Goal: Task Accomplishment & Management: Manage account settings

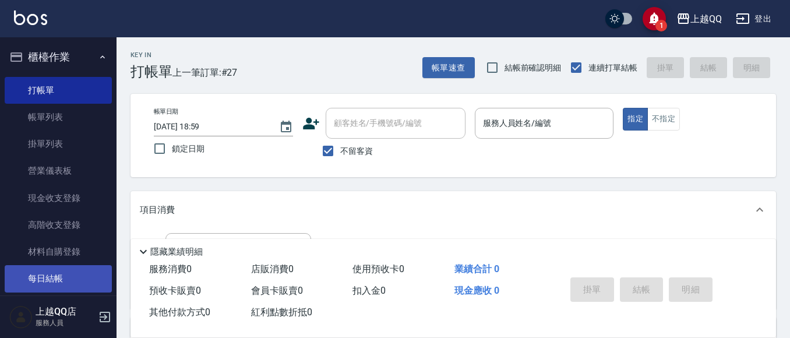
click at [60, 277] on link "每日結帳" at bounding box center [58, 278] width 107 height 27
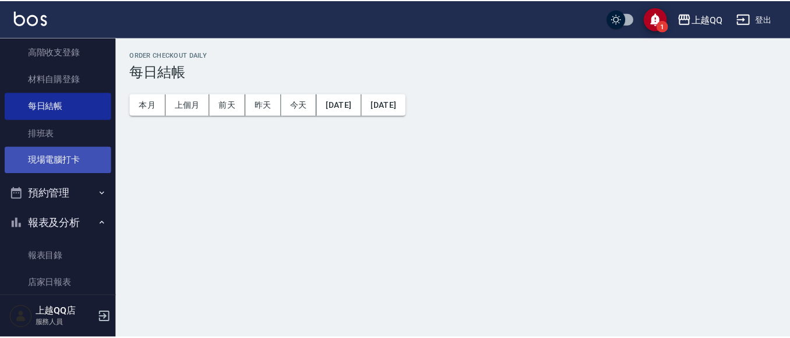
scroll to position [175, 0]
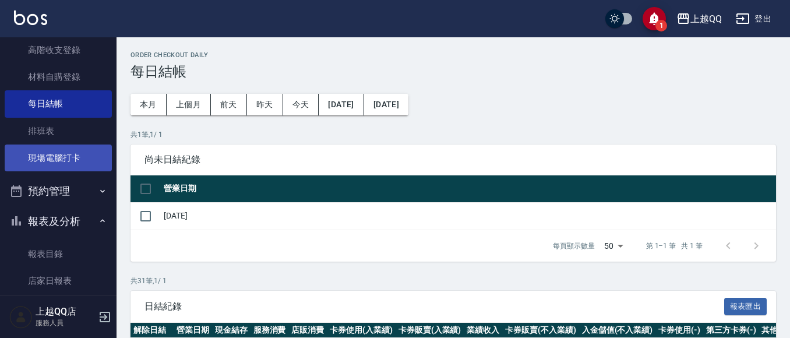
click at [67, 164] on link "現場電腦打卡" at bounding box center [58, 158] width 107 height 27
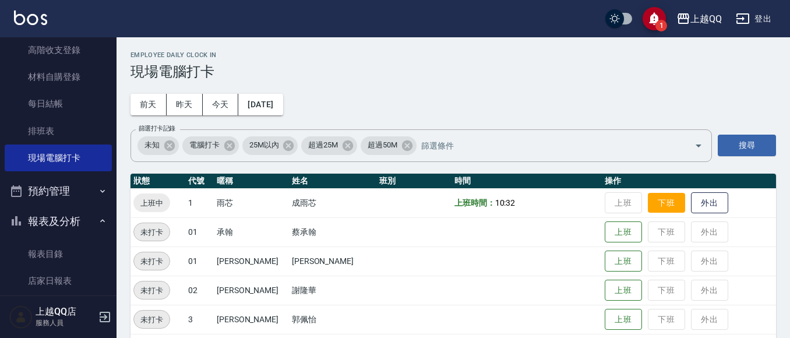
click at [648, 206] on button "下班" at bounding box center [666, 203] width 37 height 20
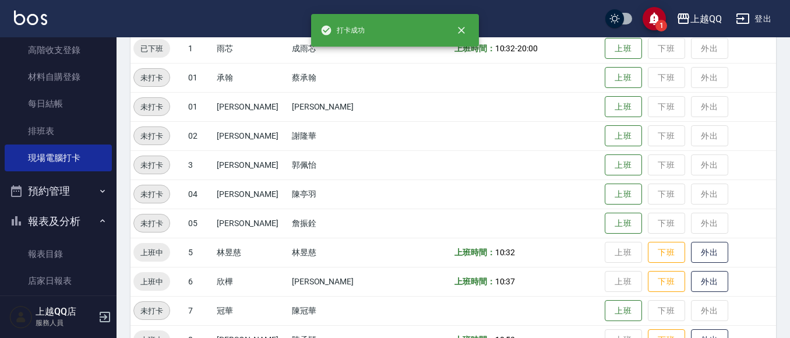
scroll to position [175, 0]
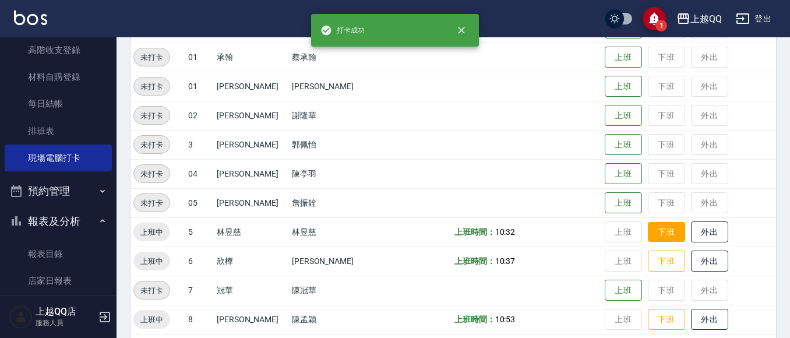
click at [662, 226] on button "下班" at bounding box center [666, 232] width 37 height 20
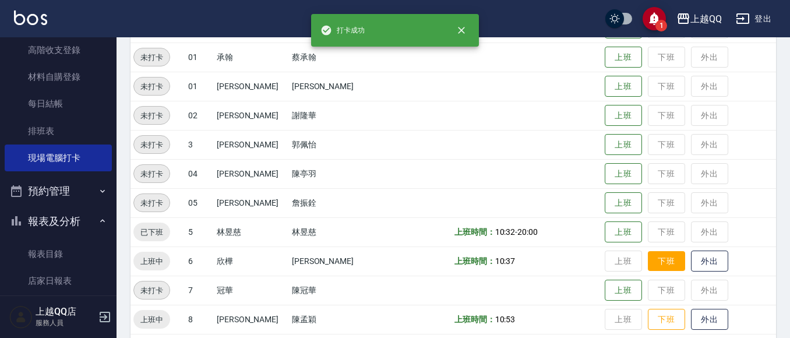
click at [651, 265] on button "下班" at bounding box center [666, 261] width 37 height 20
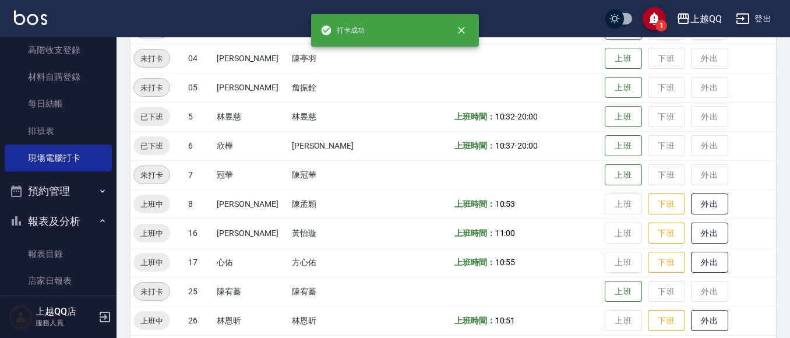
scroll to position [291, 0]
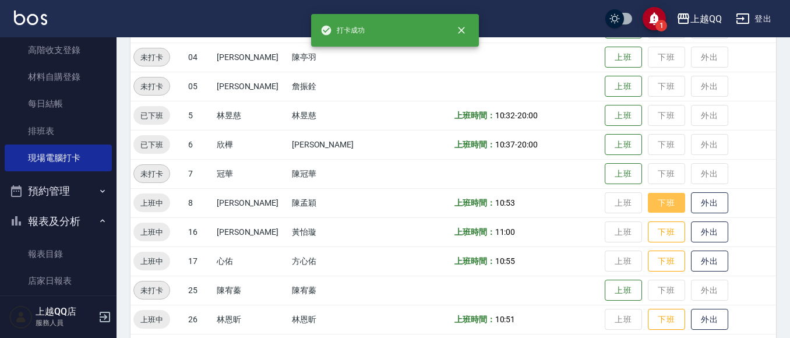
click at [648, 198] on button "下班" at bounding box center [666, 203] width 37 height 20
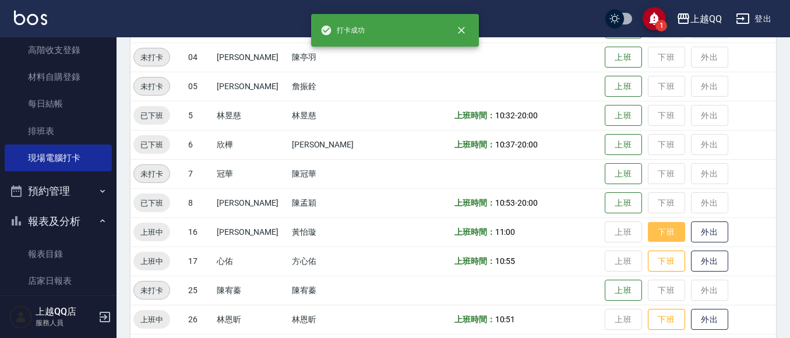
click at [648, 239] on button "下班" at bounding box center [666, 232] width 37 height 20
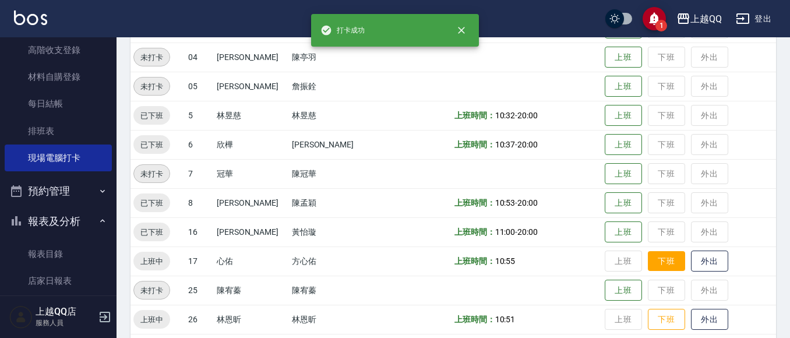
click at [648, 263] on button "下班" at bounding box center [666, 261] width 37 height 20
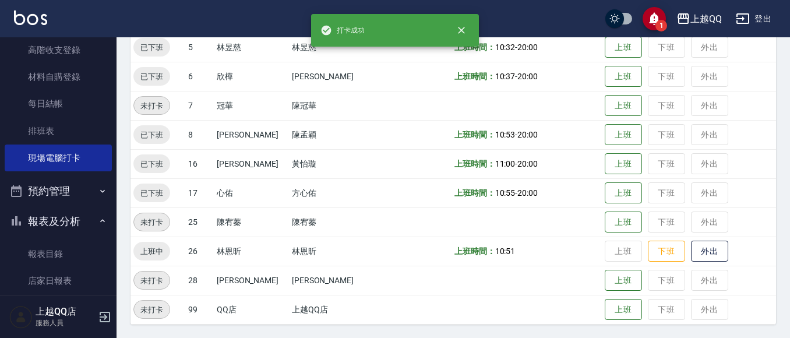
scroll to position [360, 0]
click at [656, 259] on button "下班" at bounding box center [666, 251] width 37 height 20
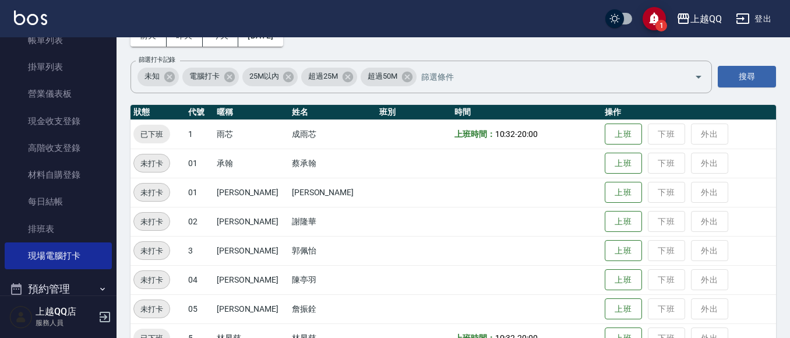
scroll to position [0, 0]
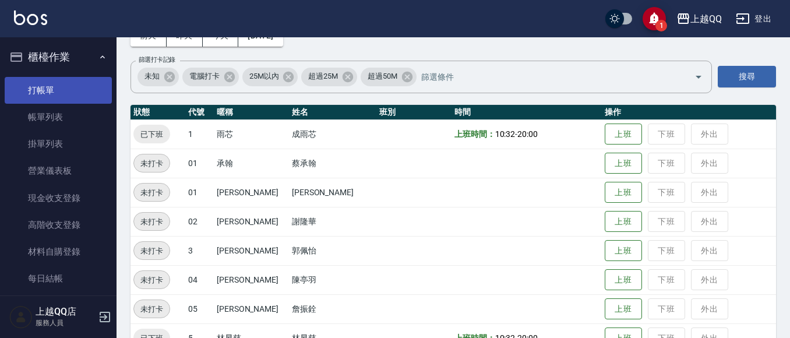
click at [70, 85] on link "打帳單" at bounding box center [58, 90] width 107 height 27
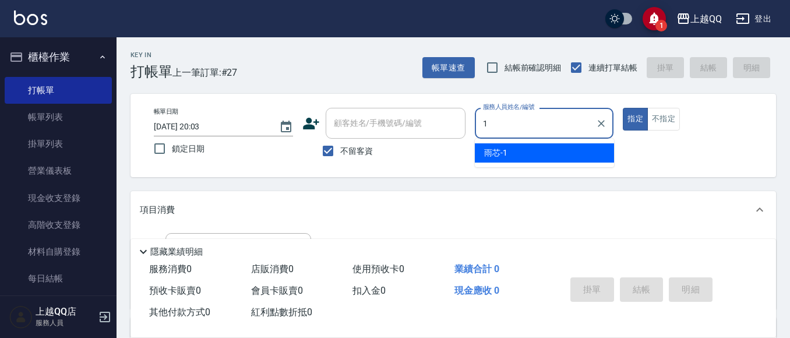
type input "1"
type button "true"
type input "雨芯-1"
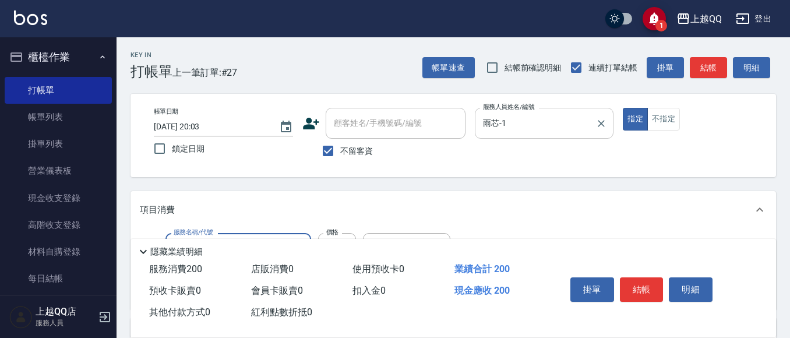
type input "洗髮(101)"
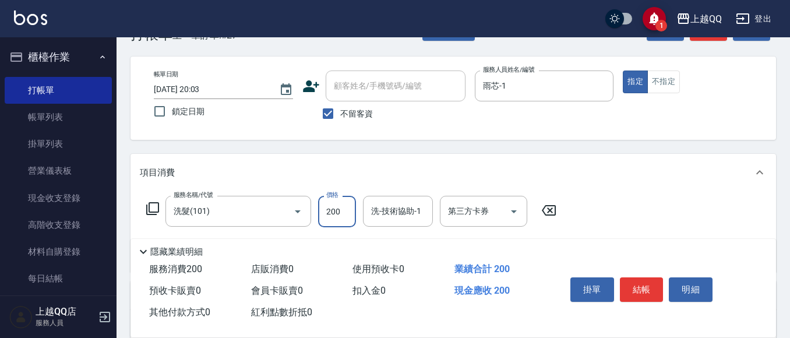
scroll to position [58, 0]
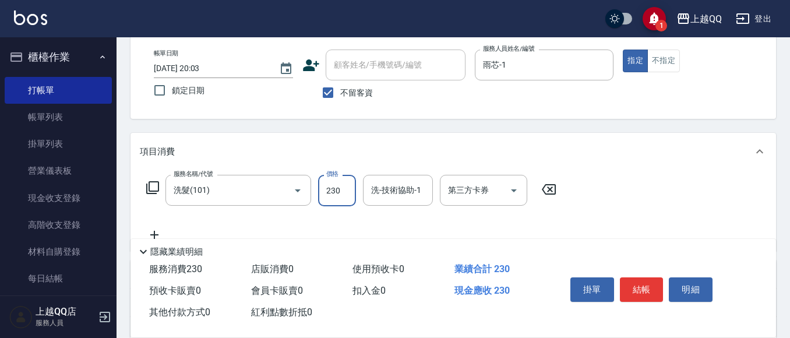
type input "230"
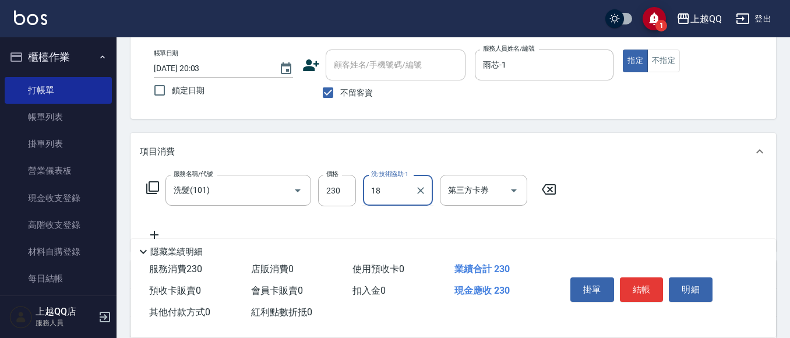
type input "1"
type input "[PERSON_NAME]5"
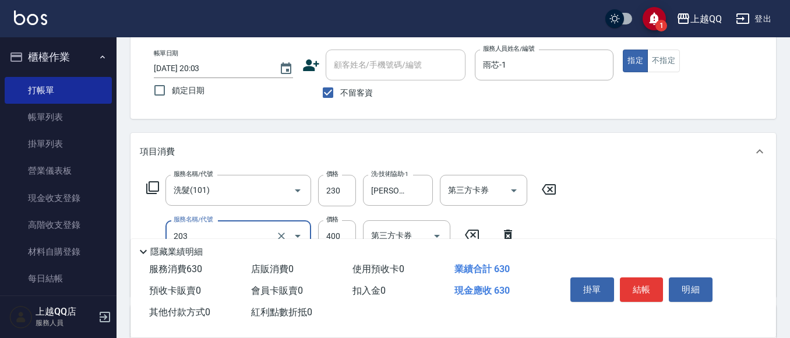
type input "指定單剪(203)"
type input "300"
click at [639, 279] on button "結帳" at bounding box center [642, 289] width 44 height 24
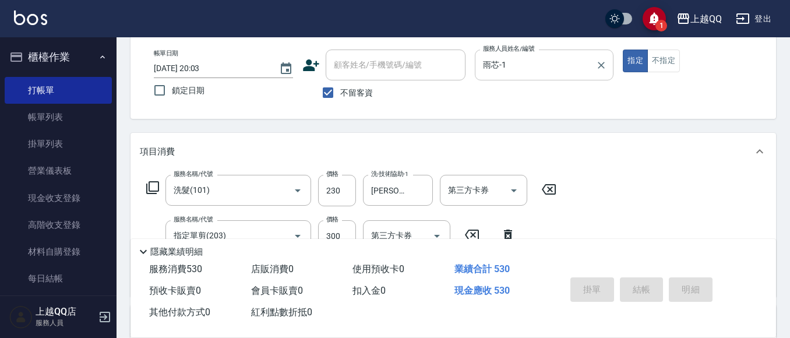
type input "[DATE] 20:04"
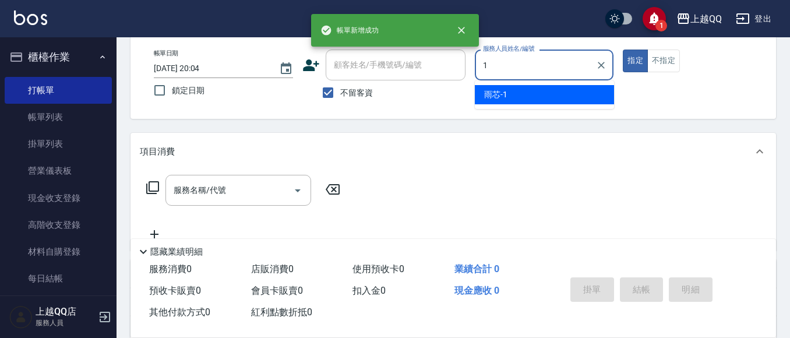
type input "雨芯-1"
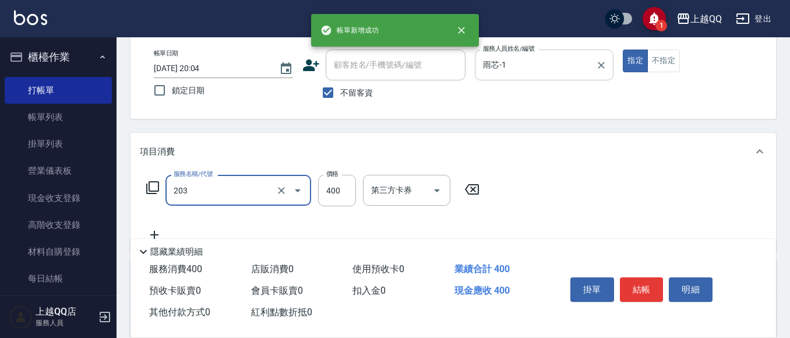
type input "203"
type input "3"
type input "指定單剪(203)"
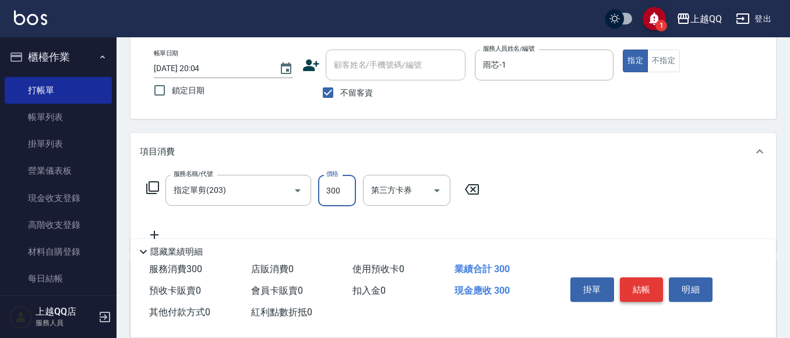
type input "300"
click at [637, 283] on button "結帳" at bounding box center [642, 289] width 44 height 24
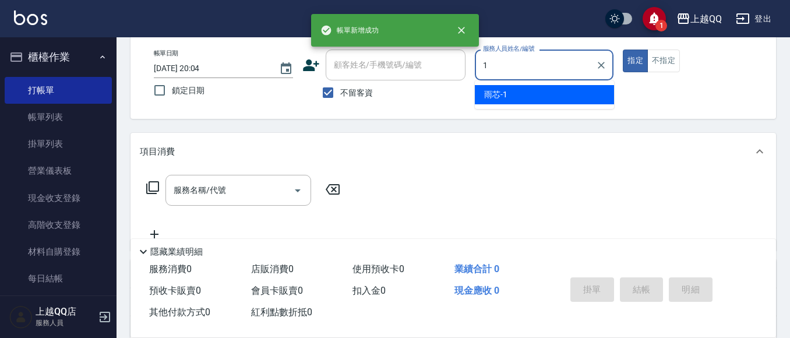
type input "雨芯-1"
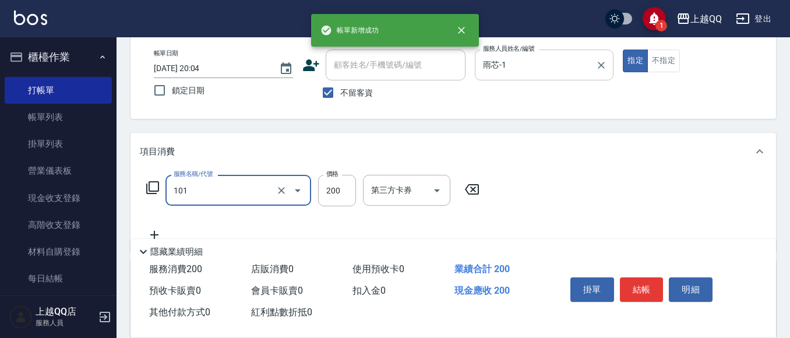
type input "洗髮(101)"
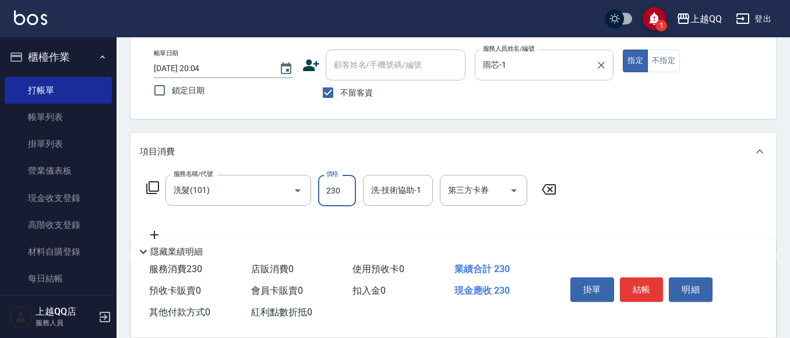
type input "230"
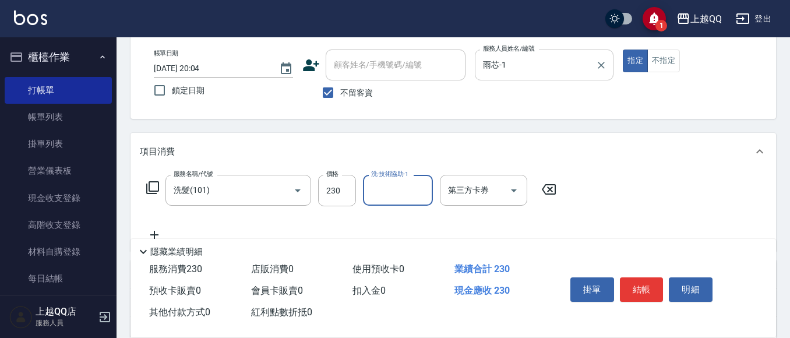
type input "1"
type input "[PERSON_NAME]5"
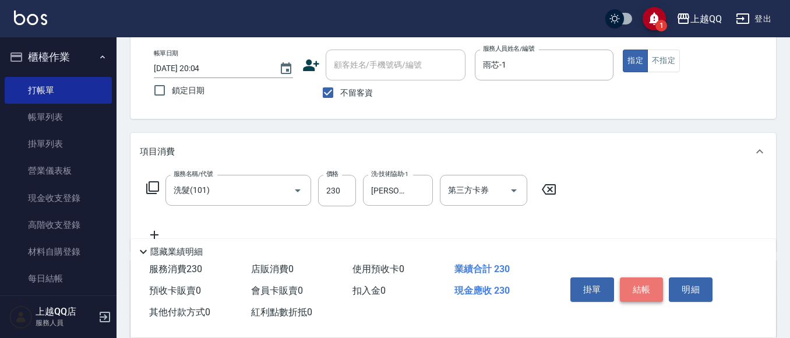
click at [649, 280] on button "結帳" at bounding box center [642, 289] width 44 height 24
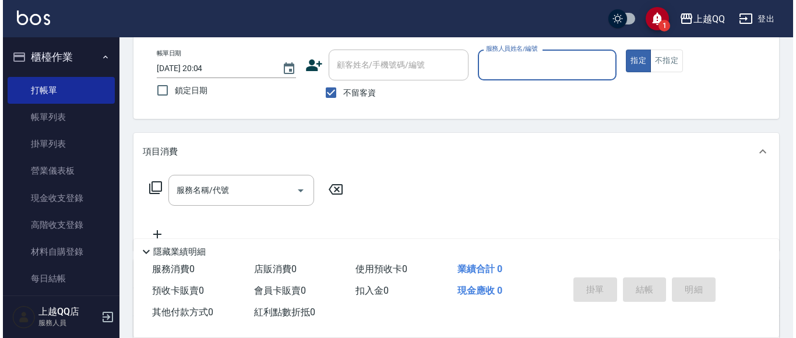
scroll to position [0, 0]
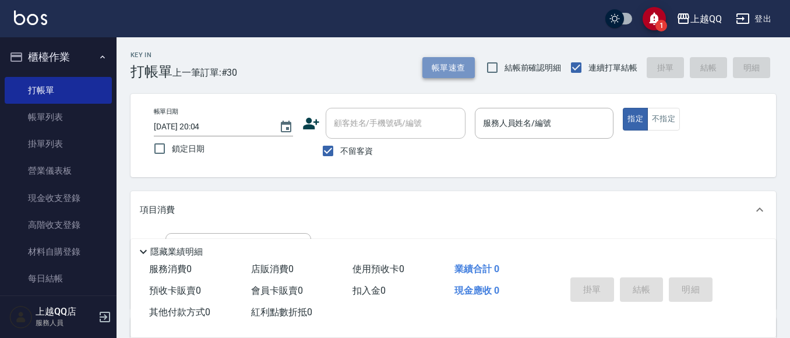
click at [446, 69] on button "帳單速查" at bounding box center [449, 68] width 52 height 22
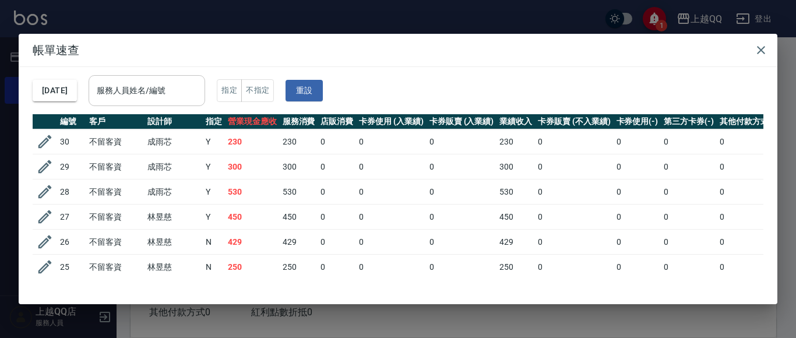
click at [205, 105] on div "服務人員姓名/編號" at bounding box center [147, 90] width 117 height 31
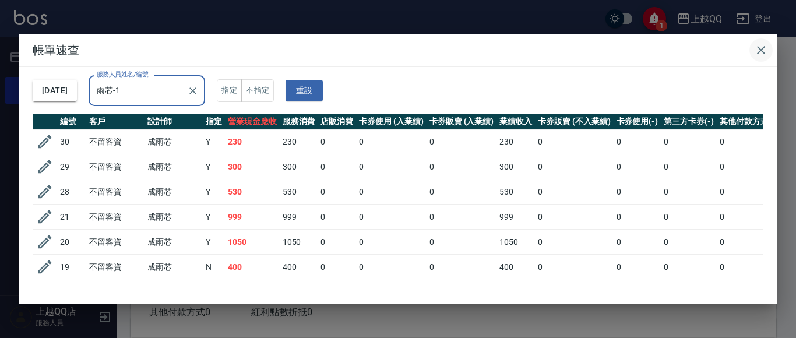
type input "雨芯-1"
click at [766, 58] on button "button" at bounding box center [760, 49] width 23 height 23
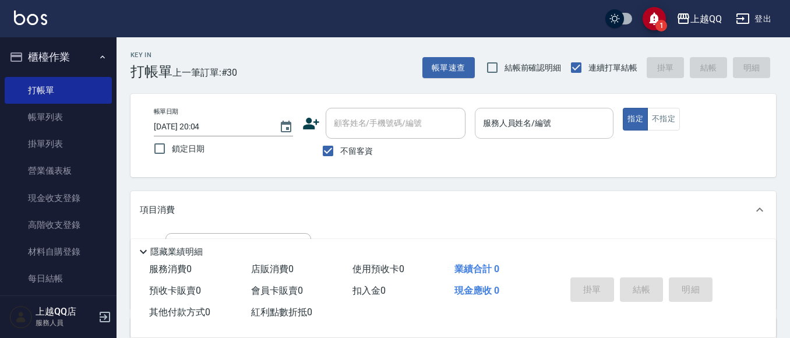
click at [511, 136] on div "服務人員姓名/編號" at bounding box center [544, 123] width 139 height 31
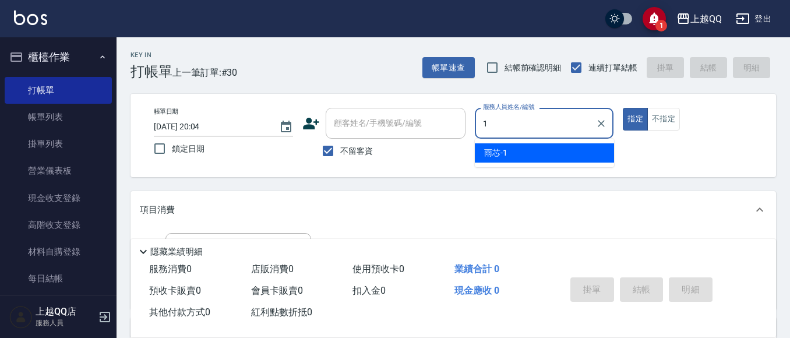
type input "雨芯-1"
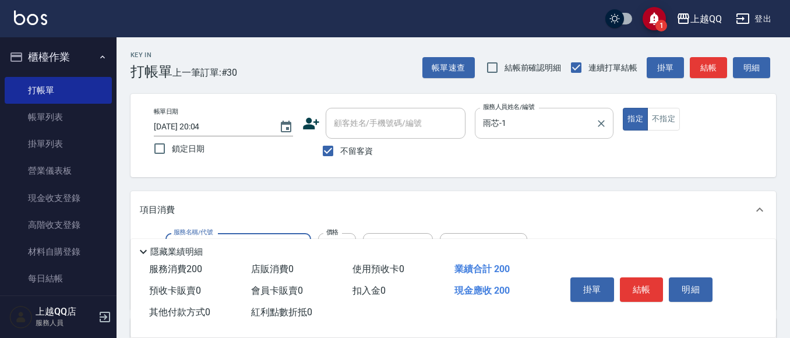
type input "洗髮(101)"
type input "230"
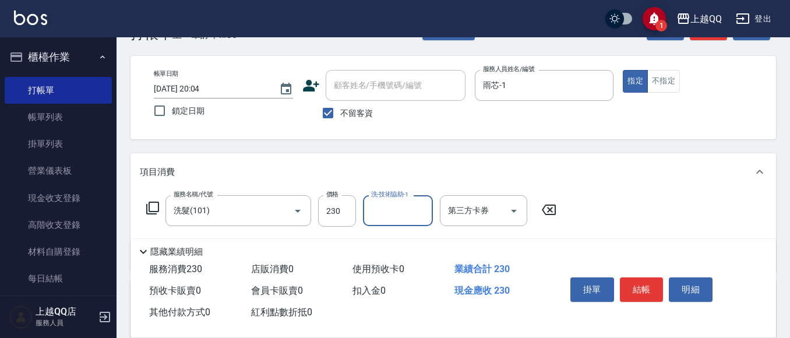
scroll to position [58, 0]
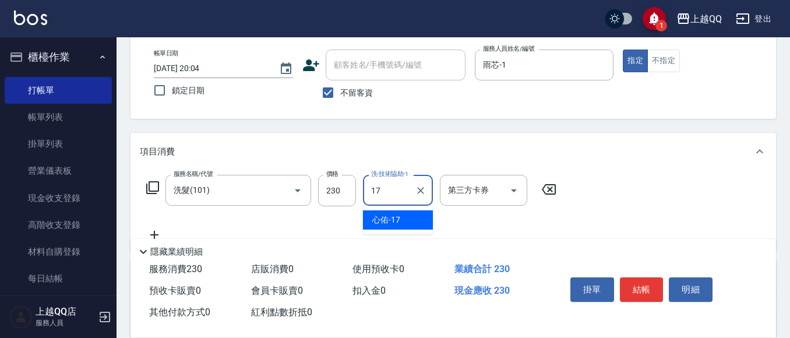
type input "心佑-17"
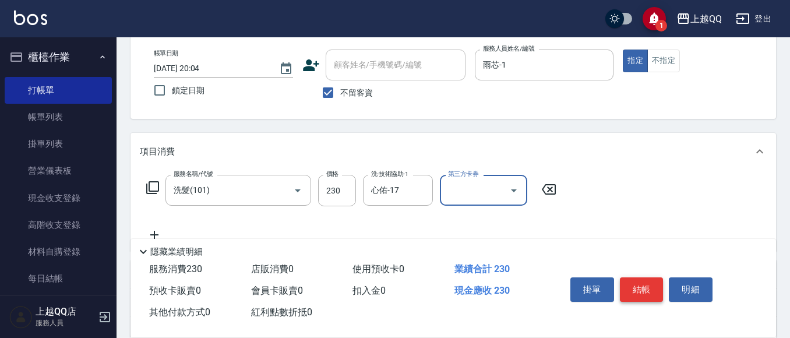
click at [649, 288] on button "結帳" at bounding box center [642, 289] width 44 height 24
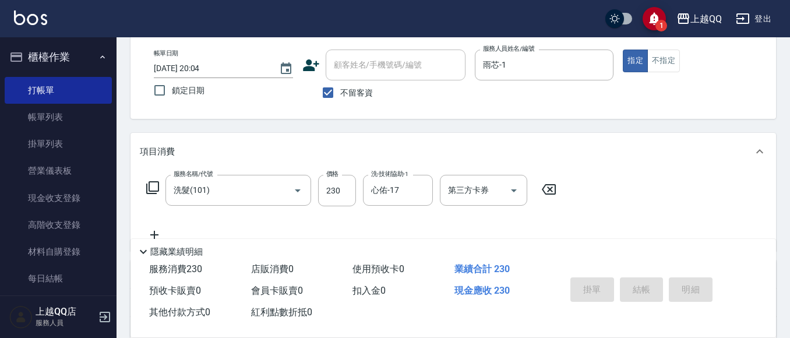
type input "[DATE] 20:05"
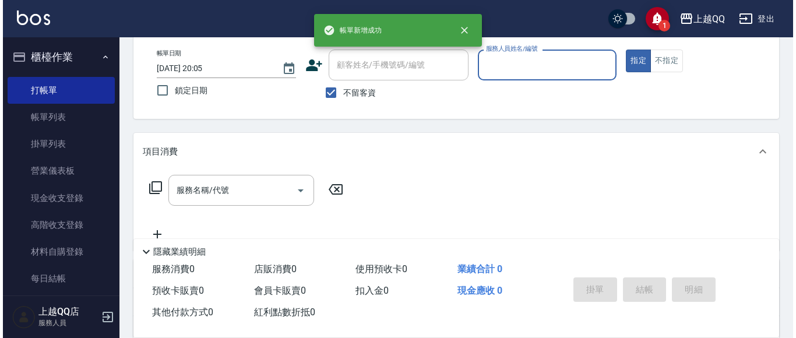
scroll to position [0, 0]
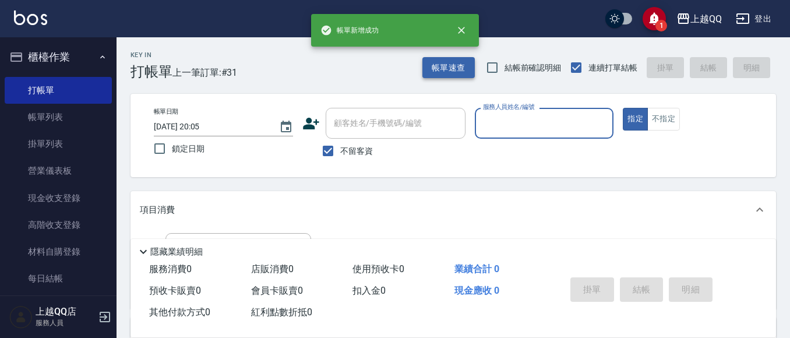
click at [448, 71] on button "帳單速查" at bounding box center [449, 68] width 52 height 22
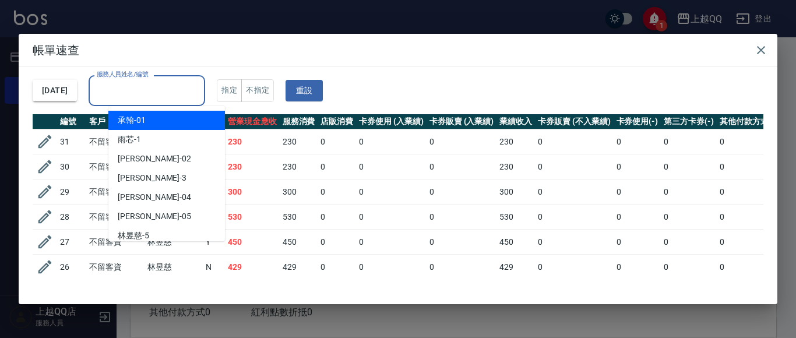
click at [188, 86] on input "服務人員姓名/編號" at bounding box center [147, 90] width 106 height 20
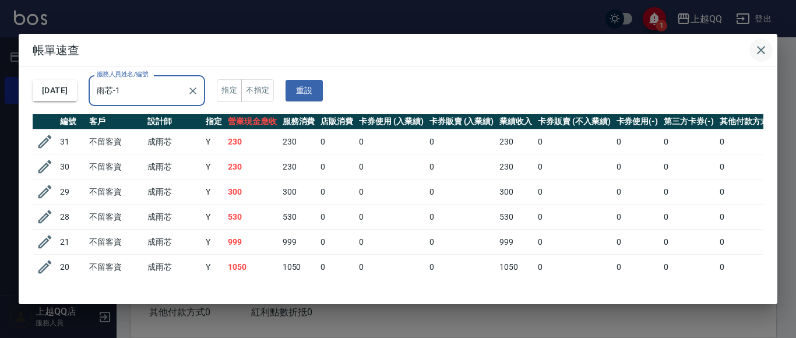
type input "雨芯-1"
click at [762, 45] on icon "button" at bounding box center [761, 50] width 14 height 14
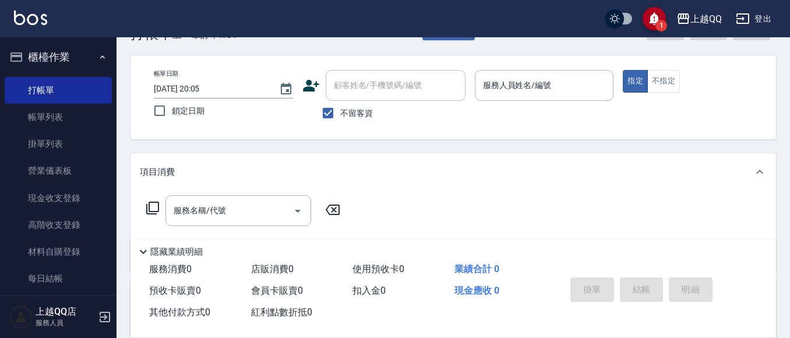
scroll to position [58, 0]
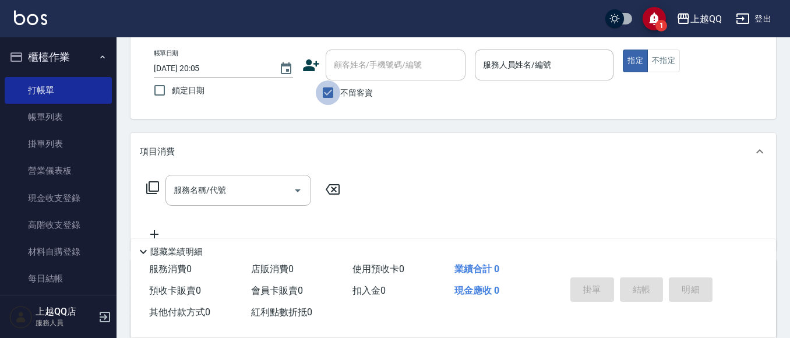
click at [339, 82] on input "不留客資" at bounding box center [328, 92] width 24 height 24
checkbox input "false"
click at [362, 61] on div "顧客姓名/手機號碼/編號 顧客姓名/手機號碼/編號" at bounding box center [396, 65] width 140 height 31
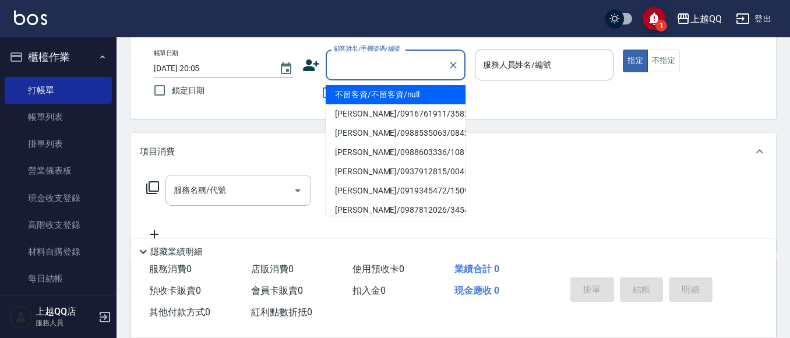
type input "0"
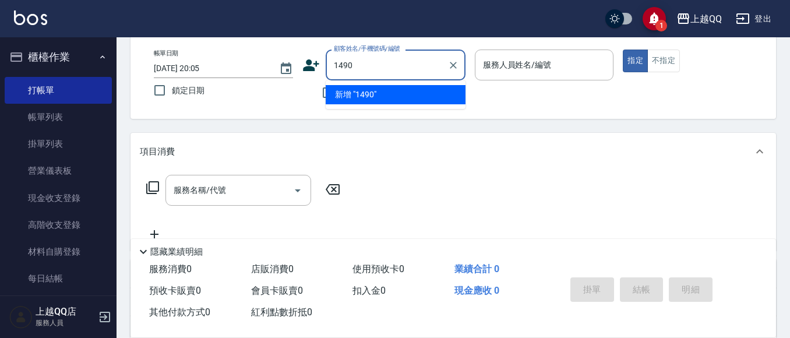
type input "1490"
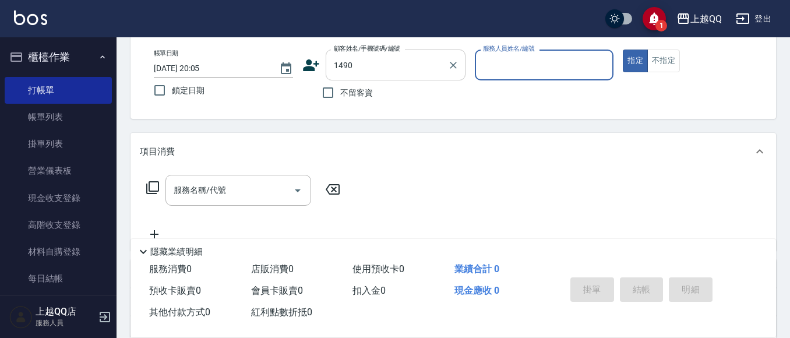
click at [623, 50] on button "指定" at bounding box center [635, 61] width 25 height 23
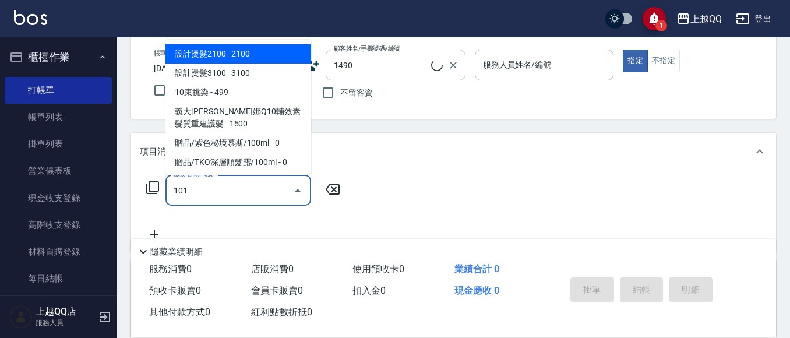
type input "101"
type input "[PERSON_NAME]/0911265521/1490"
type input "洗髮(101)"
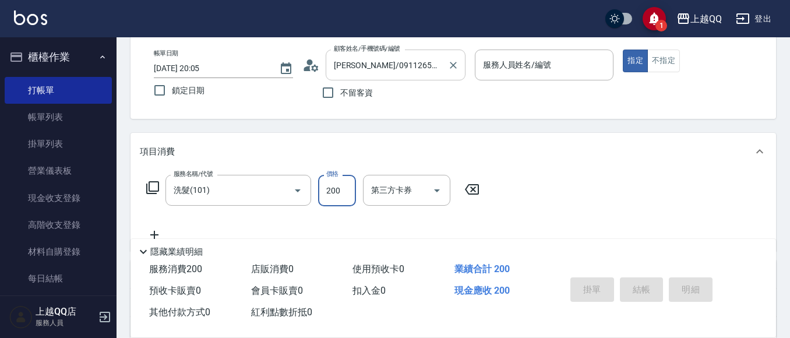
type input "2"
type input "欣樺-6"
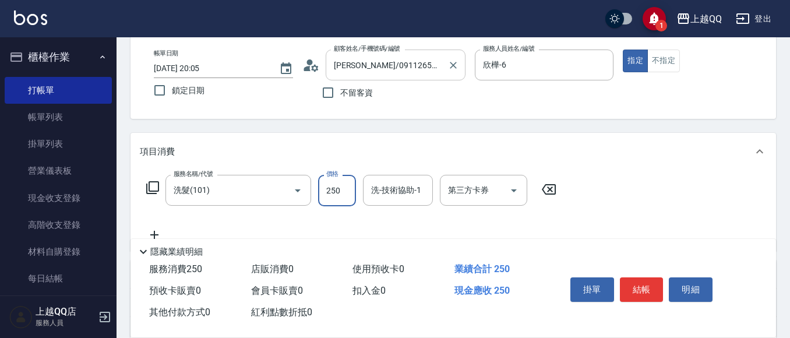
type input "250"
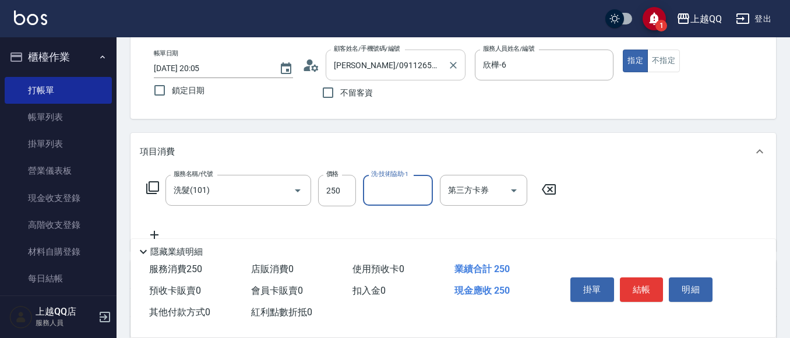
scroll to position [117, 0]
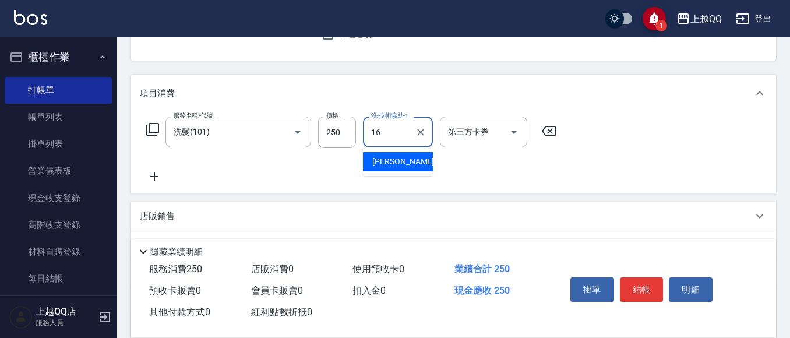
type input "[PERSON_NAME]-16"
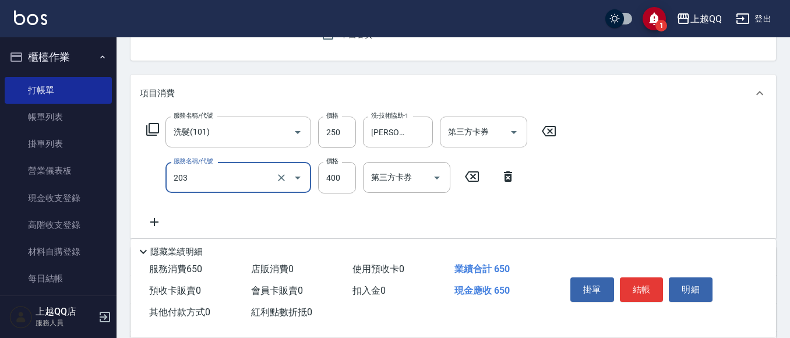
type input "指定單剪(203)"
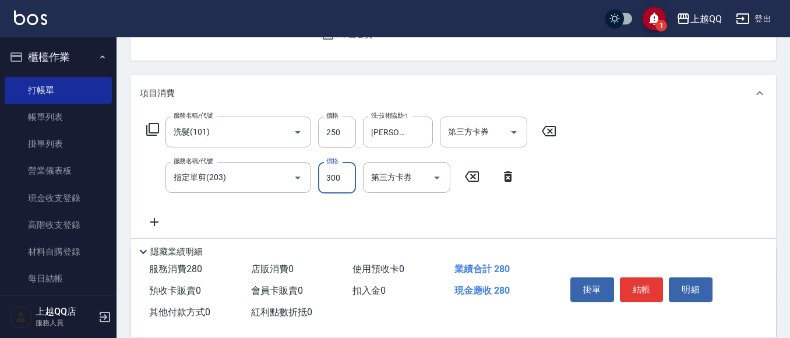
type input "300"
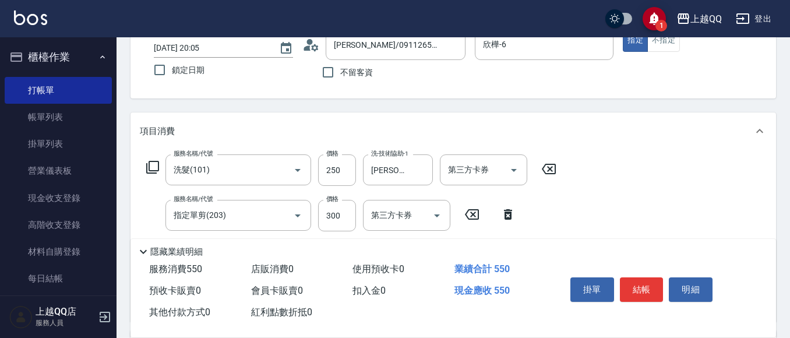
scroll to position [58, 0]
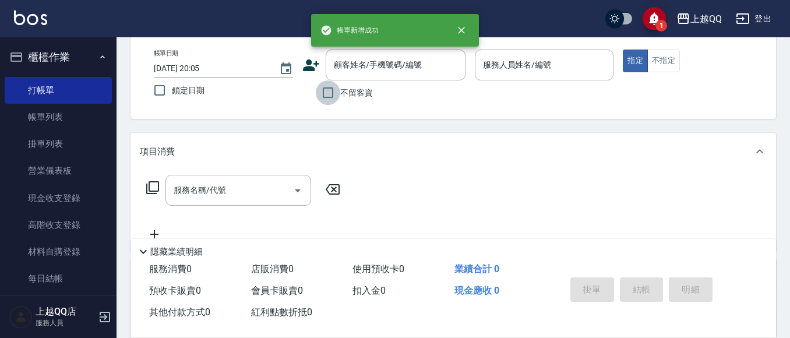
click at [322, 93] on input "不留客資" at bounding box center [328, 92] width 24 height 24
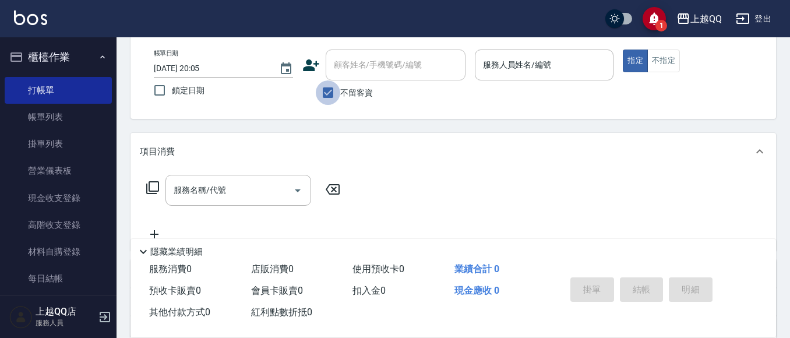
click at [339, 90] on input "不留客資" at bounding box center [328, 92] width 24 height 24
checkbox input "false"
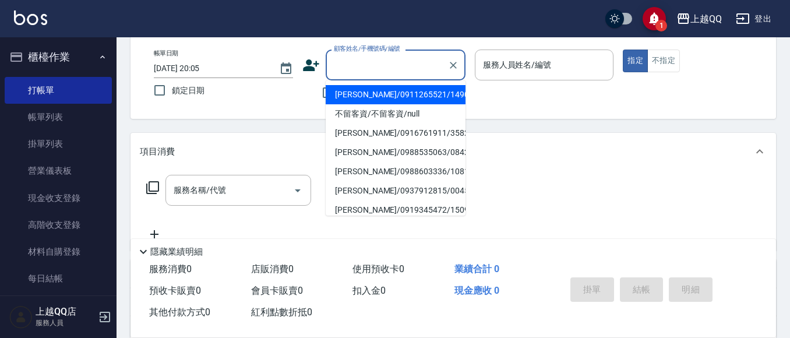
click at [366, 62] on div "顧客姓名/手機號碼/編號 顧客姓名/手機號碼/編號" at bounding box center [396, 65] width 140 height 31
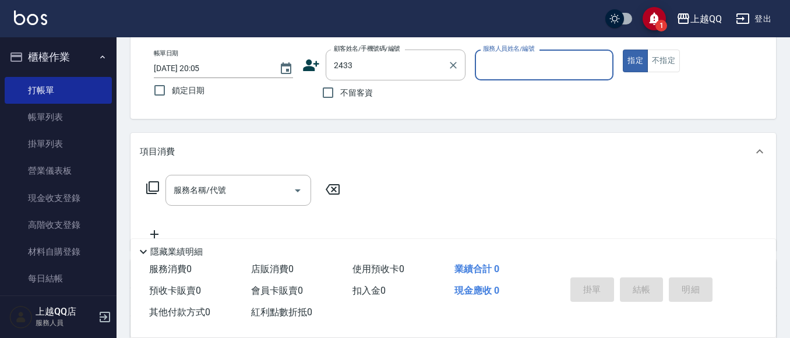
click at [623, 50] on button "指定" at bounding box center [635, 61] width 25 height 23
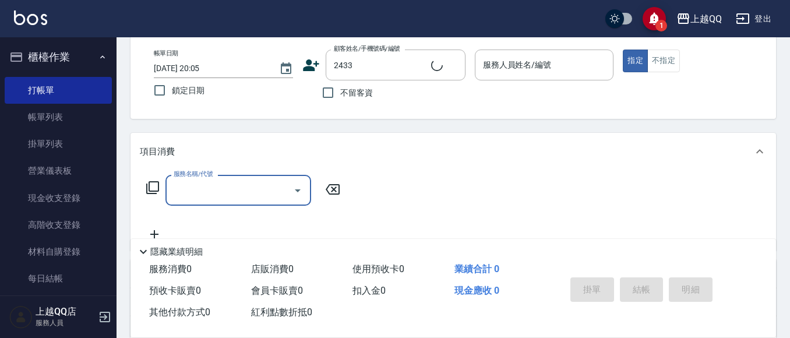
type input "[PERSON_NAME]/000000000000/2433"
type input "欣樺-6"
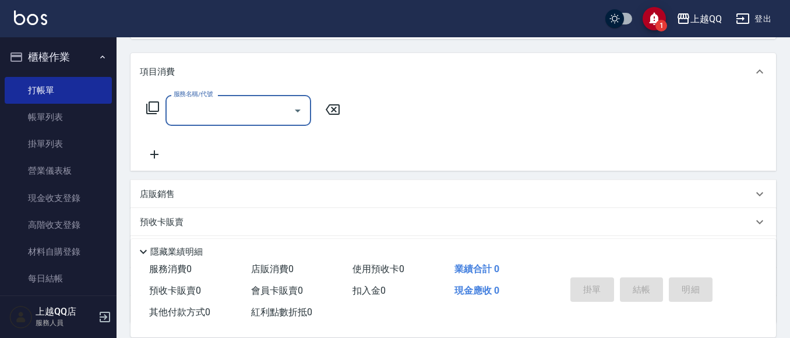
scroll to position [175, 0]
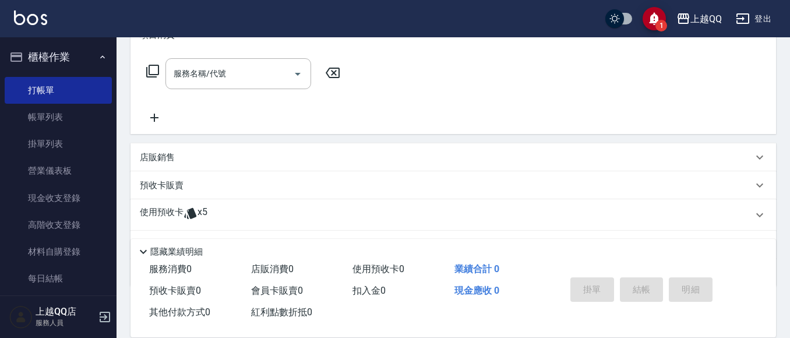
click at [185, 200] on div "使用預收卡 x5" at bounding box center [454, 214] width 646 height 31
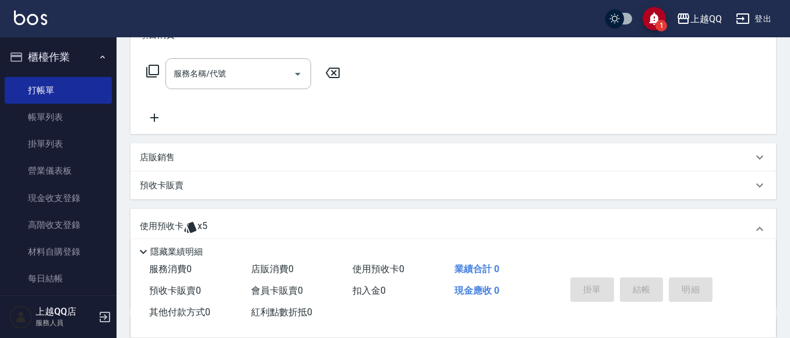
scroll to position [0, 0]
click at [205, 232] on span "x5" at bounding box center [203, 228] width 10 height 17
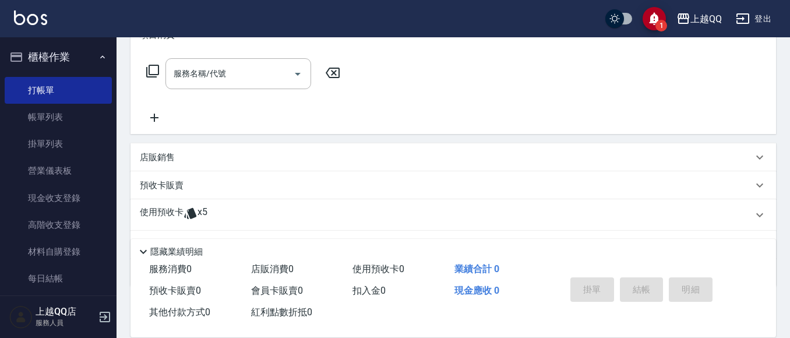
click at [221, 207] on div "使用預收卡 x5" at bounding box center [446, 214] width 613 height 17
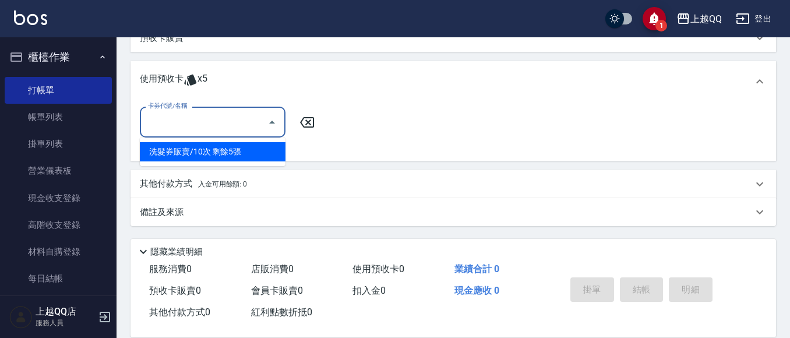
click at [258, 122] on input "卡券代號/名稱" at bounding box center [204, 122] width 118 height 20
click at [267, 164] on ul "洗髮券販賣/10次 剩餘5張" at bounding box center [213, 152] width 146 height 29
click at [256, 149] on div "洗髮券販賣/10次 剩餘5張" at bounding box center [213, 151] width 146 height 19
type input "洗髮券販賣/10次"
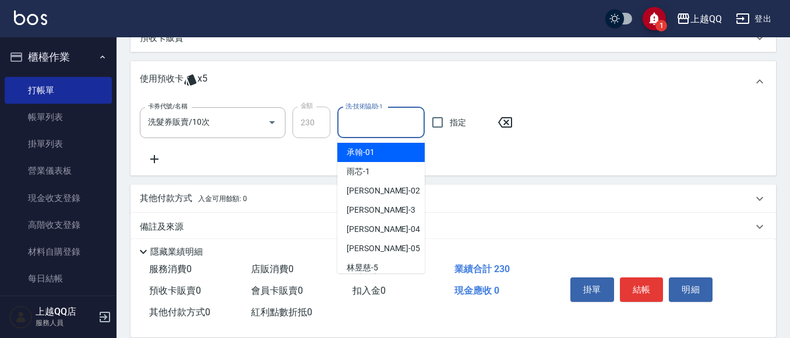
click at [378, 130] on input "洗-技術協助-1" at bounding box center [381, 122] width 77 height 20
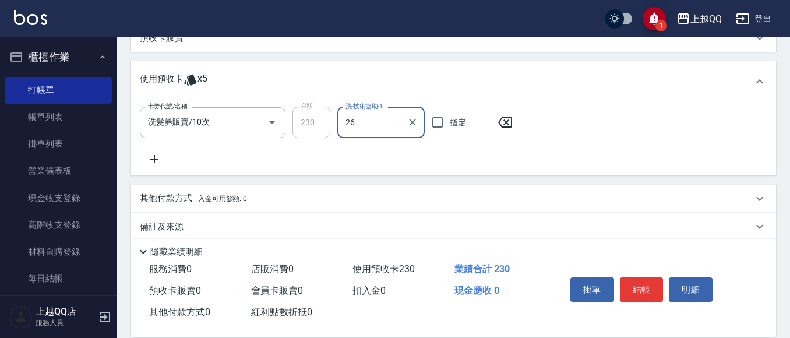
type input "林恩昕-26"
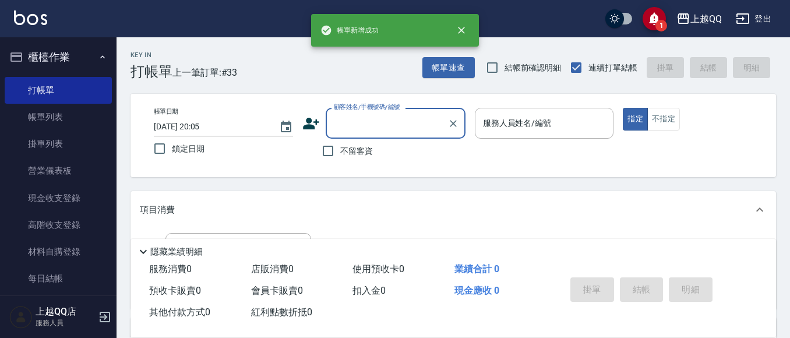
scroll to position [58, 0]
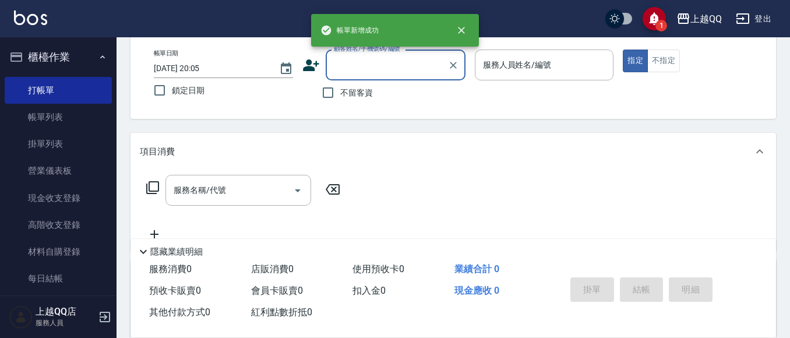
click at [358, 90] on span "不留客資" at bounding box center [356, 93] width 33 height 12
click at [340, 90] on input "不留客資" at bounding box center [328, 92] width 24 height 24
checkbox input "true"
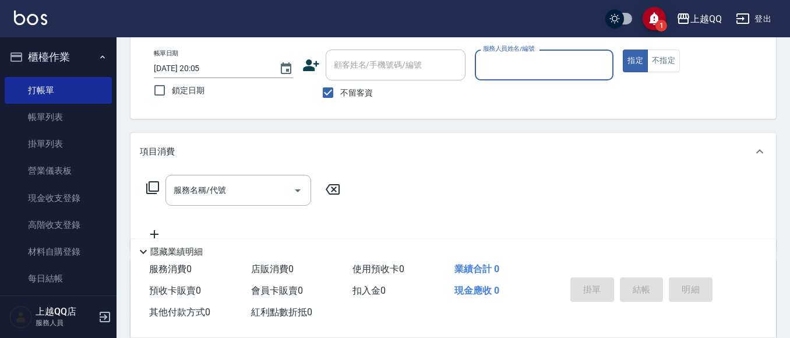
click at [570, 77] on div "服務人員姓名/編號" at bounding box center [544, 65] width 139 height 31
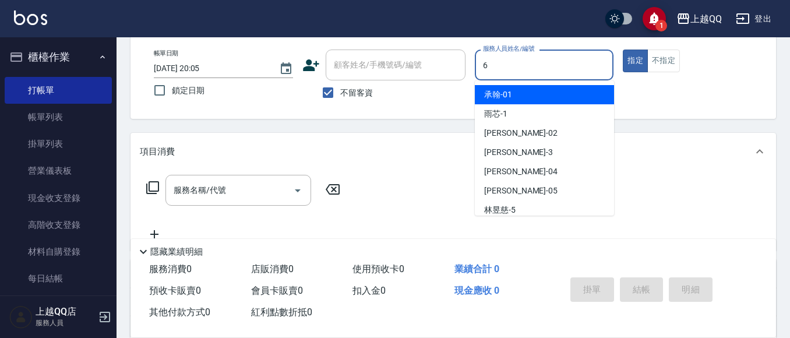
type input "欣樺-6"
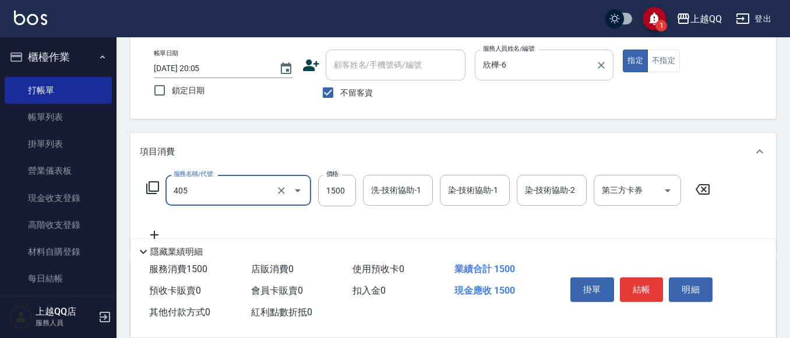
type input "設計染髮/網路(405)"
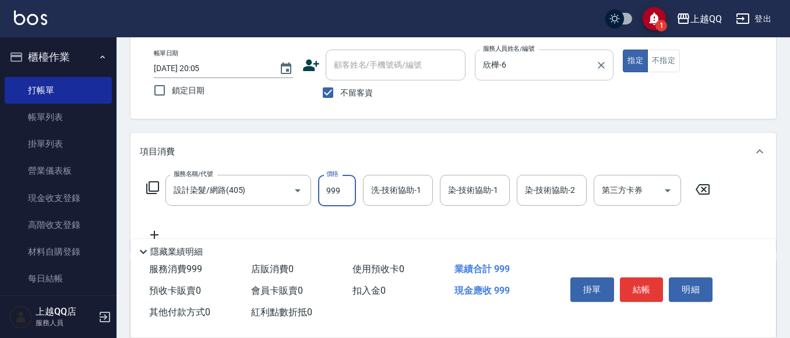
type input "999"
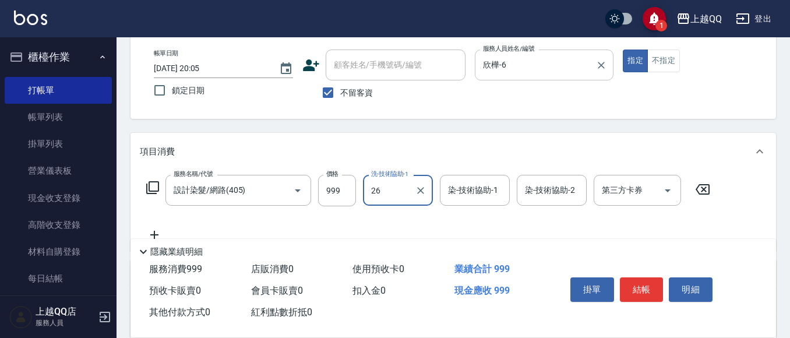
type input "林恩昕-26"
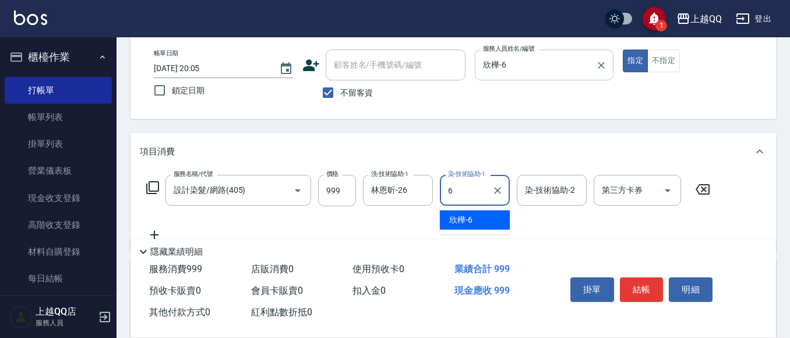
type input "欣樺-6"
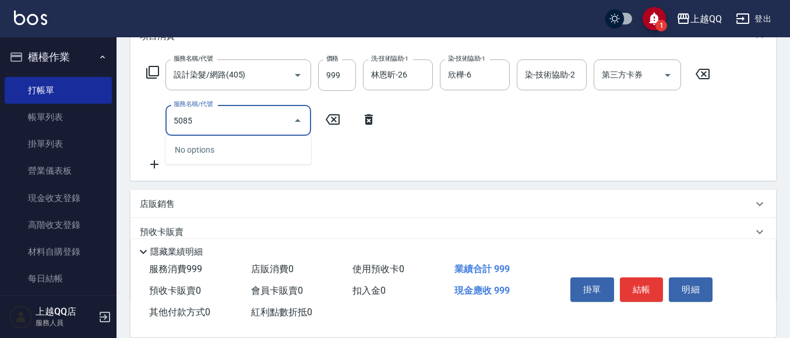
scroll to position [175, 0]
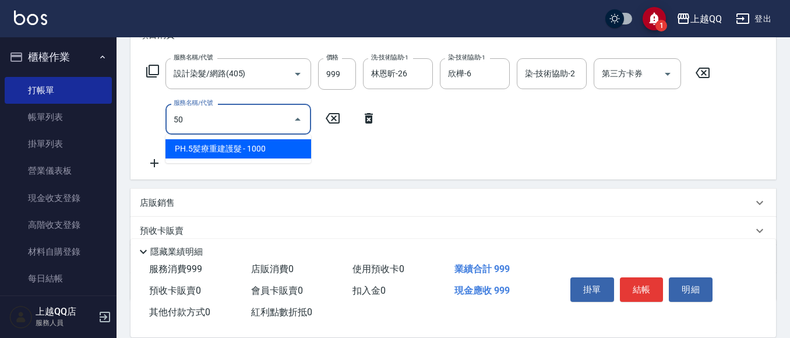
type input "5"
type input "PH.5髪療重建護髮(508)"
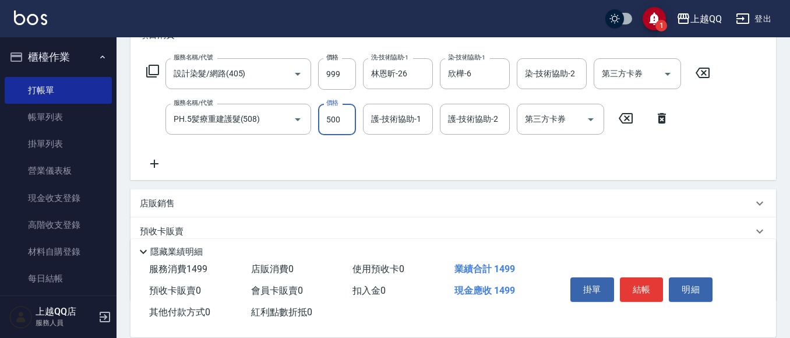
type input "500"
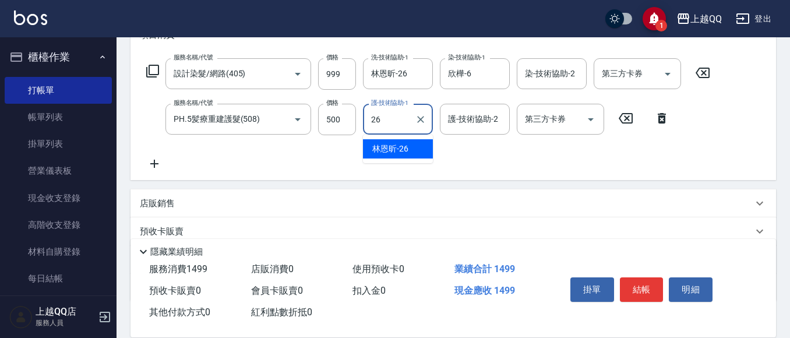
type input "林恩昕-26"
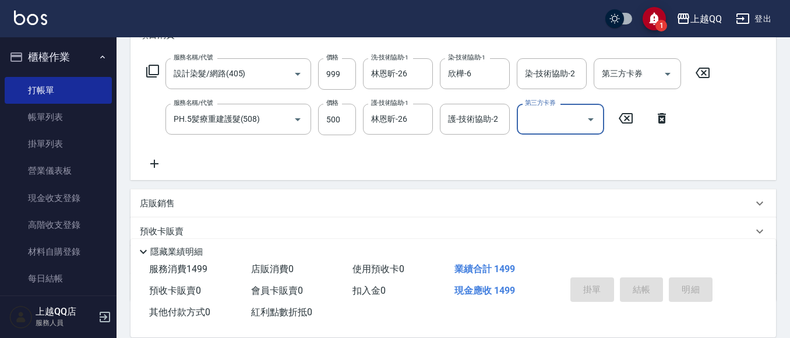
type input "[DATE] 20:06"
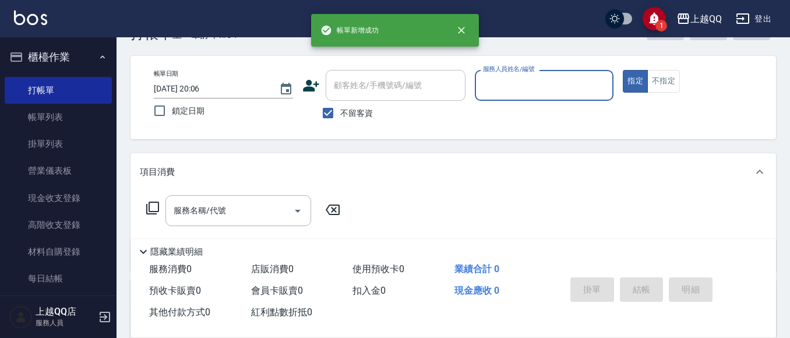
scroll to position [58, 0]
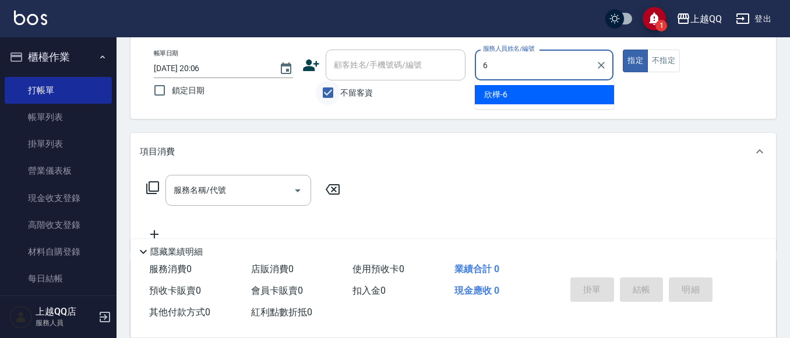
type input "6"
click at [337, 93] on input "不留客資" at bounding box center [328, 92] width 24 height 24
checkbox input "false"
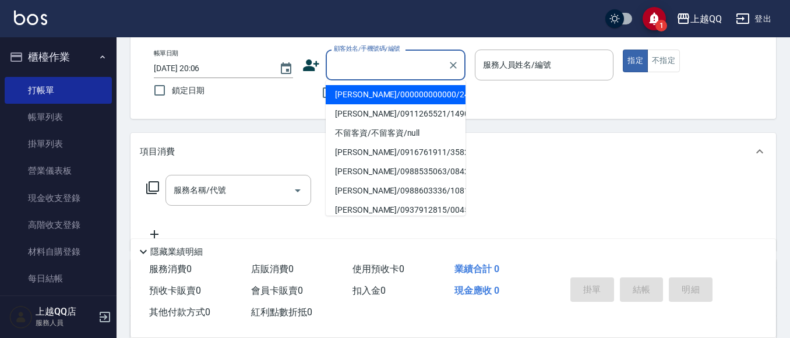
drag, startPoint x: 371, startPoint y: 69, endPoint x: 406, endPoint y: 17, distance: 62.1
click at [368, 62] on div "顧客姓名/手機號碼/編號 顧客姓名/手機號碼/編號" at bounding box center [396, 65] width 140 height 31
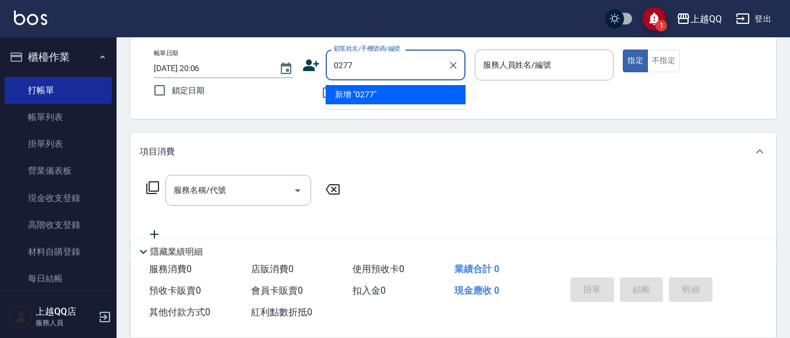
type input "0277"
click at [623, 50] on button "指定" at bounding box center [635, 61] width 25 height 23
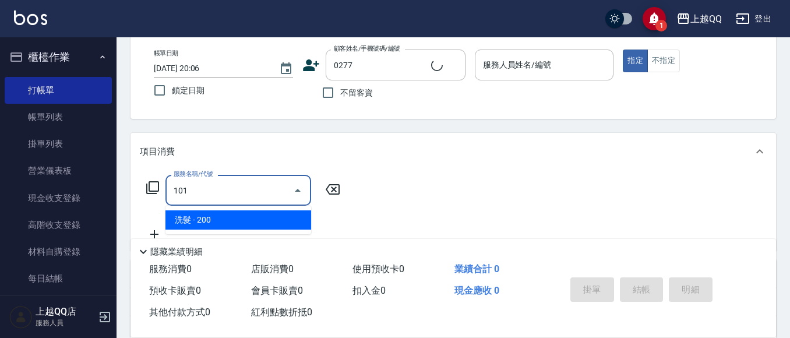
type input "101"
type input "[PERSON_NAME]/0987504288/0277"
type input "洗髮(101)"
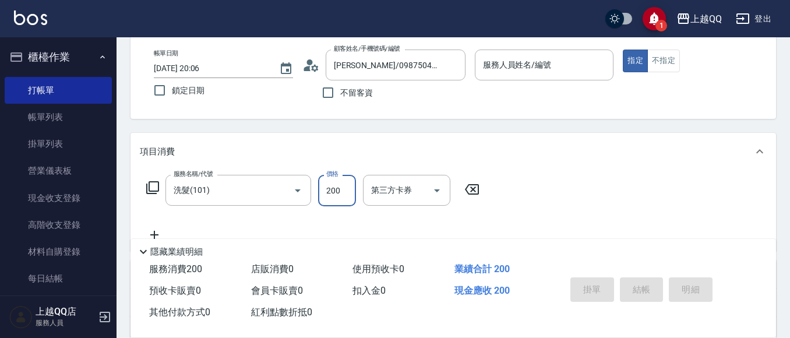
type input "2"
type input "欣樺-6"
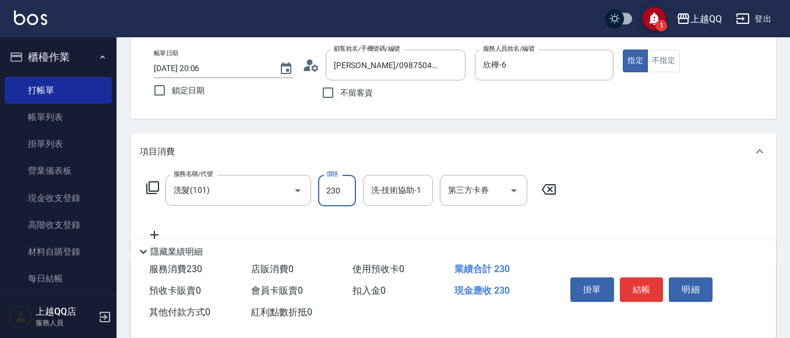
type input "230"
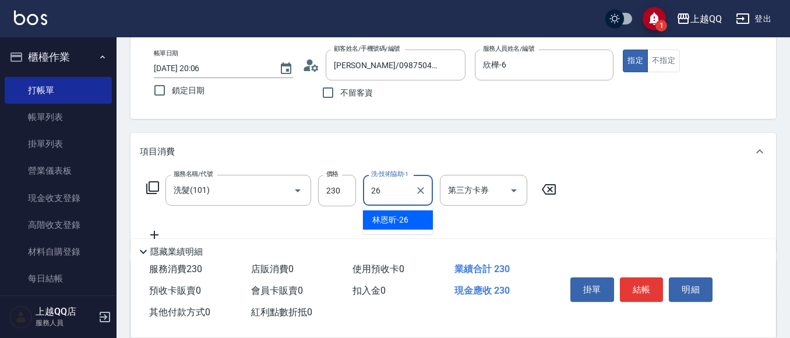
type input "2"
type input "[PERSON_NAME]-16"
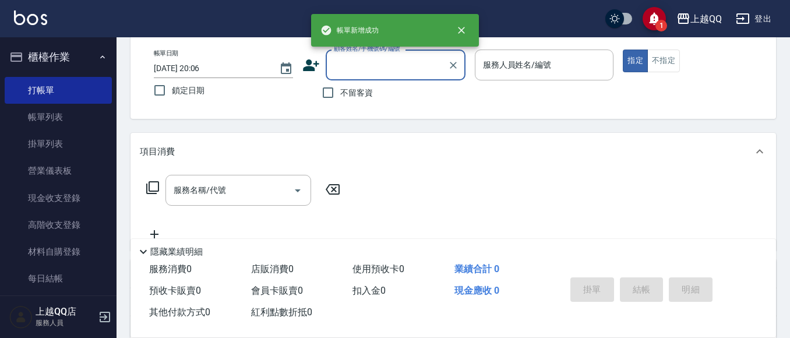
click at [345, 94] on span "不留客資" at bounding box center [356, 93] width 33 height 12
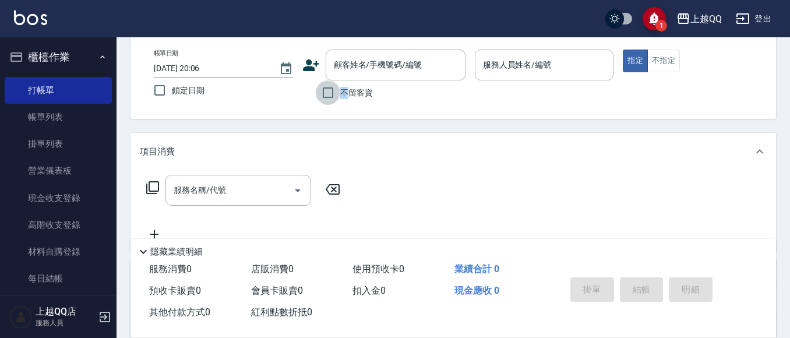
drag, startPoint x: 329, startPoint y: 91, endPoint x: 411, endPoint y: 82, distance: 82.2
click at [330, 90] on input "不留客資" at bounding box center [328, 92] width 24 height 24
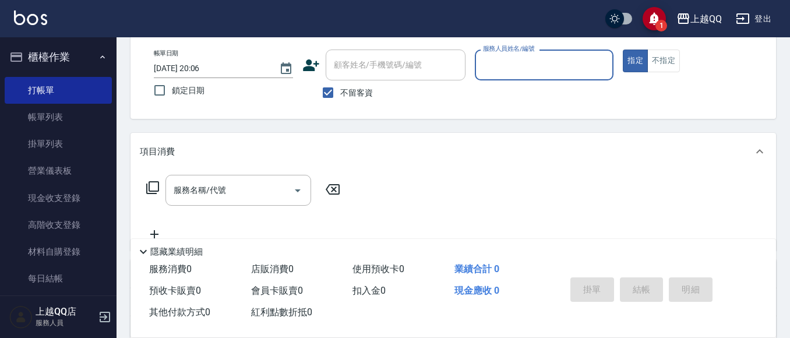
click at [329, 90] on input "不留客資" at bounding box center [328, 92] width 24 height 24
checkbox input "false"
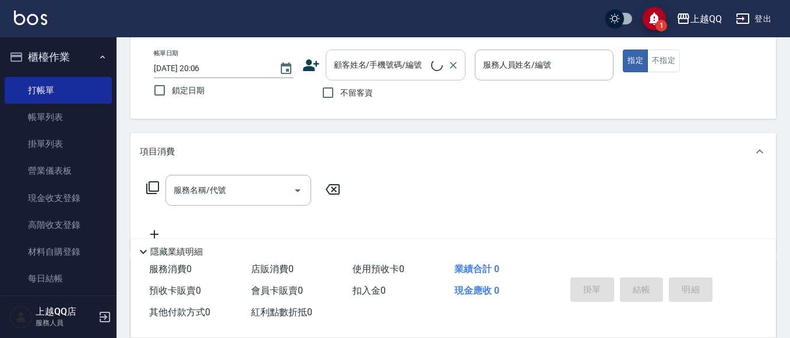
click at [366, 65] on div "顧客姓名/手機號碼/編號 顧客姓名/手機號碼/編號" at bounding box center [396, 65] width 140 height 31
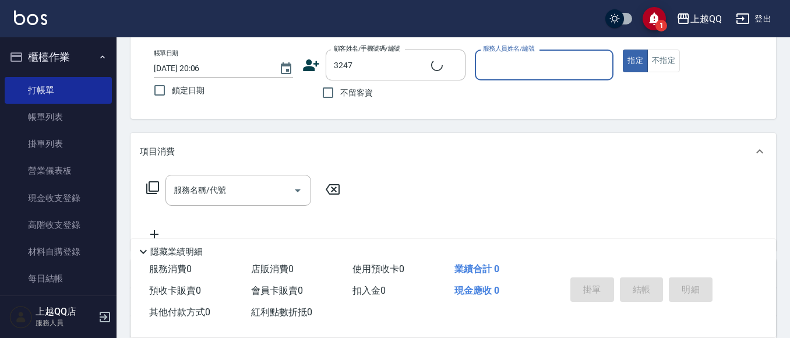
type input "[PERSON_NAME]/0938126688/3247"
type input "欣樺-6"
click at [623, 50] on button "指定" at bounding box center [635, 61] width 25 height 23
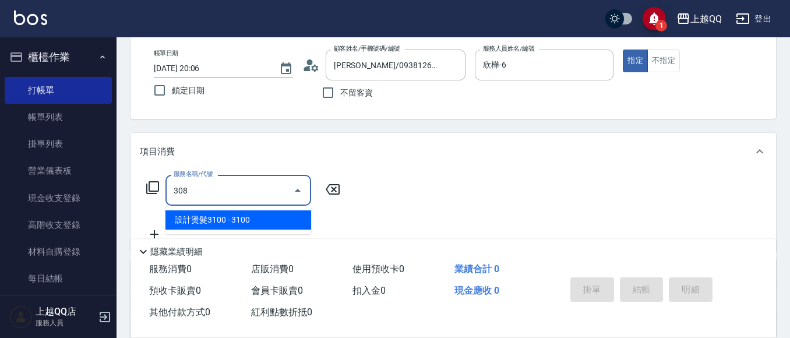
type input "設計燙髮3100(308)"
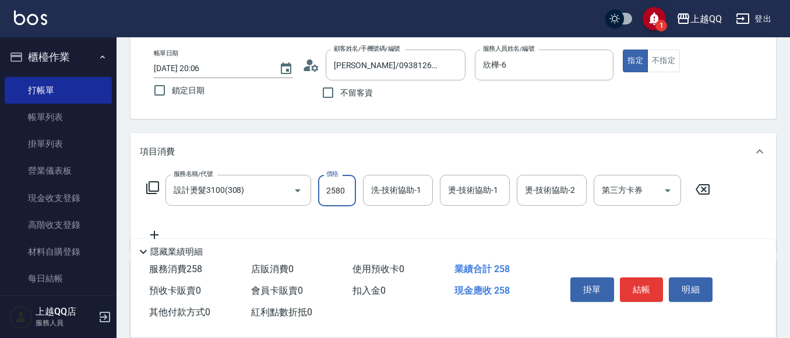
type input "2580"
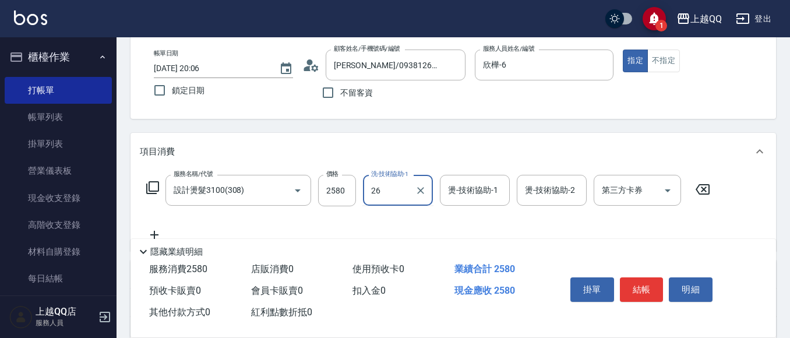
type input "林恩昕-26"
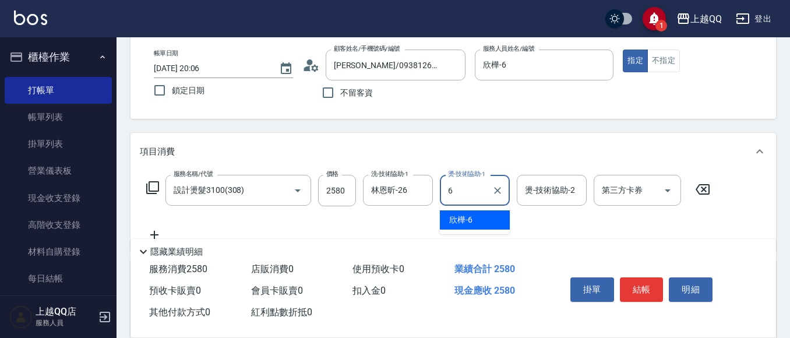
type input "欣樺-6"
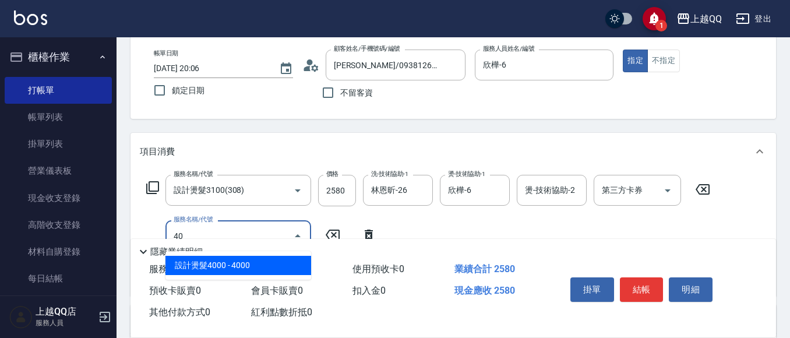
type input "404"
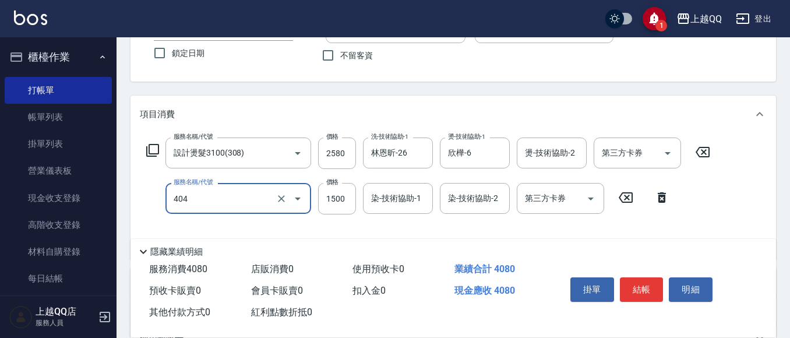
scroll to position [117, 0]
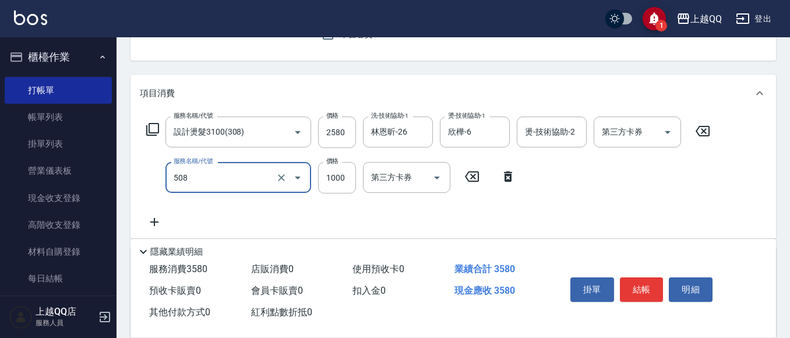
type input "PH.5髪療重建護髮(508)"
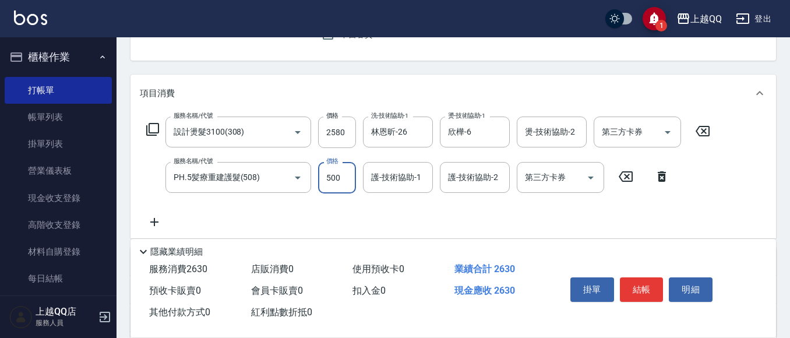
type input "500"
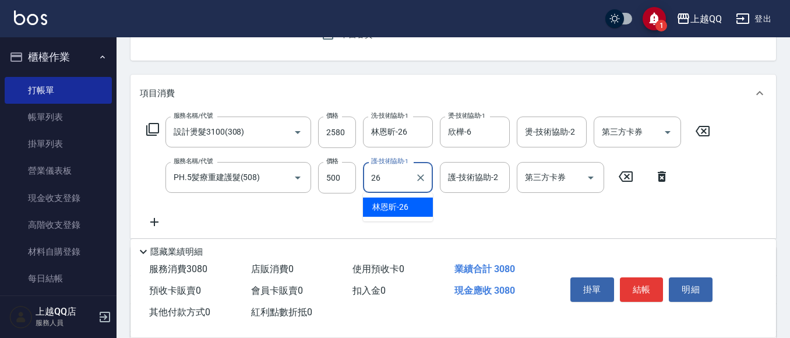
type input "林恩昕-26"
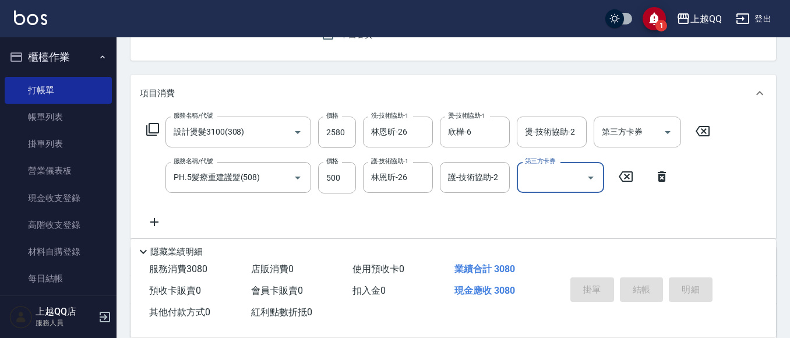
type input "[DATE] 20:07"
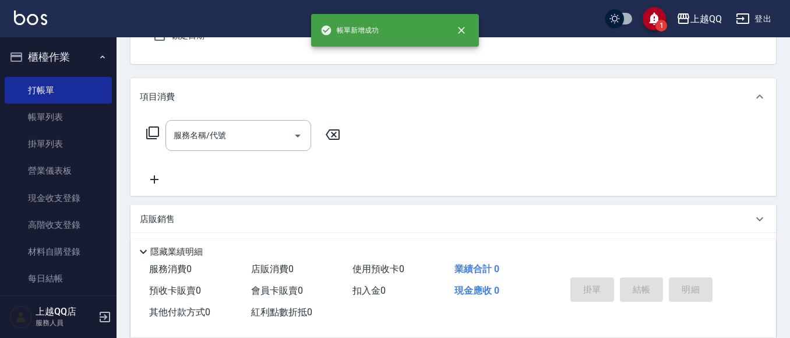
scroll to position [0, 0]
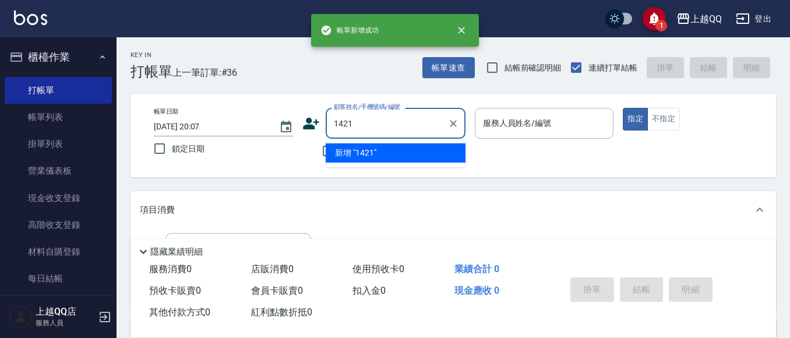
click at [623, 108] on button "指定" at bounding box center [635, 119] width 25 height 23
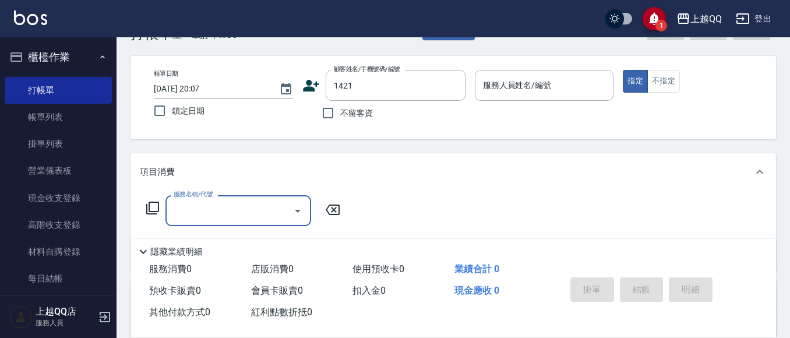
scroll to position [58, 0]
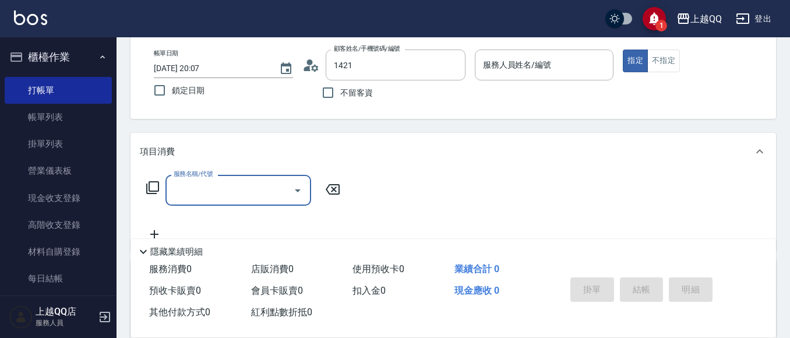
type input "[PERSON_NAME]/0956782255/1421"
type input "欣樺-6"
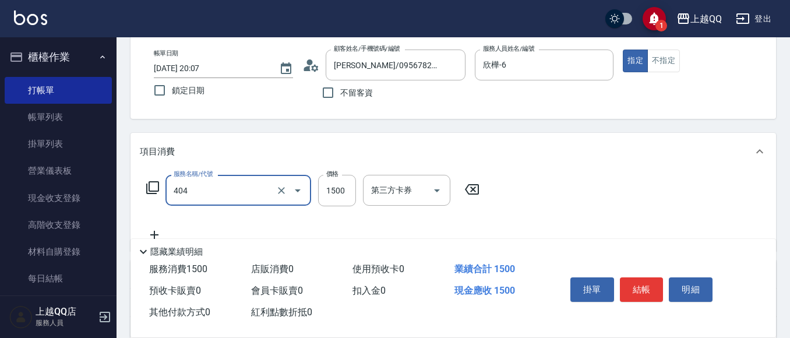
type input "設計染髮(404)"
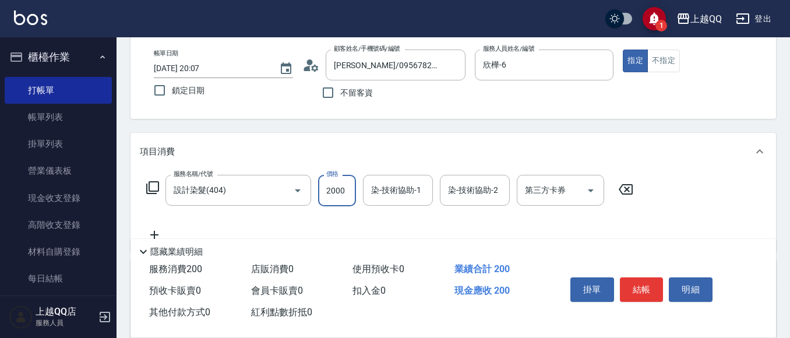
type input "2000"
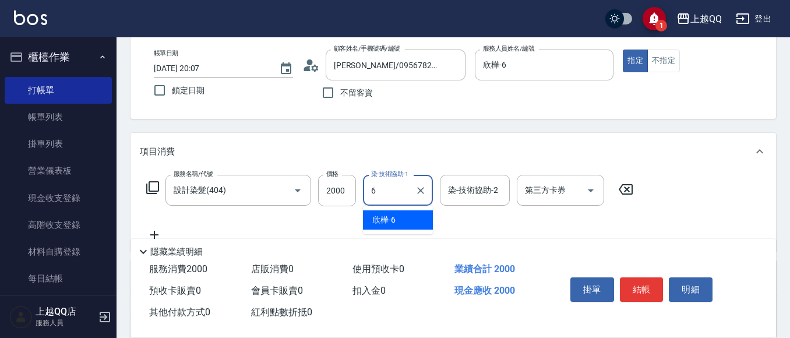
type input "欣樺-6"
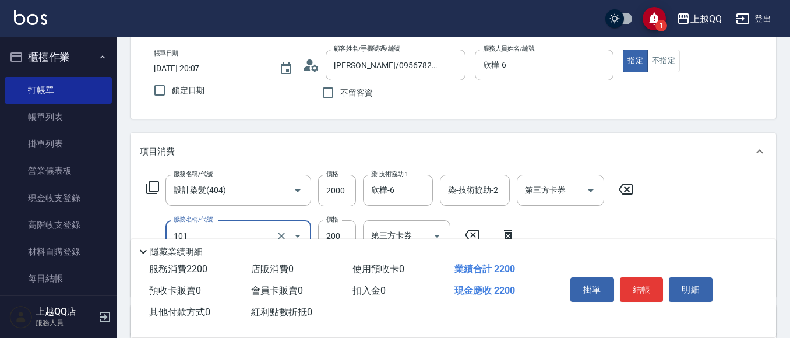
type input "洗髮(101)"
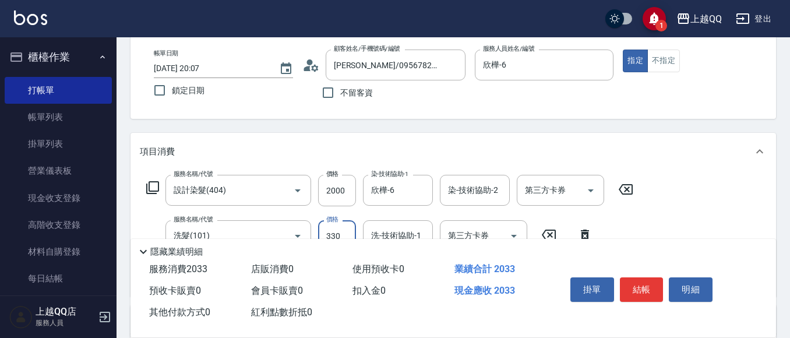
type input "330"
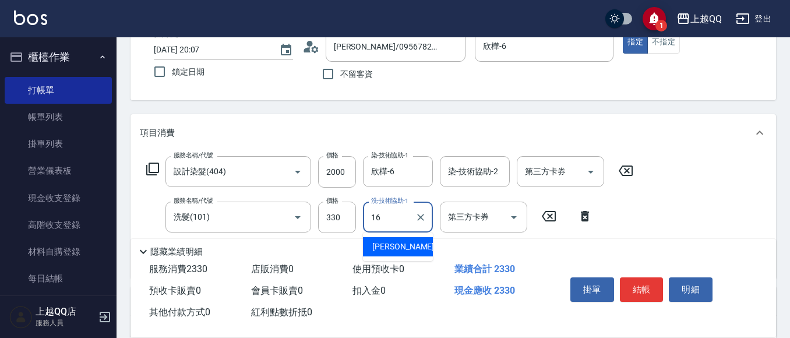
type input "1"
type input "林恩昕-26"
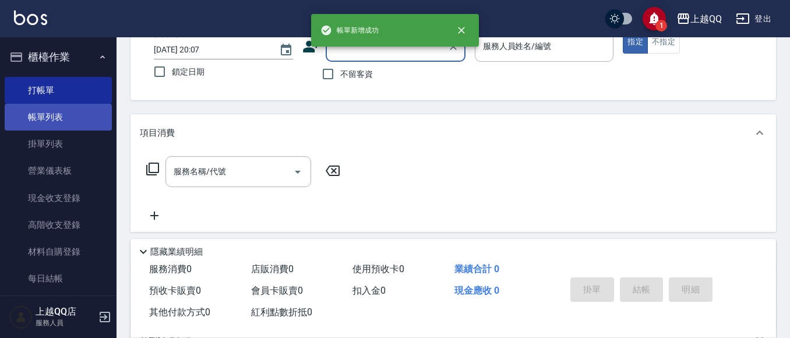
drag, startPoint x: 10, startPoint y: 119, endPoint x: 58, endPoint y: 119, distance: 48.4
click at [12, 119] on link "帳單列表" at bounding box center [58, 117] width 107 height 27
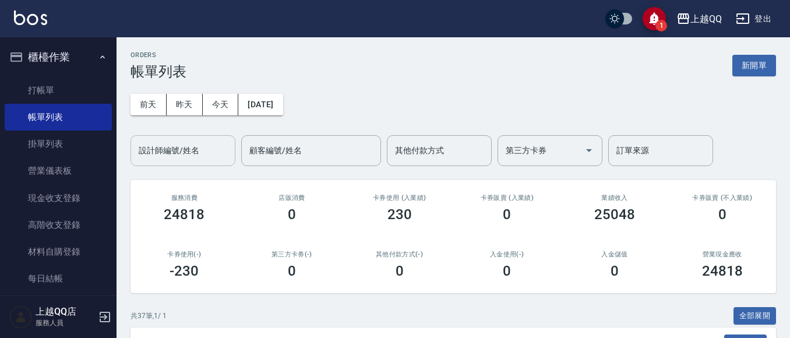
click at [183, 157] on input "設計師編號/姓名" at bounding box center [183, 150] width 94 height 20
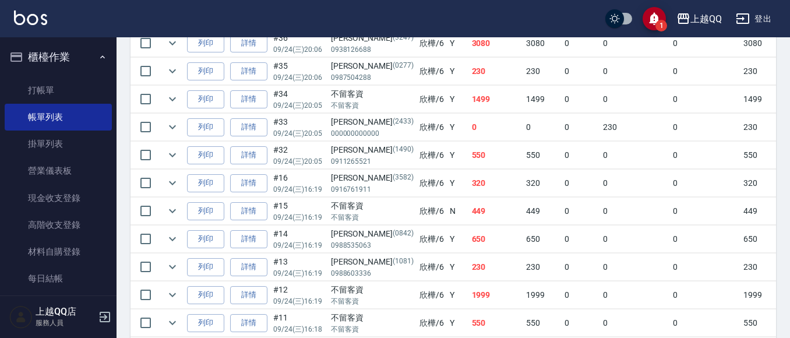
scroll to position [353, 0]
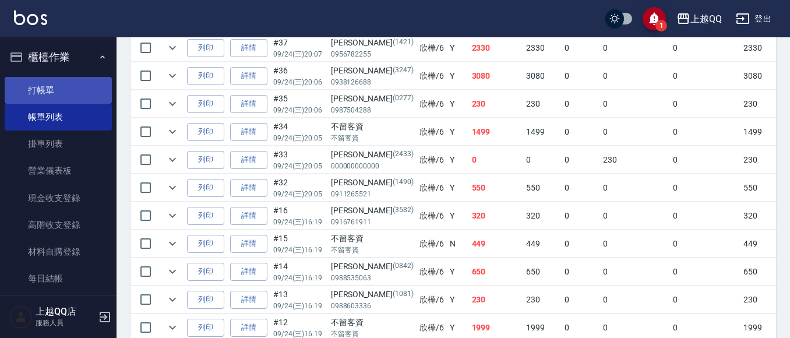
type input "欣樺-6"
click at [61, 95] on link "打帳單" at bounding box center [58, 90] width 107 height 27
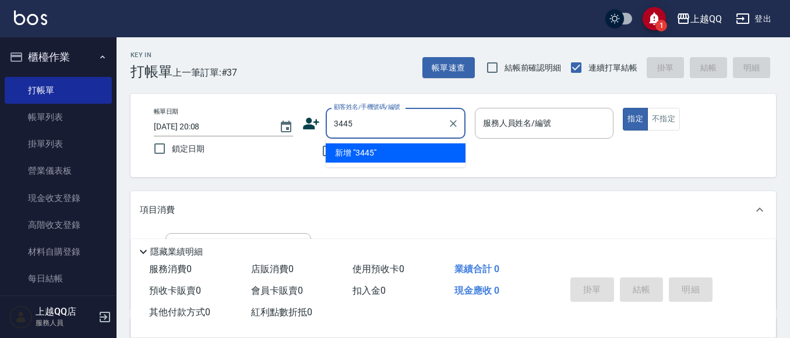
type input "3445"
click at [623, 108] on button "指定" at bounding box center [635, 119] width 25 height 23
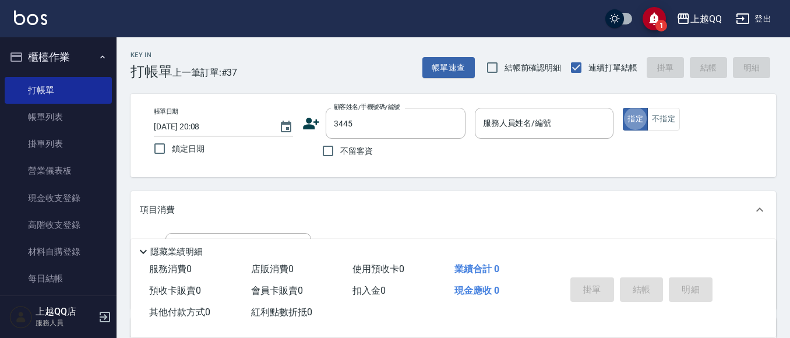
type button "true"
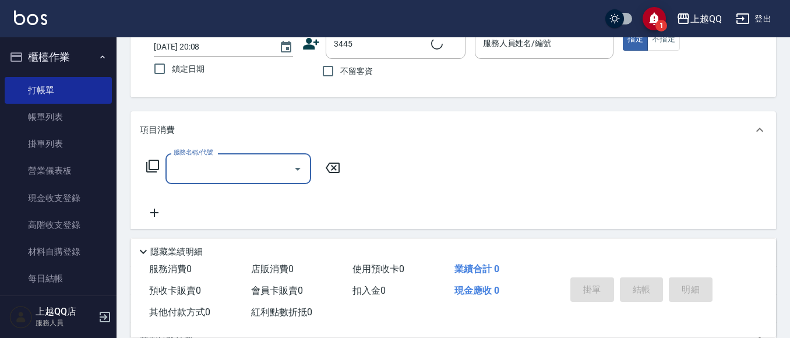
type input "[PERSON_NAME]/0989664405/3445"
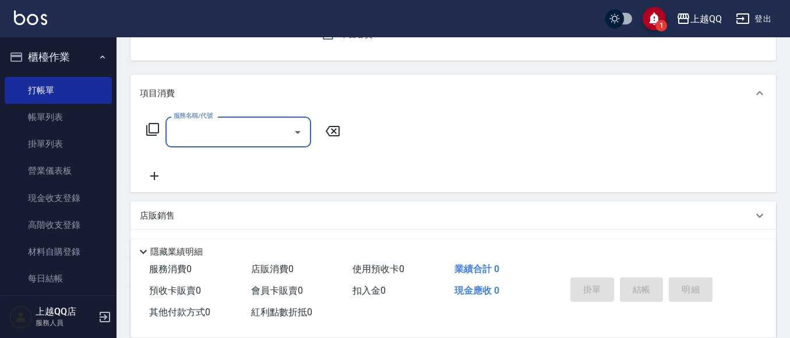
type input "欣樺-6"
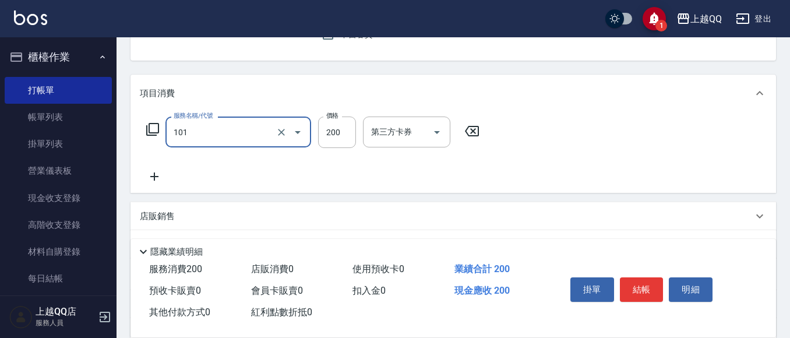
type input "洗髮(101)"
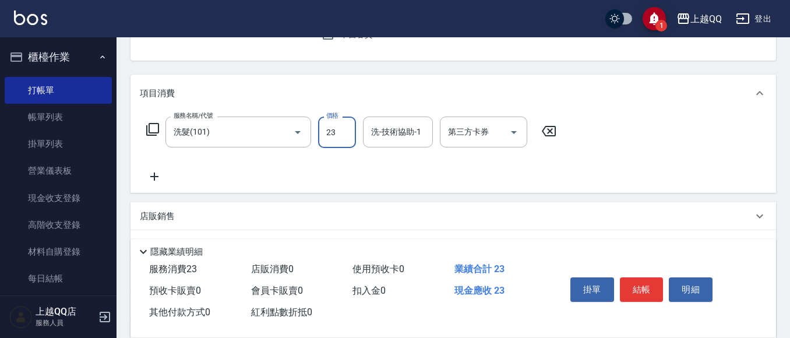
type input "230"
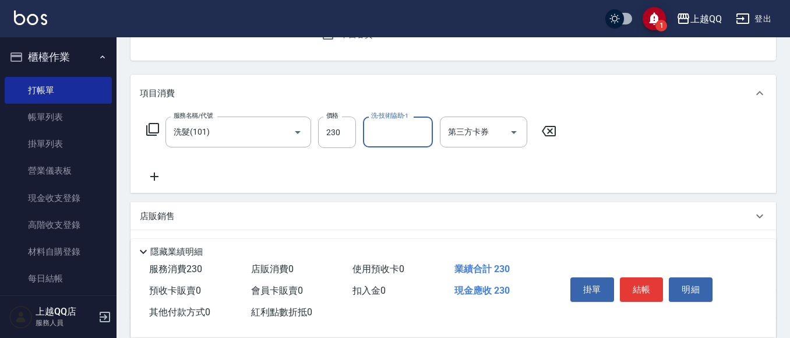
type input "2"
type input "[PERSON_NAME]-16"
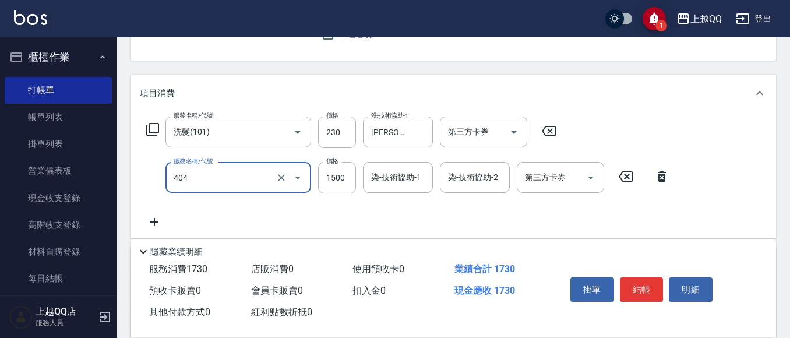
type input "設計染髮(404)"
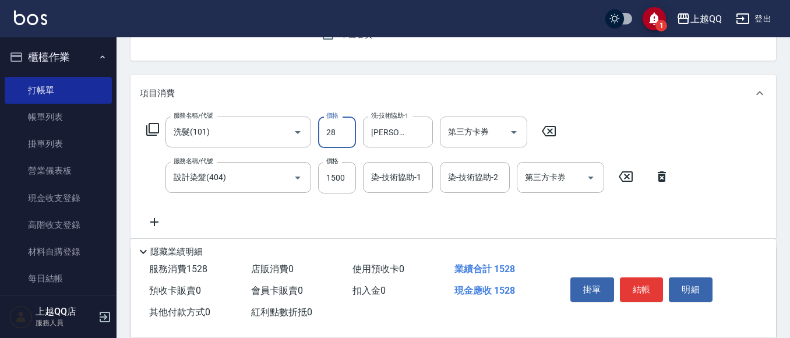
type input "280"
click at [265, 195] on div "服務名稱/代號 洗髮(101) 服務名稱/代號 價格 280 價格 洗-技術協助-1 怡璇-16 洗-技術協助-1 第三方卡券 第三方卡券 服務名稱/代號 設…" at bounding box center [408, 173] width 537 height 112
click at [336, 175] on input "1500" at bounding box center [337, 177] width 38 height 31
type input "2299"
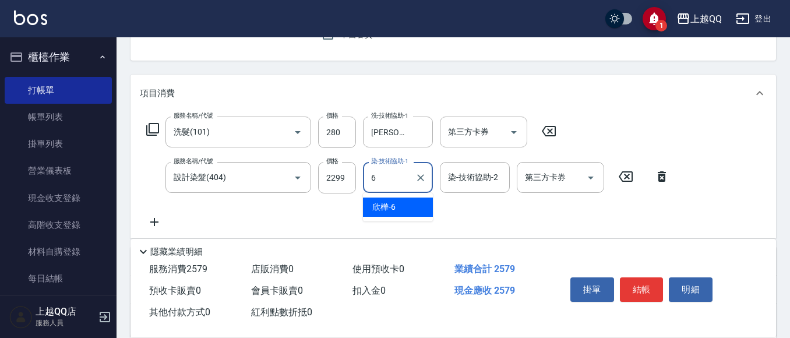
type input "欣樺-6"
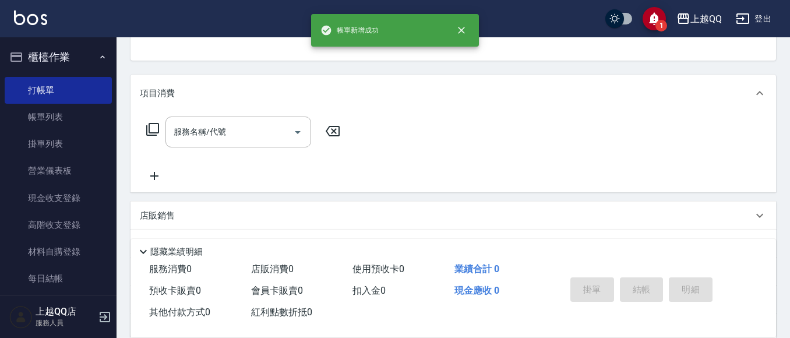
scroll to position [113, 0]
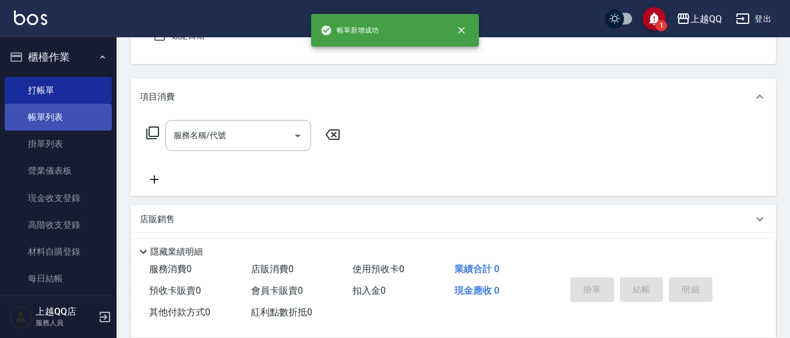
click at [60, 115] on link "帳單列表" at bounding box center [58, 117] width 107 height 27
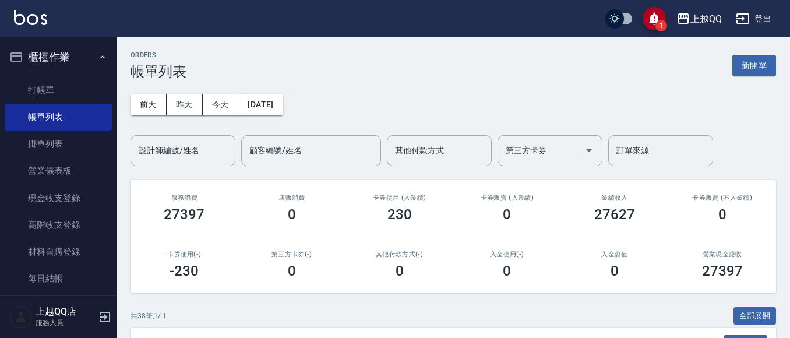
click at [156, 161] on div "設計師編號/姓名" at bounding box center [183, 150] width 105 height 31
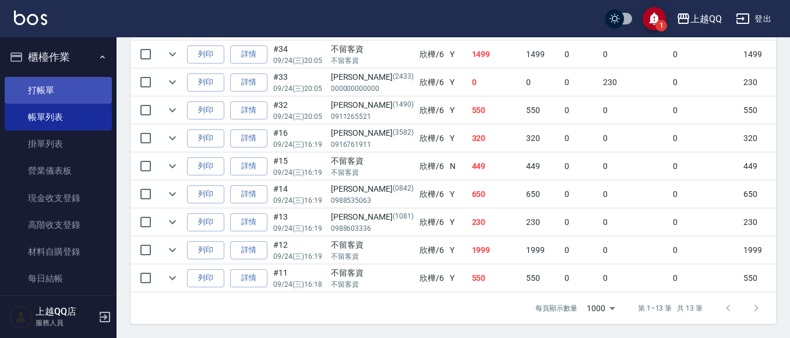
type input "欣樺-6"
drag, startPoint x: 47, startPoint y: 86, endPoint x: 106, endPoint y: 47, distance: 70.8
click at [47, 86] on link "打帳單" at bounding box center [58, 90] width 107 height 27
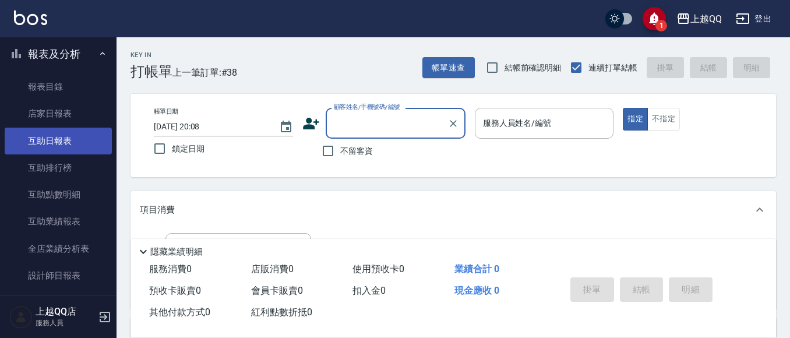
scroll to position [408, 0]
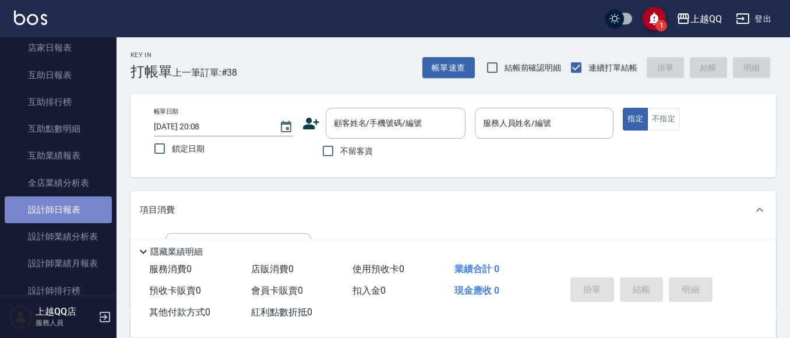
click at [59, 216] on link "設計師日報表" at bounding box center [58, 209] width 107 height 27
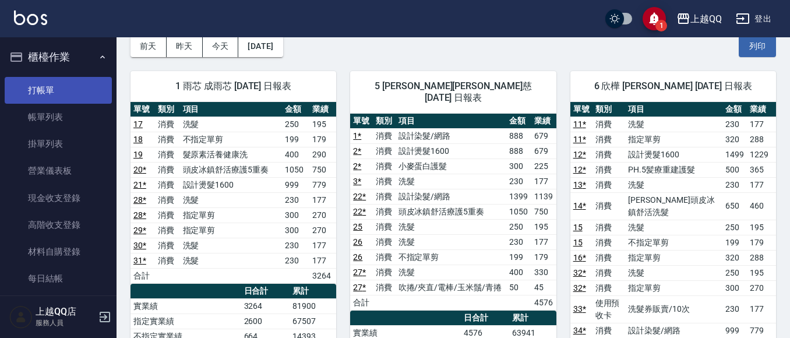
click at [28, 89] on link "打帳單" at bounding box center [58, 90] width 107 height 27
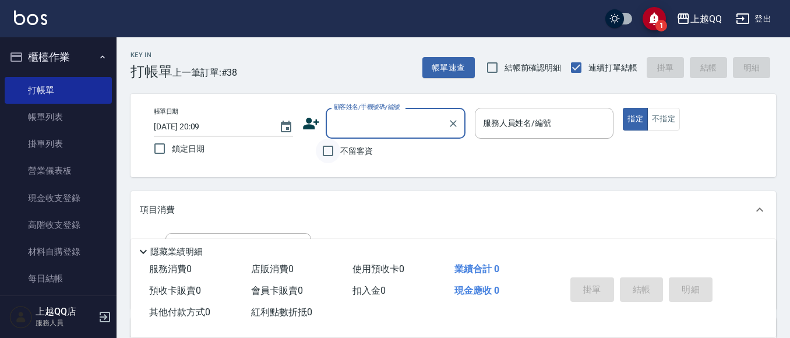
click at [330, 150] on input "不留客資" at bounding box center [328, 151] width 24 height 24
checkbox input "true"
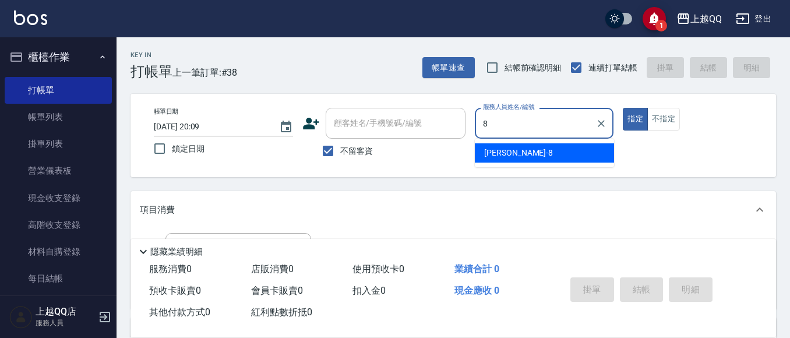
type input "[PERSON_NAME]-8"
type button "true"
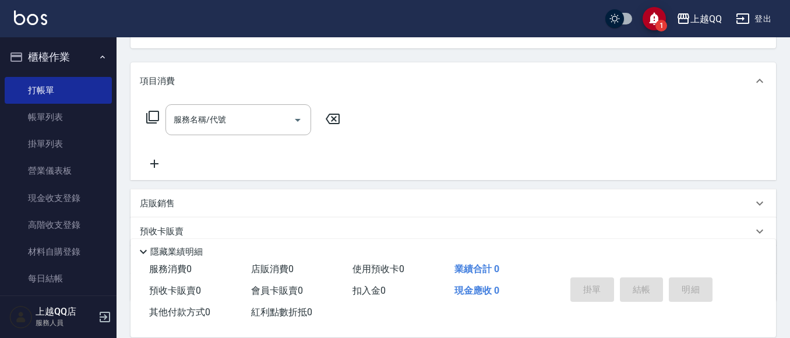
scroll to position [132, 0]
click at [154, 112] on icon at bounding box center [153, 114] width 14 height 14
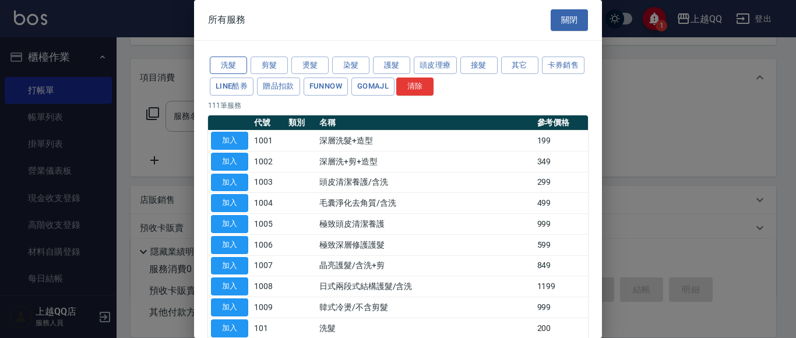
click at [233, 63] on button "洗髮" at bounding box center [228, 66] width 37 height 18
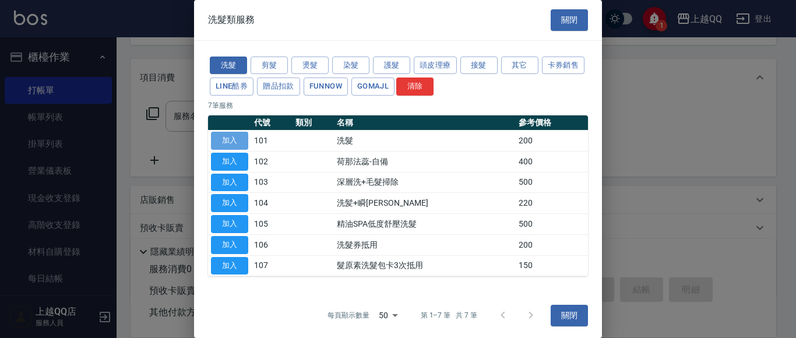
click at [221, 138] on button "加入" at bounding box center [229, 141] width 37 height 18
type input "洗髮(101)"
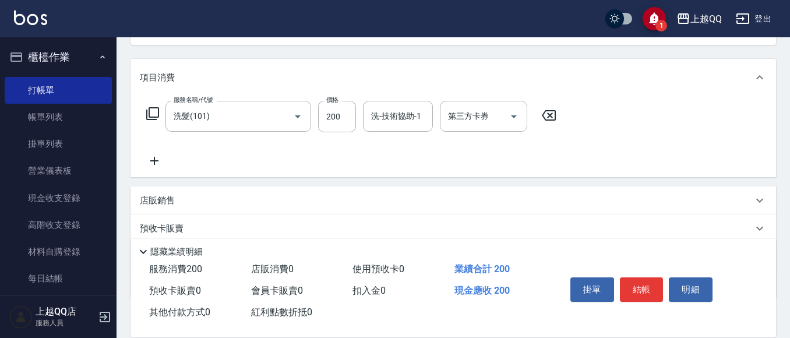
click at [157, 113] on icon at bounding box center [153, 114] width 14 height 14
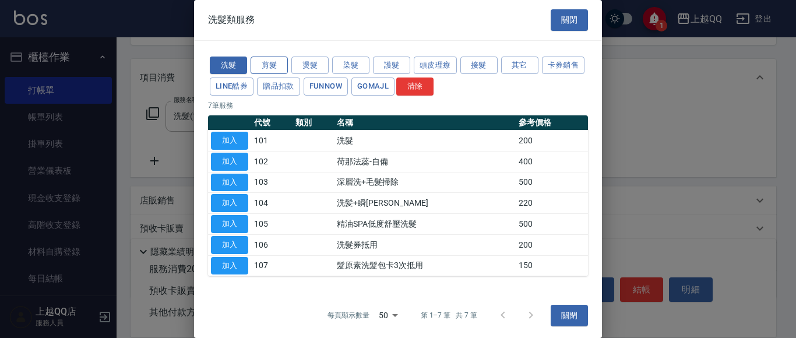
click at [272, 66] on button "剪髮" at bounding box center [269, 66] width 37 height 18
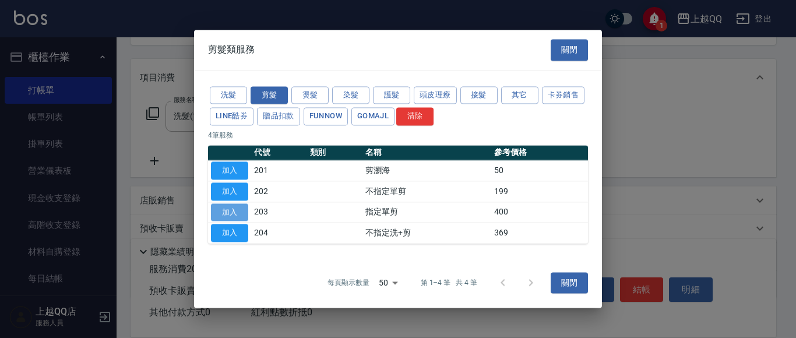
click at [242, 214] on button "加入" at bounding box center [229, 212] width 37 height 18
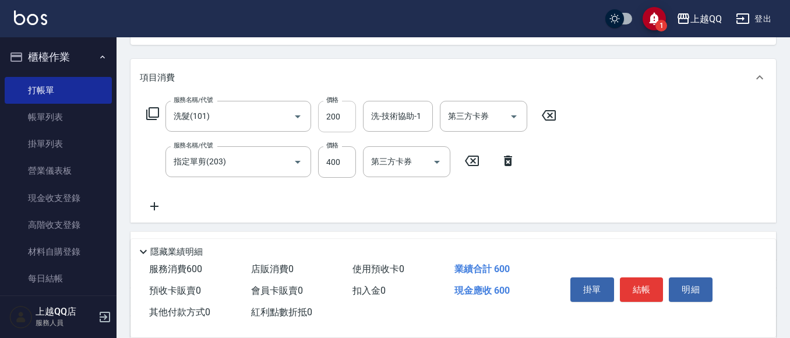
click at [347, 109] on input "200" at bounding box center [337, 116] width 38 height 31
type input "230"
click at [351, 162] on input "400" at bounding box center [337, 161] width 38 height 31
type input "350"
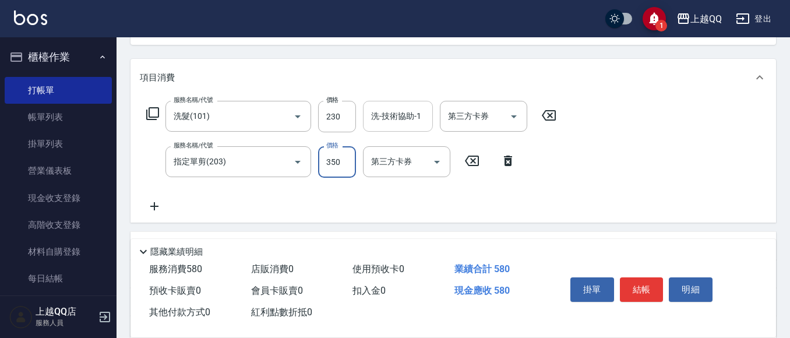
click at [399, 124] on input "洗-技術協助-1" at bounding box center [397, 116] width 59 height 20
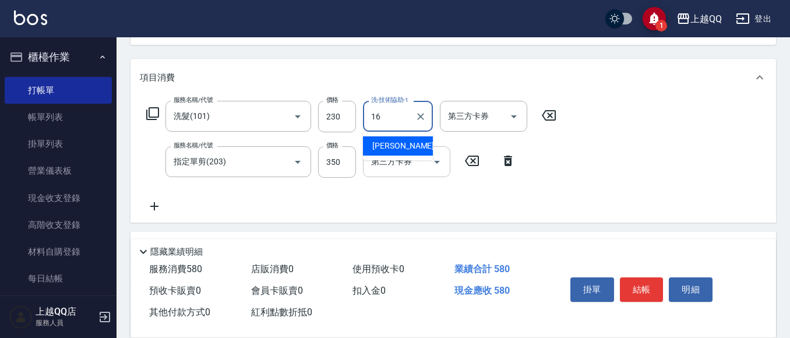
click at [427, 147] on div "[PERSON_NAME] -16" at bounding box center [398, 145] width 70 height 19
type input "[PERSON_NAME]-16"
click at [636, 283] on button "結帳" at bounding box center [642, 289] width 44 height 24
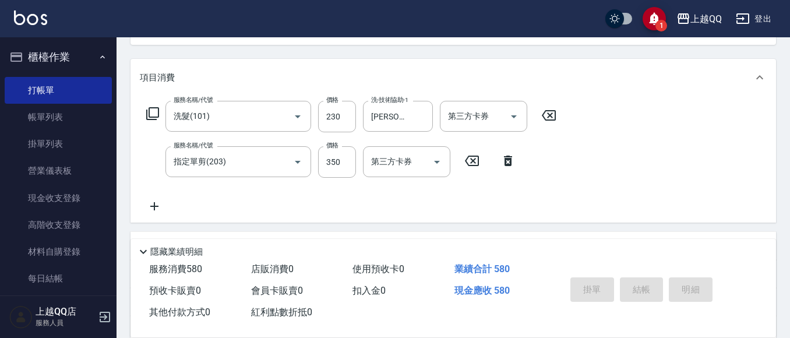
type input "[DATE] 20:11"
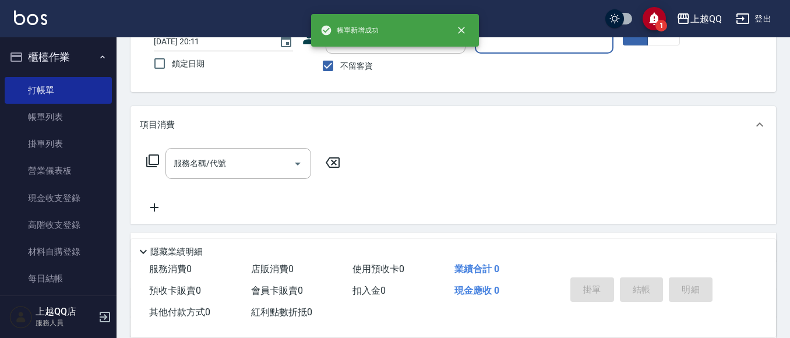
scroll to position [66, 0]
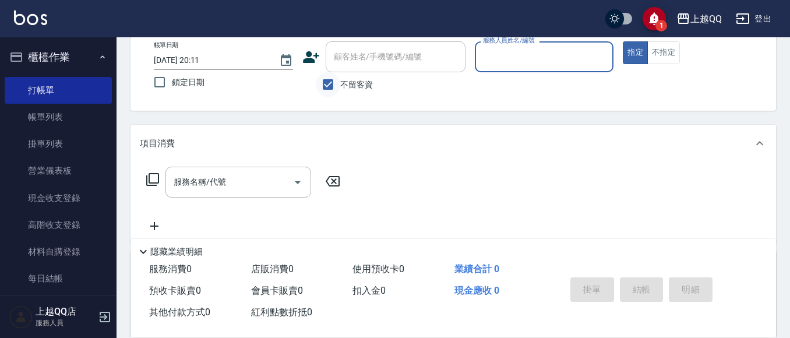
click at [330, 83] on input "不留客資" at bounding box center [328, 84] width 24 height 24
checkbox input "false"
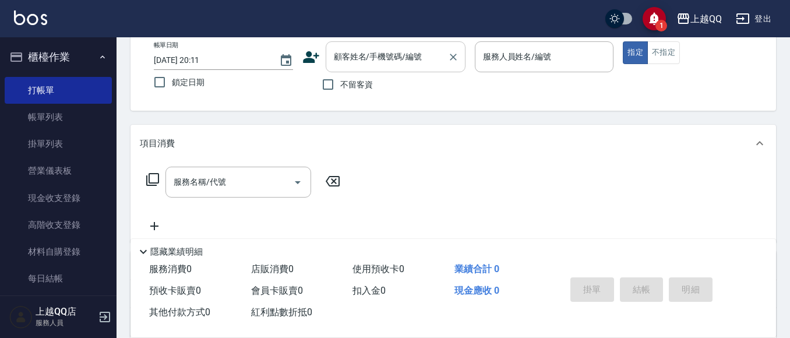
click at [342, 62] on div "顧客姓名/手機號碼/編號 顧客姓名/手機號碼/編號" at bounding box center [396, 56] width 140 height 31
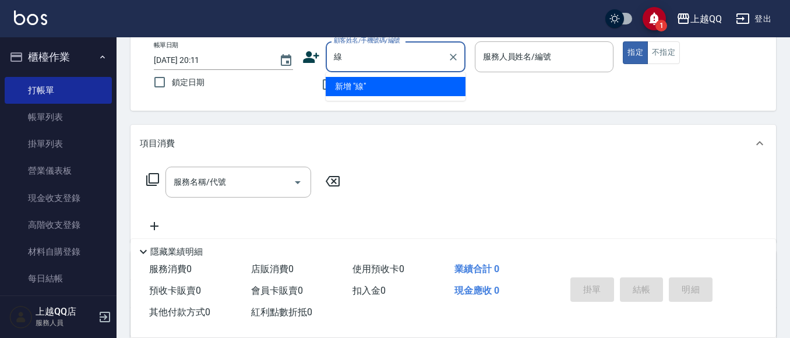
type input "線"
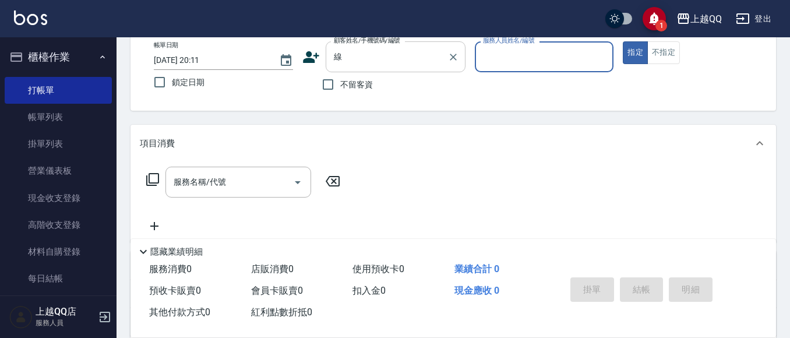
click at [371, 59] on input "線" at bounding box center [387, 57] width 112 height 20
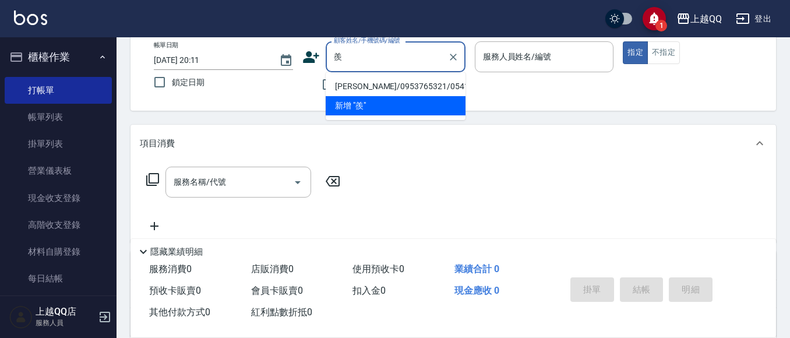
click at [335, 83] on li "[PERSON_NAME]/0953765321/0541" at bounding box center [396, 86] width 140 height 19
type input "[PERSON_NAME]/0953765321/0541"
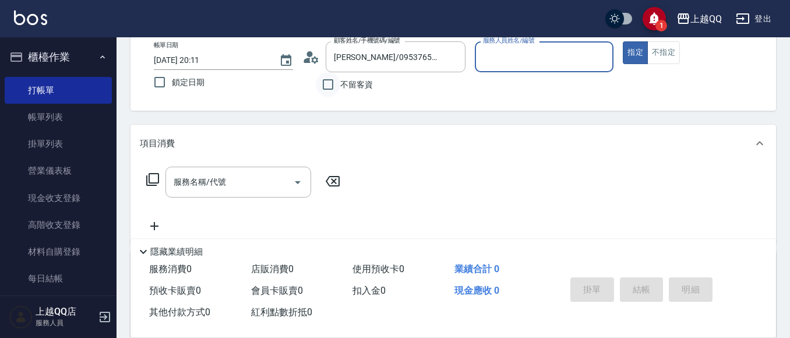
type input "[PERSON_NAME]-8"
click at [149, 175] on icon at bounding box center [152, 179] width 13 height 13
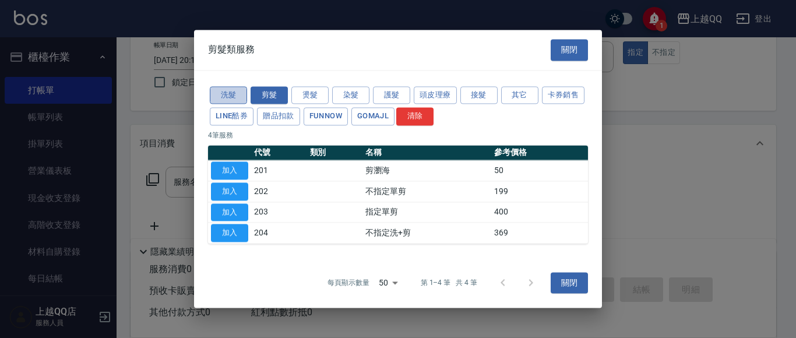
click at [232, 96] on button "洗髮" at bounding box center [228, 95] width 37 height 18
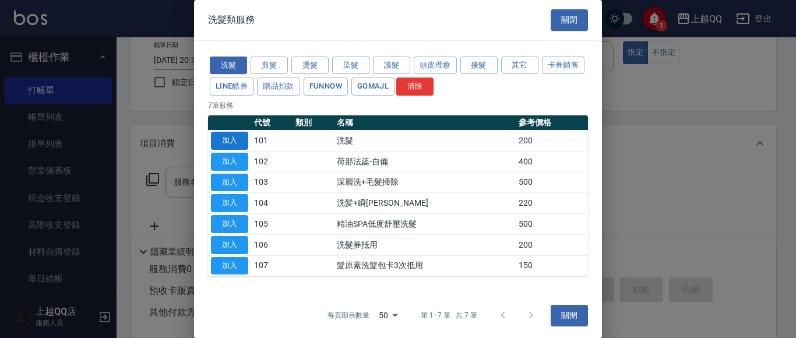
click at [234, 139] on button "加入" at bounding box center [229, 141] width 37 height 18
type input "洗髮(101)"
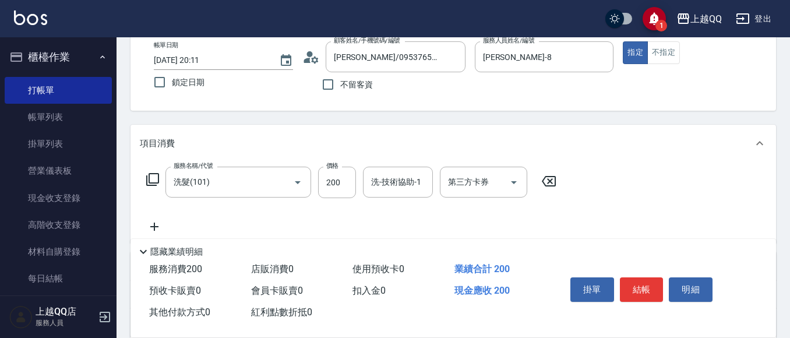
click at [153, 177] on icon at bounding box center [153, 180] width 14 height 14
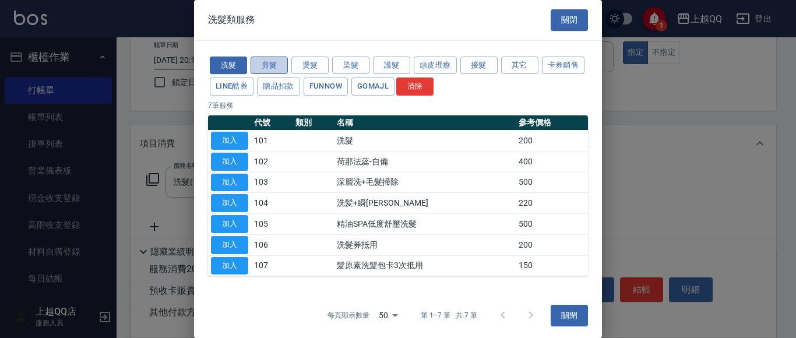
click at [270, 59] on button "剪髮" at bounding box center [269, 66] width 37 height 18
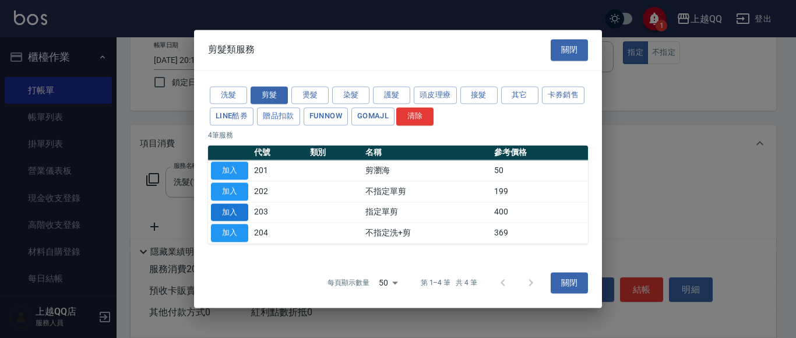
click at [231, 210] on button "加入" at bounding box center [229, 212] width 37 height 18
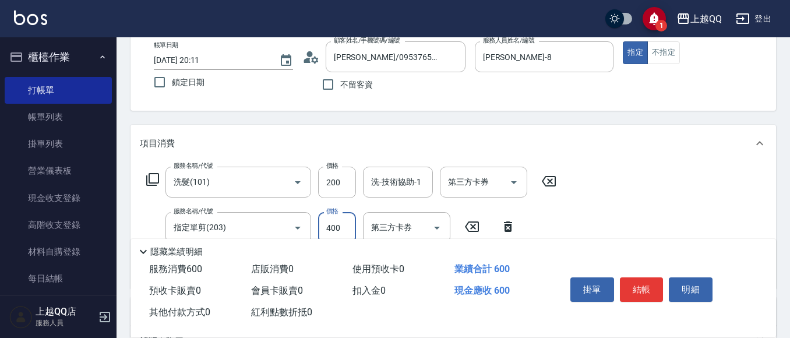
click at [350, 223] on input "400" at bounding box center [337, 227] width 38 height 31
type input "350"
click at [347, 180] on input "200" at bounding box center [337, 182] width 38 height 31
type input "250"
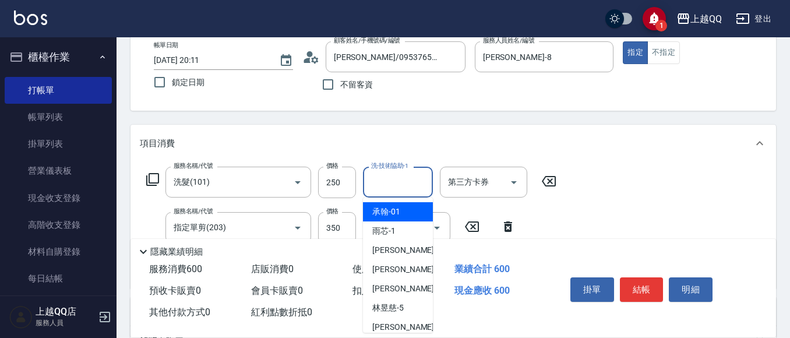
click at [380, 186] on input "洗-技術協助-1" at bounding box center [397, 182] width 59 height 20
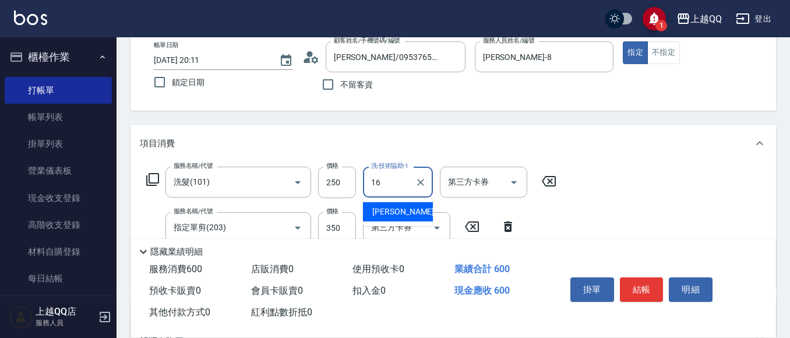
click at [388, 209] on span "[PERSON_NAME] -16" at bounding box center [408, 212] width 73 height 12
type input "[PERSON_NAME]-16"
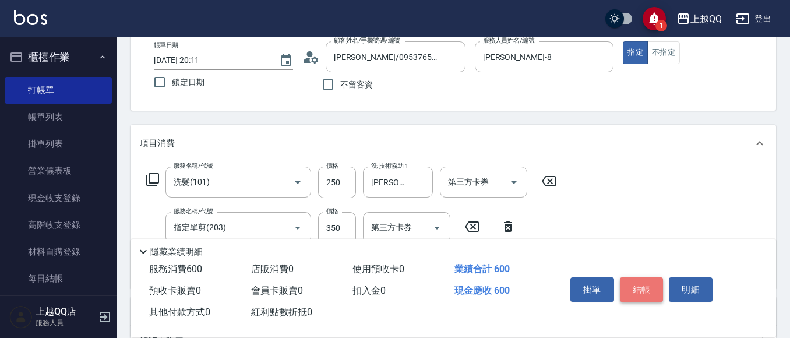
click at [635, 283] on button "結帳" at bounding box center [642, 289] width 44 height 24
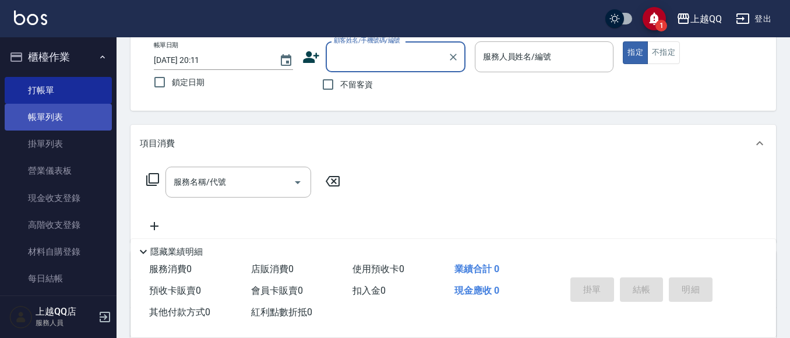
click at [47, 117] on link "帳單列表" at bounding box center [58, 117] width 107 height 27
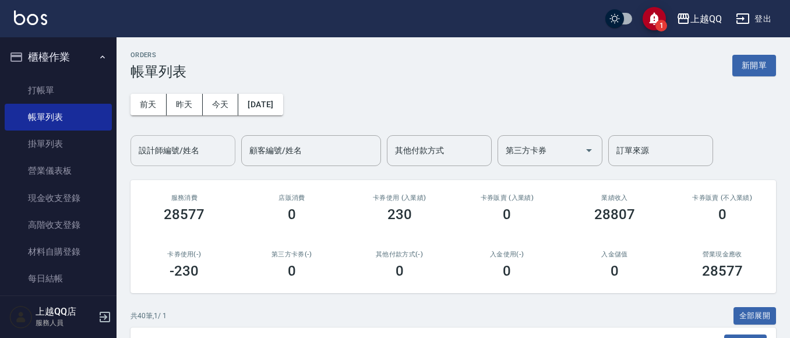
click at [173, 149] on div "設計師編號/姓名 設計師編號/姓名" at bounding box center [183, 150] width 105 height 31
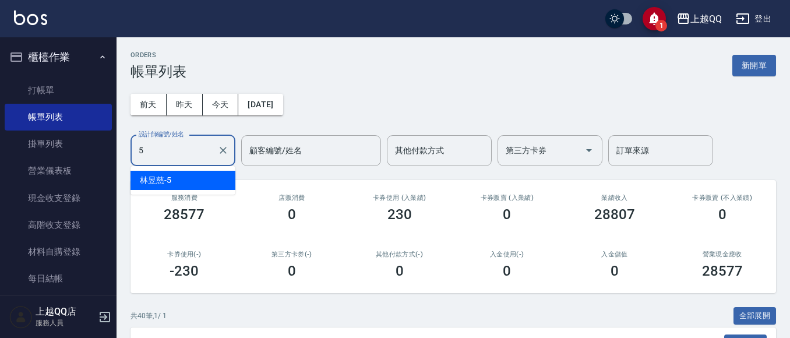
click at [186, 183] on div "[PERSON_NAME]5" at bounding box center [183, 180] width 105 height 19
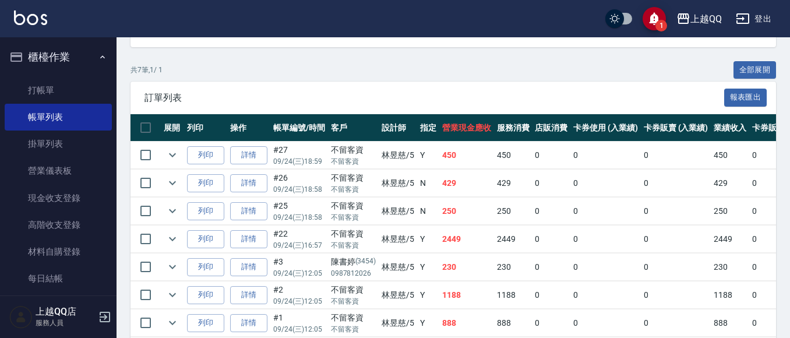
scroll to position [251, 0]
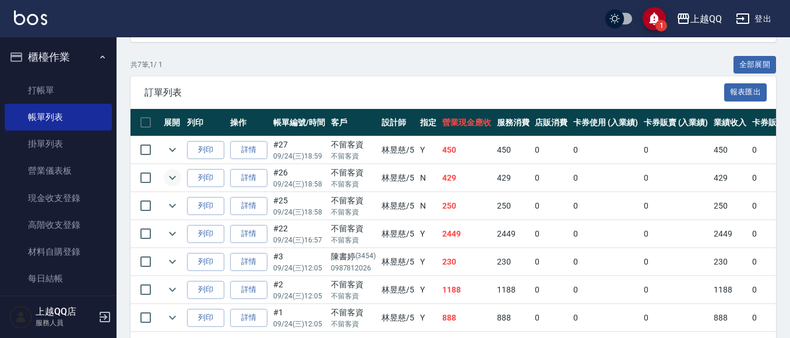
type input "[PERSON_NAME]5"
click at [174, 174] on icon "expand row" at bounding box center [173, 178] width 14 height 14
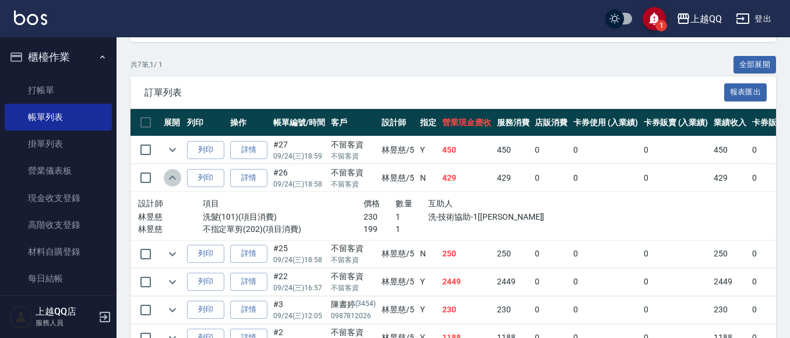
click at [174, 174] on icon "expand row" at bounding box center [173, 178] width 14 height 14
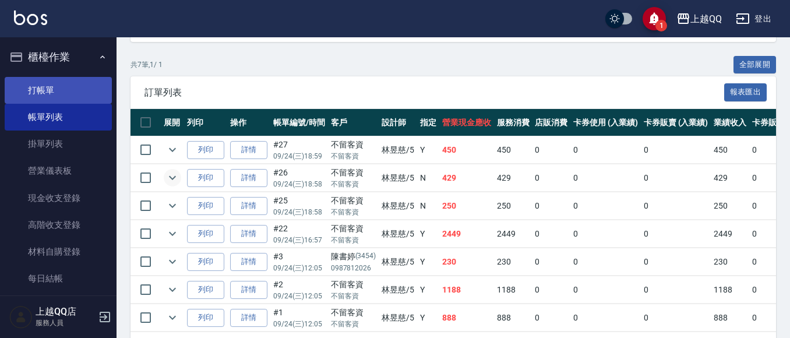
click at [57, 86] on link "打帳單" at bounding box center [58, 90] width 107 height 27
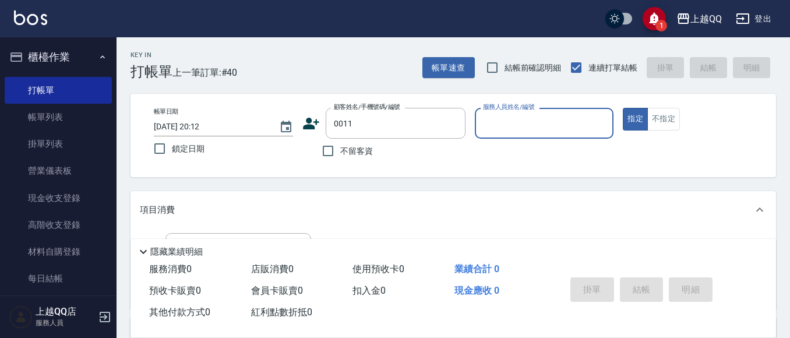
type input "[PERSON_NAME]/0987735169/0011"
type input "[PERSON_NAME]-8"
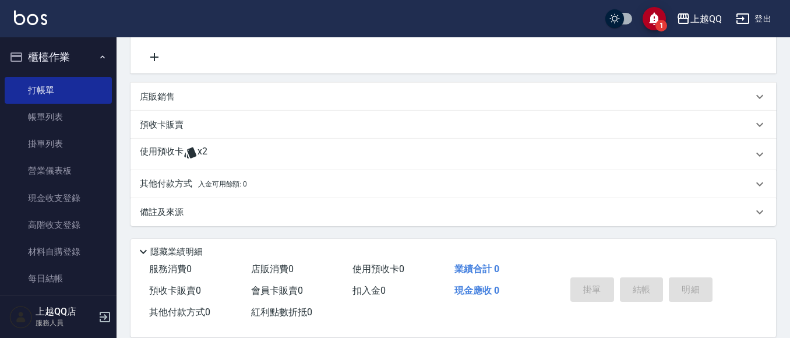
click at [218, 153] on div "使用預收卡 x2" at bounding box center [446, 154] width 613 height 17
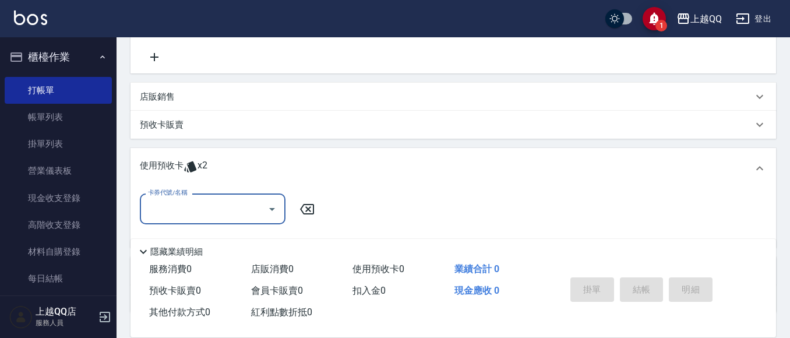
scroll to position [0, 0]
click at [263, 206] on button "Open" at bounding box center [272, 209] width 19 height 19
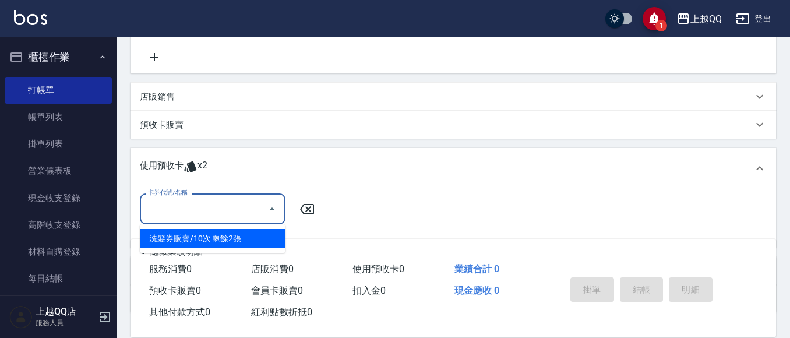
click at [265, 238] on div "洗髮券販賣/10次 剩餘2張" at bounding box center [213, 238] width 146 height 19
type input "洗髮券販賣/10次"
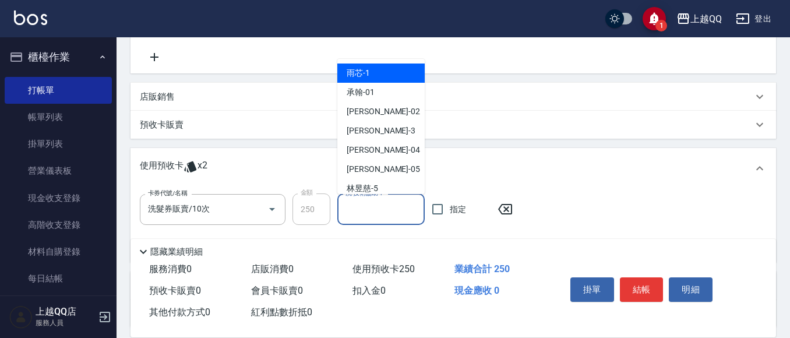
click at [356, 206] on div "洗-技術協助-1 洗-技術協助-1" at bounding box center [380, 209] width 87 height 31
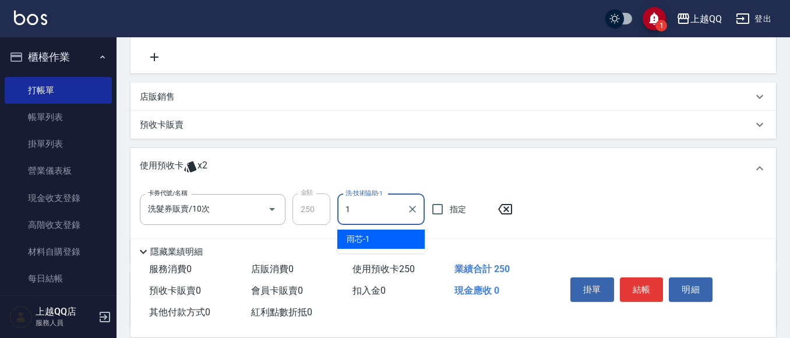
click at [359, 237] on span "雨芯 -1" at bounding box center [358, 239] width 23 height 12
type input "雨芯-1"
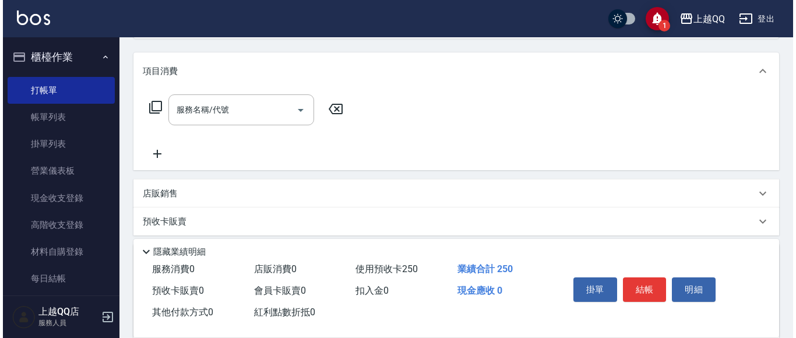
scroll to position [136, 0]
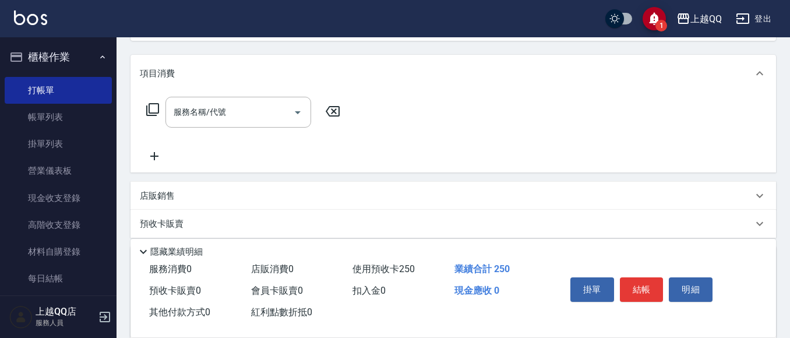
click at [150, 107] on icon at bounding box center [152, 109] width 13 height 13
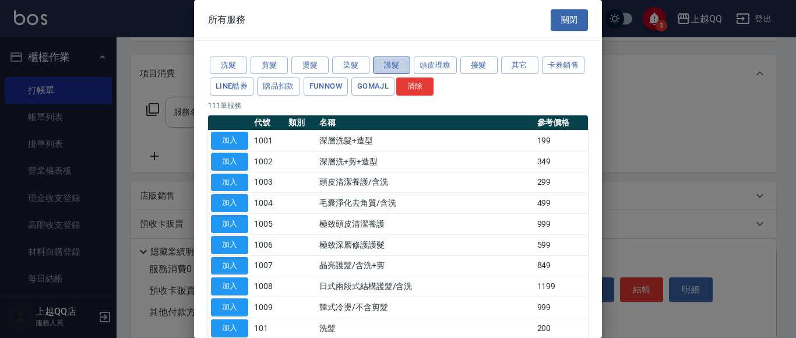
click at [390, 66] on button "護髮" at bounding box center [391, 66] width 37 height 18
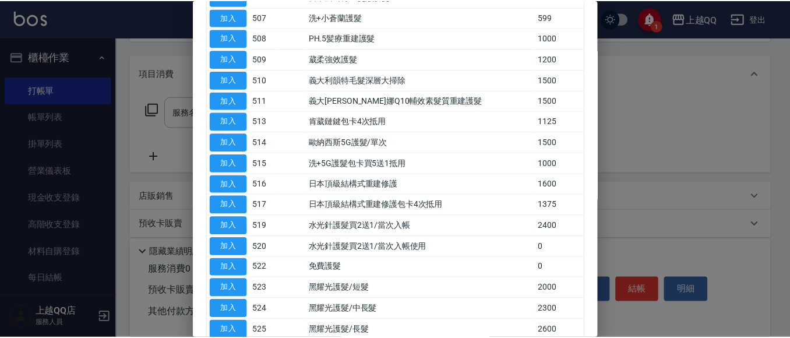
scroll to position [291, 0]
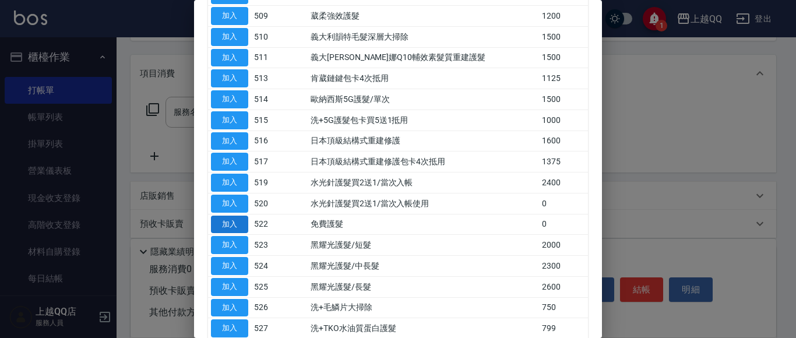
click at [220, 222] on button "加入" at bounding box center [229, 225] width 37 height 18
type input "免費護髮(522)"
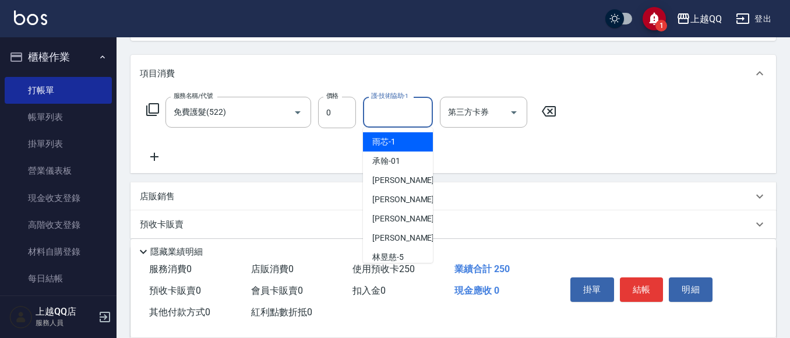
click at [387, 118] on input "護-技術協助-1" at bounding box center [397, 112] width 59 height 20
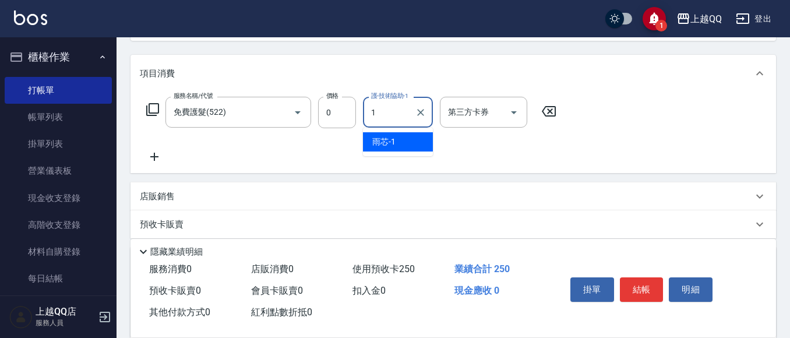
click at [387, 148] on div "雨芯 -1" at bounding box center [398, 141] width 70 height 19
type input "雨芯-1"
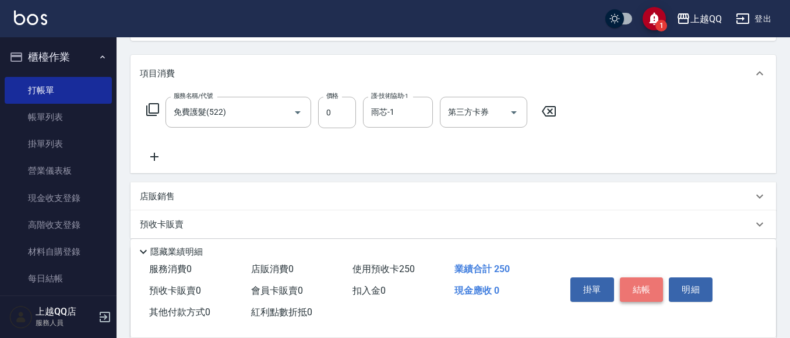
click at [639, 285] on button "結帳" at bounding box center [642, 289] width 44 height 24
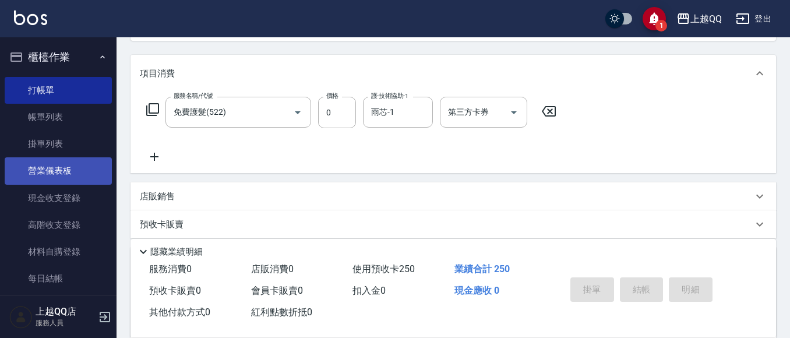
type input "[DATE] 20:13"
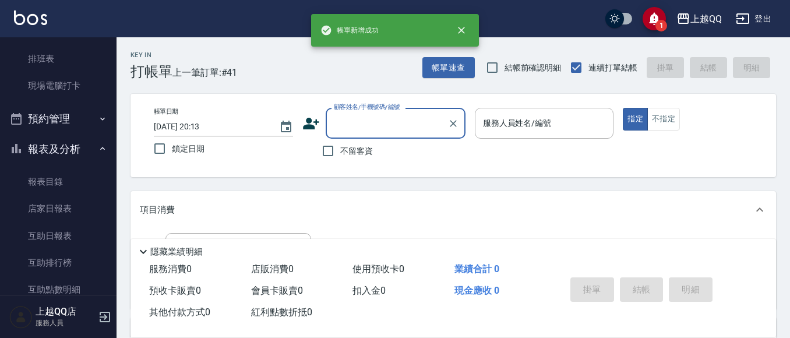
scroll to position [310, 0]
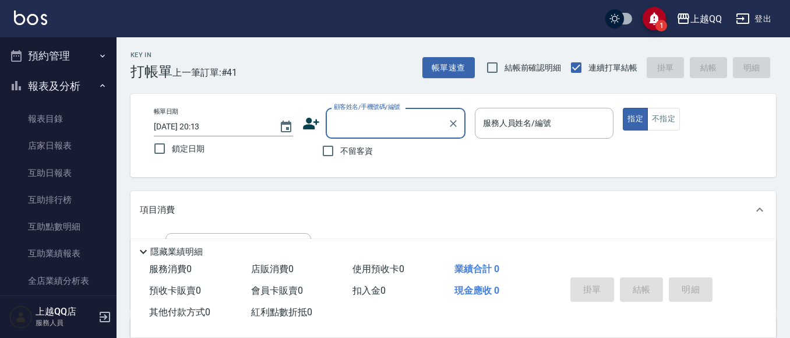
click at [72, 85] on button "報表及分析" at bounding box center [58, 86] width 107 height 30
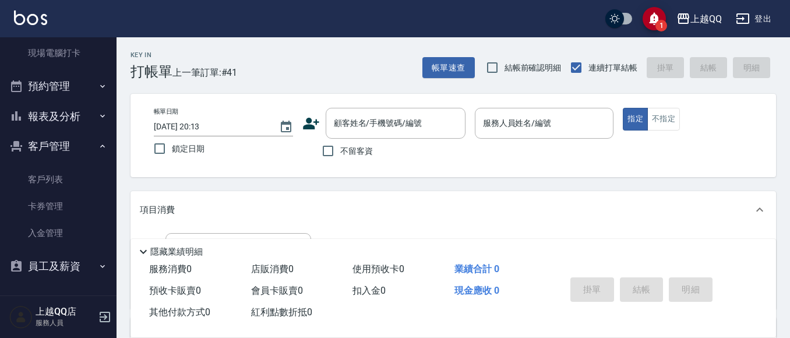
scroll to position [280, 0]
click at [47, 178] on link "客戶列表" at bounding box center [58, 179] width 107 height 27
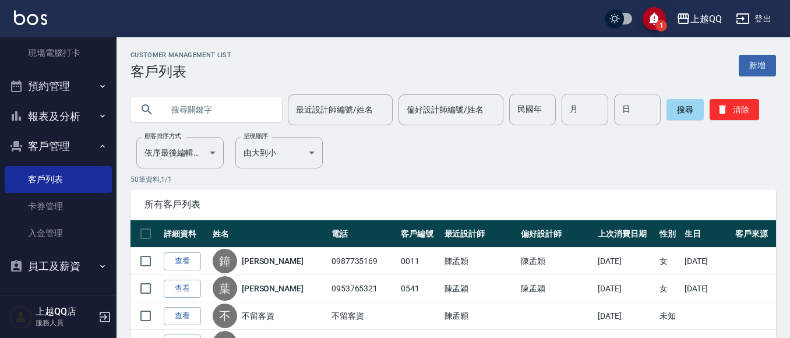
click at [182, 113] on input "text" at bounding box center [218, 109] width 110 height 31
type input "0011"
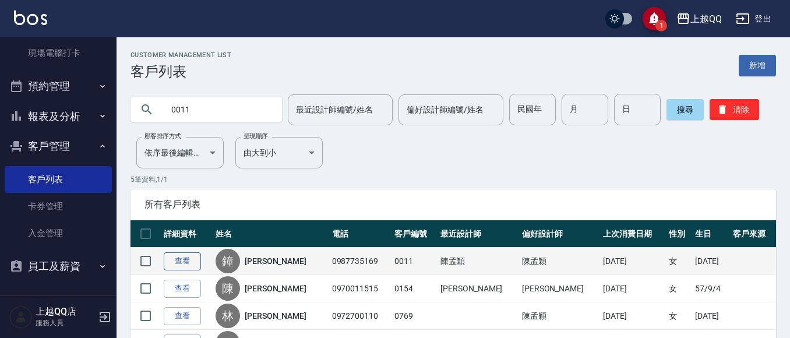
click at [186, 258] on link "查看" at bounding box center [182, 261] width 37 height 18
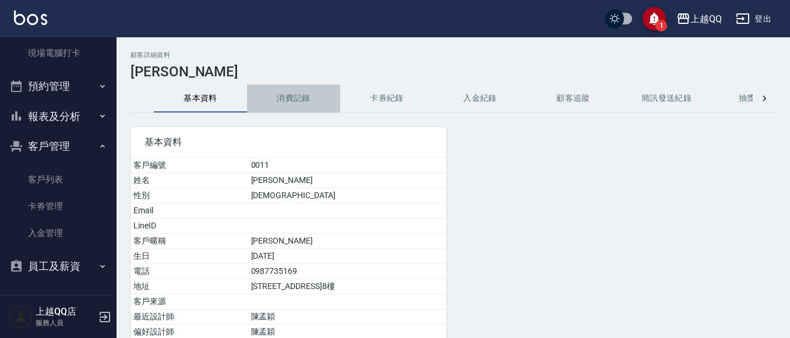
click at [282, 97] on button "消費記錄" at bounding box center [293, 99] width 93 height 28
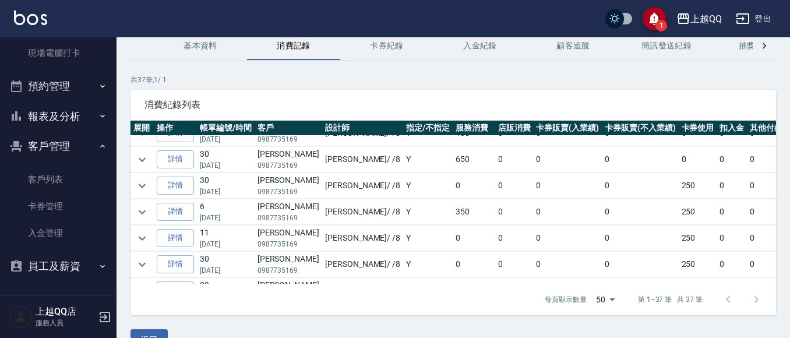
scroll to position [334, 0]
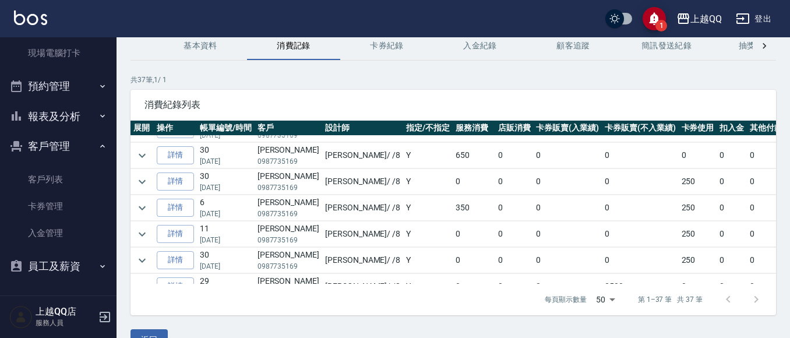
click at [61, 152] on button "客戶管理" at bounding box center [58, 146] width 107 height 30
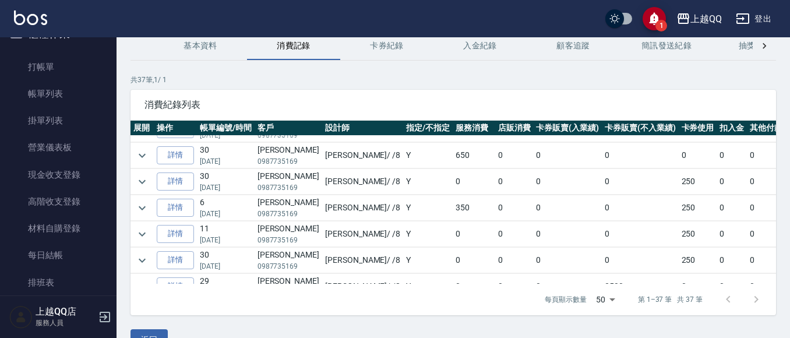
scroll to position [0, 0]
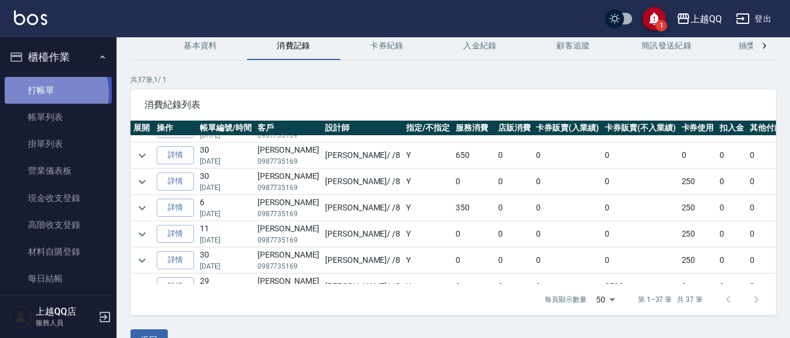
click at [47, 93] on link "打帳單" at bounding box center [58, 90] width 107 height 27
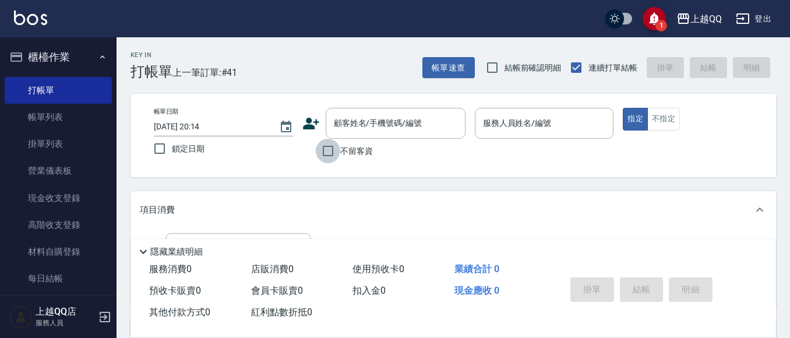
click at [327, 153] on input "不留客資" at bounding box center [328, 151] width 24 height 24
checkbox input "true"
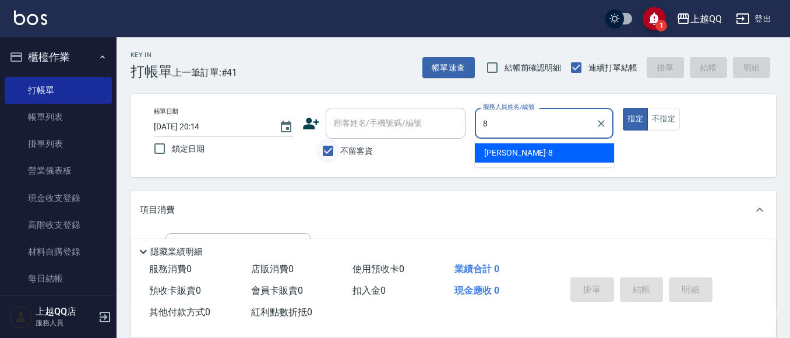
type input "[PERSON_NAME]-8"
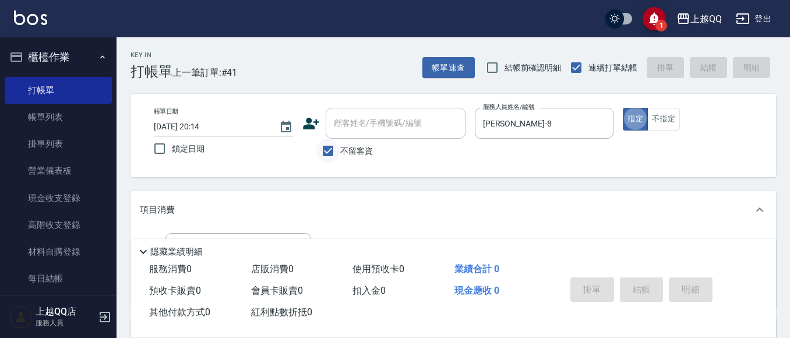
type button "true"
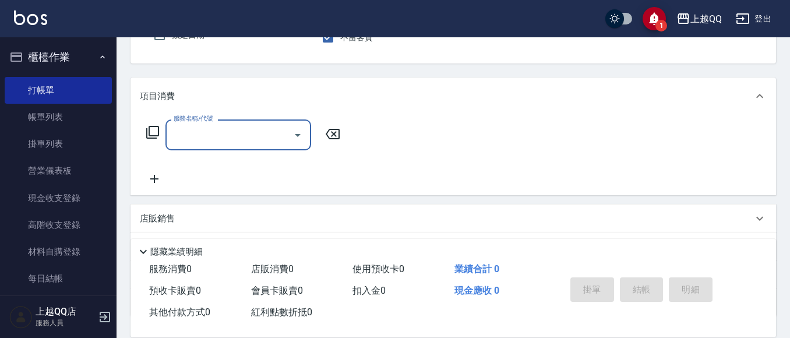
scroll to position [140, 0]
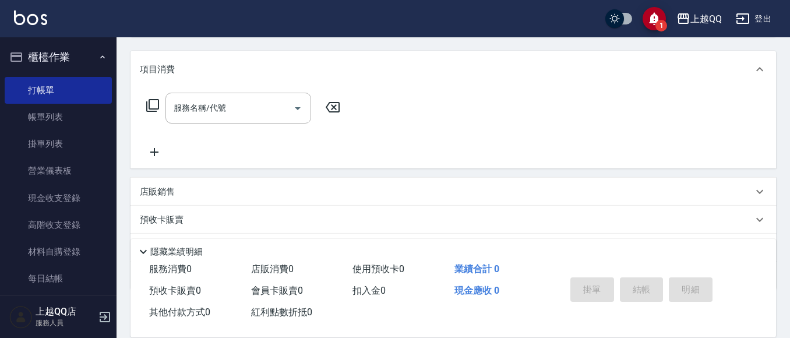
click at [153, 103] on icon at bounding box center [153, 105] width 14 height 14
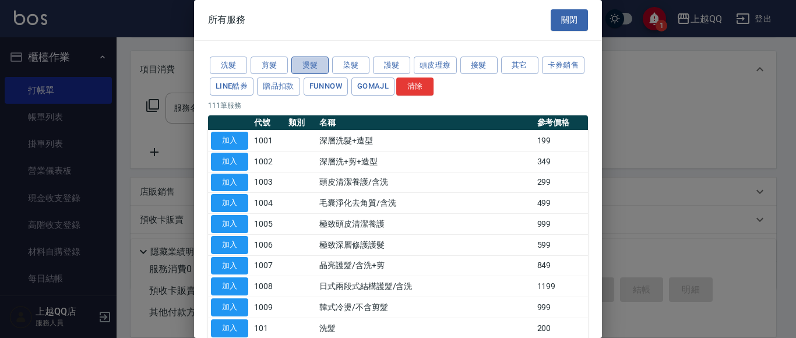
click at [312, 65] on button "燙髮" at bounding box center [309, 66] width 37 height 18
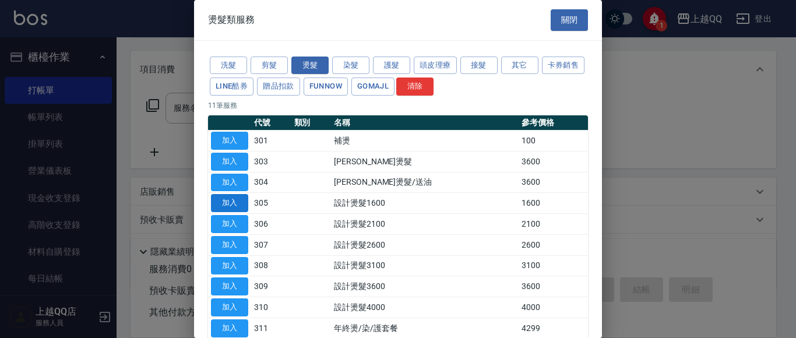
click at [231, 202] on button "加入" at bounding box center [229, 203] width 37 height 18
type input "設計燙髮1600(305)"
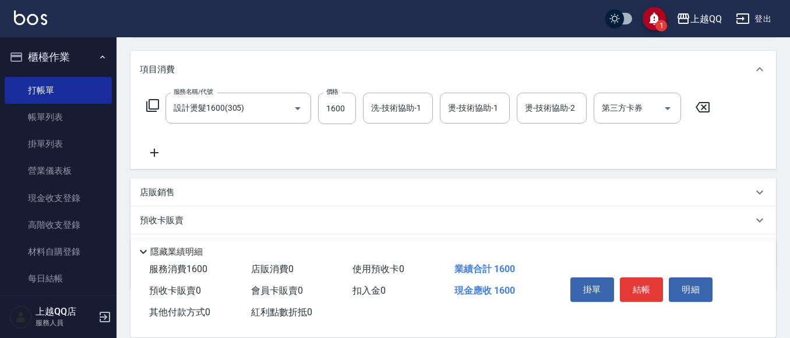
click at [157, 105] on icon at bounding box center [153, 105] width 14 height 14
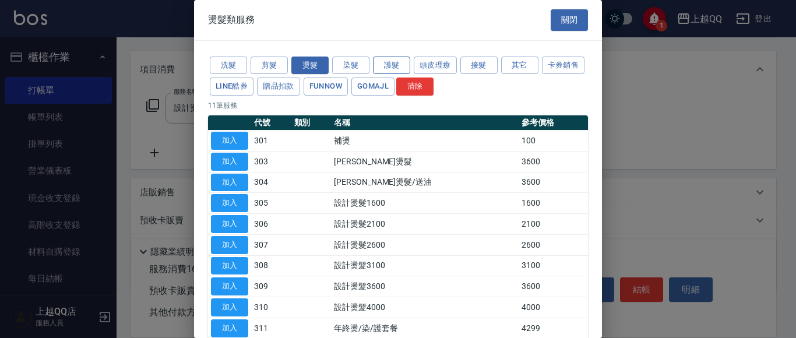
click at [390, 62] on button "護髮" at bounding box center [391, 66] width 37 height 18
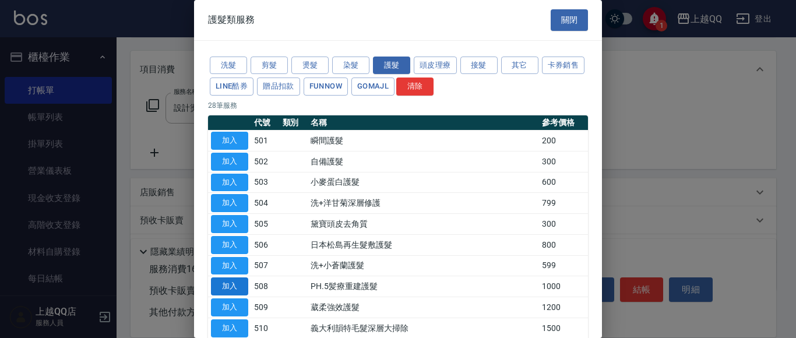
click at [220, 286] on button "加入" at bounding box center [229, 286] width 37 height 18
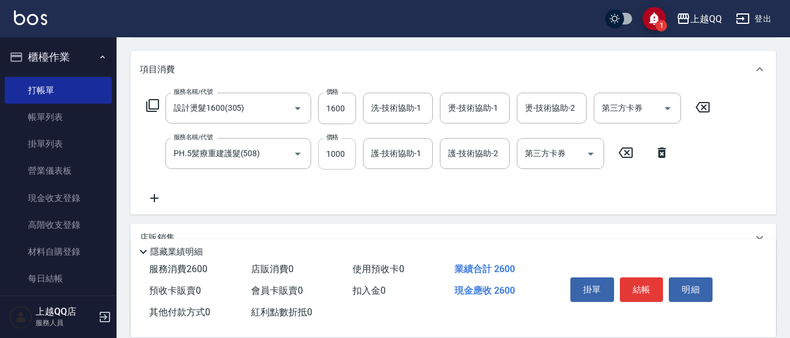
click at [350, 157] on input "1000" at bounding box center [337, 153] width 38 height 31
type input "500"
click at [346, 112] on input "1600" at bounding box center [337, 108] width 38 height 31
type input "1899"
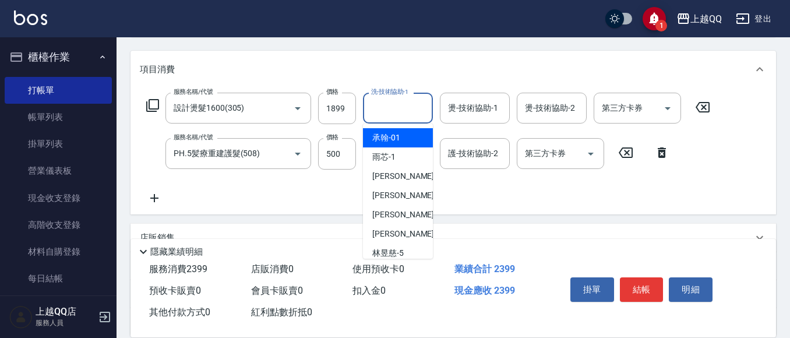
click at [369, 110] on input "洗-技術協助-1" at bounding box center [397, 108] width 59 height 20
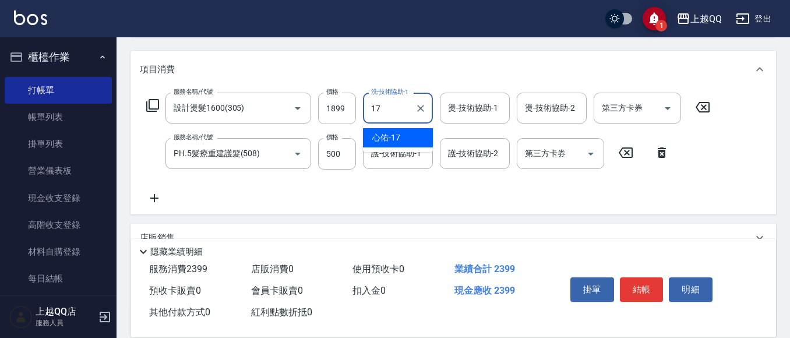
click at [381, 136] on span "心佑 -17" at bounding box center [386, 138] width 28 height 12
type input "心佑-17"
click at [448, 108] on div "燙-技術協助-1 燙-技術協助-1" at bounding box center [475, 108] width 70 height 31
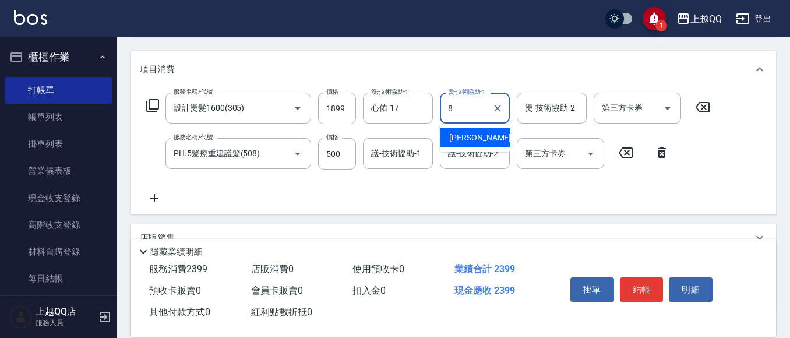
click at [462, 136] on span "[PERSON_NAME] -8" at bounding box center [483, 138] width 69 height 12
type input "[PERSON_NAME]-8"
click at [402, 150] on div "護-技術協助-1 護-技術協助-1" at bounding box center [398, 153] width 70 height 31
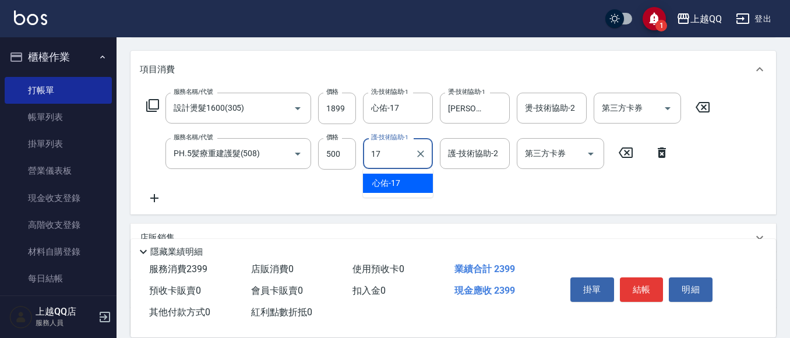
click at [414, 178] on div "心佑 -17" at bounding box center [398, 183] width 70 height 19
type input "心佑-17"
click at [639, 284] on button "結帳" at bounding box center [642, 289] width 44 height 24
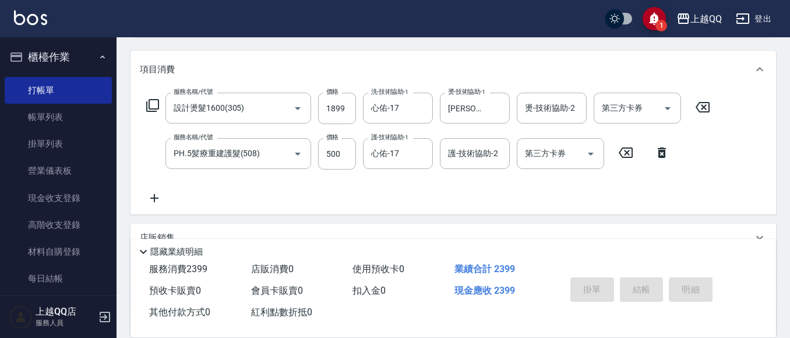
type input "[DATE] 20:15"
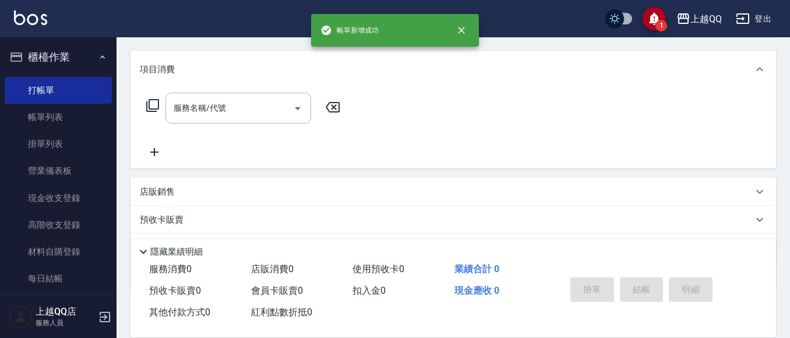
scroll to position [0, 0]
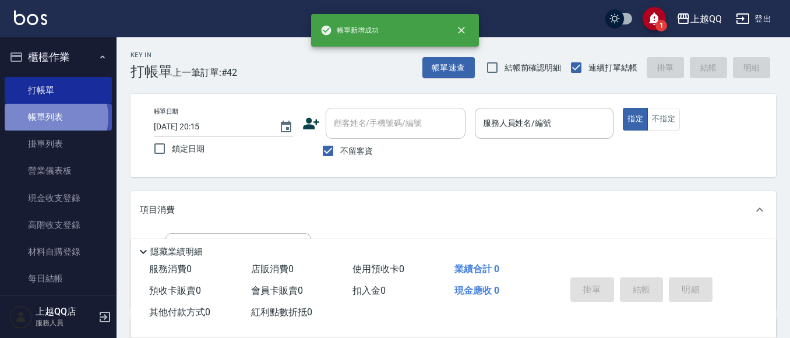
click at [51, 117] on link "帳單列表" at bounding box center [58, 117] width 107 height 27
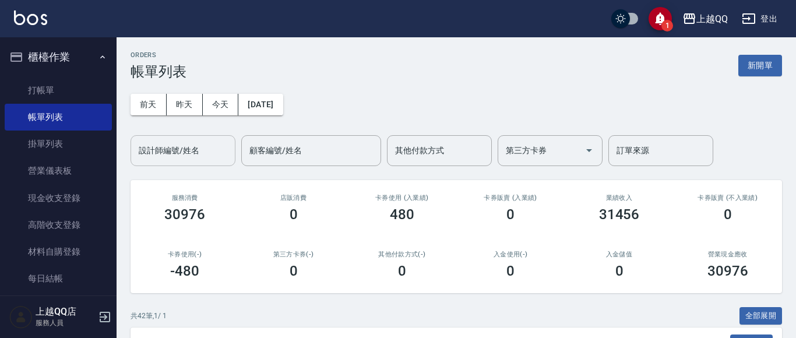
click at [160, 154] on div "設計師編號/姓名 設計師編號/姓名" at bounding box center [183, 150] width 105 height 31
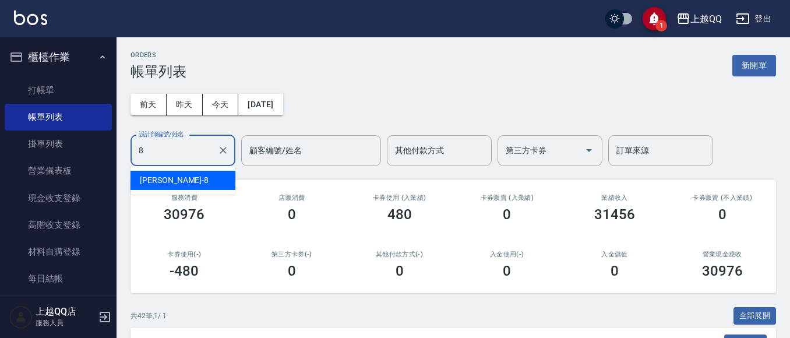
type input "[PERSON_NAME]-8"
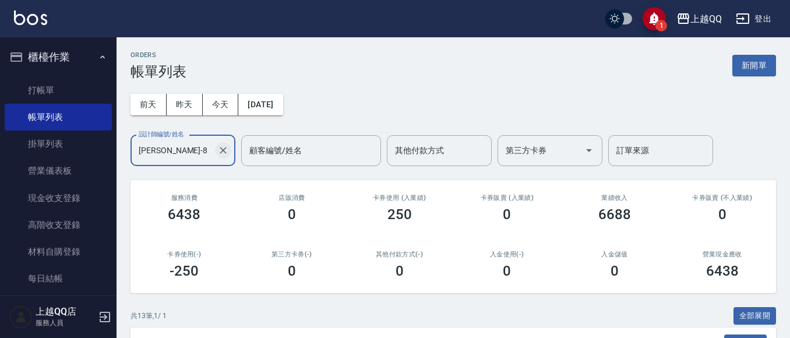
click at [225, 149] on icon "Clear" at bounding box center [223, 150] width 7 height 7
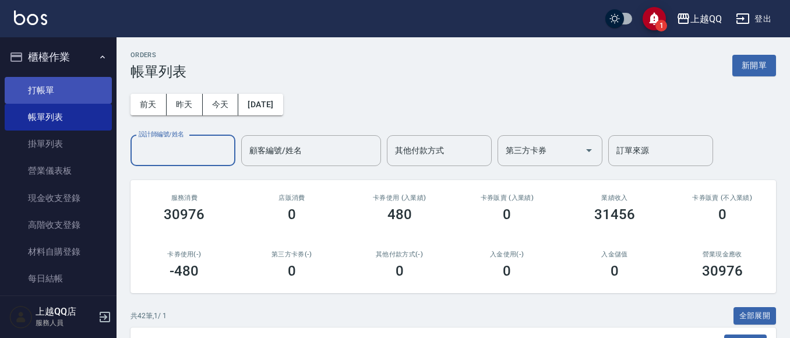
click at [51, 86] on link "打帳單" at bounding box center [58, 90] width 107 height 27
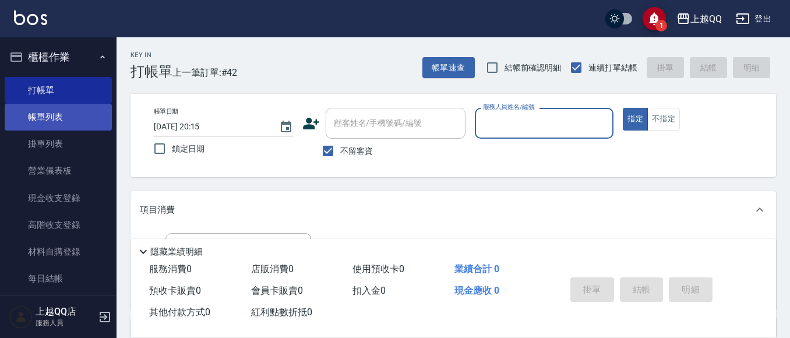
click at [43, 111] on link "帳單列表" at bounding box center [58, 117] width 107 height 27
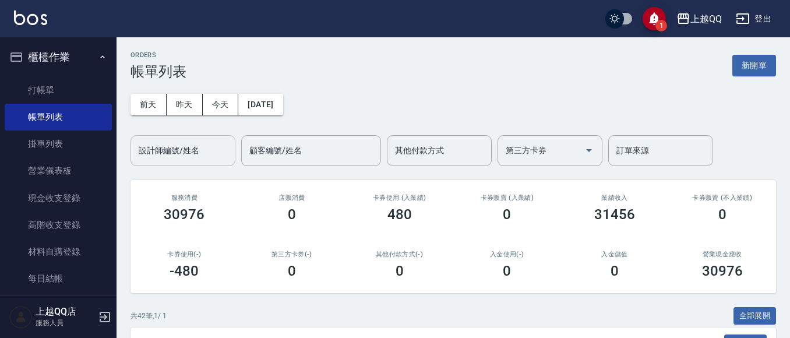
click at [149, 156] on input "設計師編號/姓名" at bounding box center [183, 150] width 94 height 20
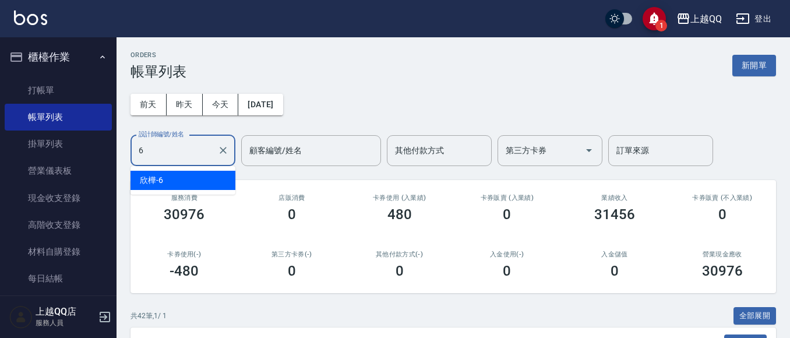
click at [153, 179] on span "欣樺 -6" at bounding box center [151, 180] width 23 height 12
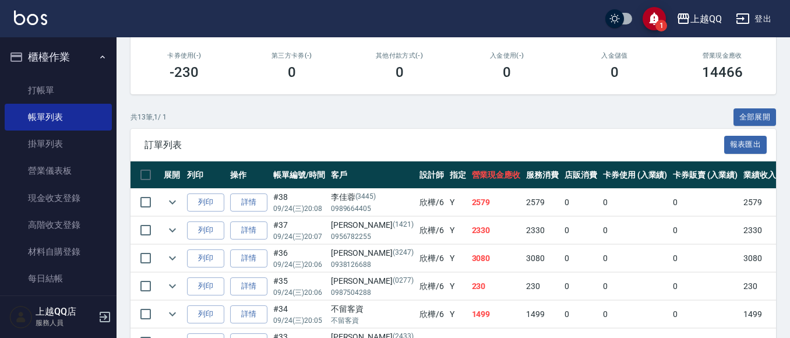
scroll to position [231, 0]
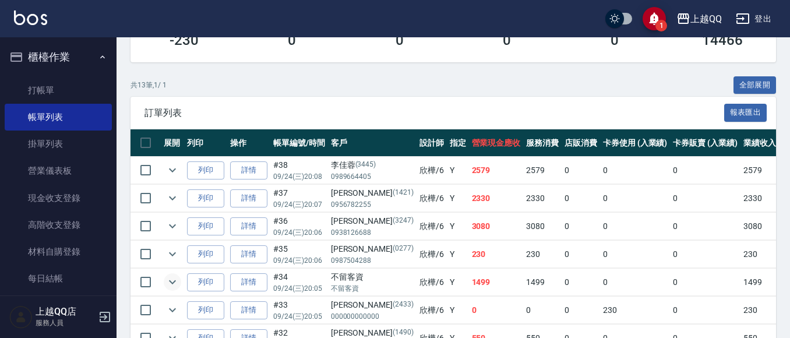
type input "欣樺-6"
click at [169, 280] on icon "expand row" at bounding box center [173, 282] width 14 height 14
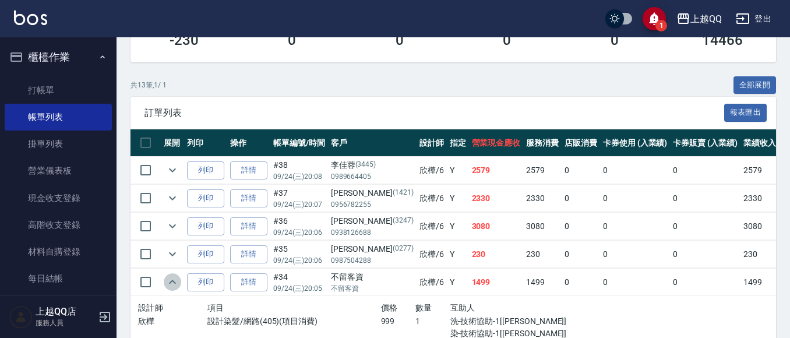
click at [169, 280] on icon "expand row" at bounding box center [173, 282] width 14 height 14
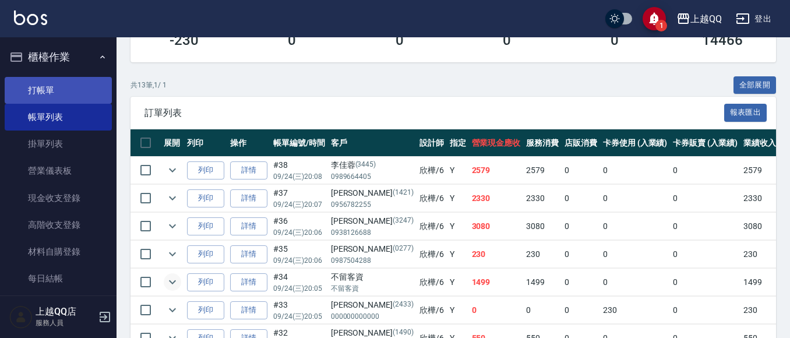
click at [46, 82] on link "打帳單" at bounding box center [58, 90] width 107 height 27
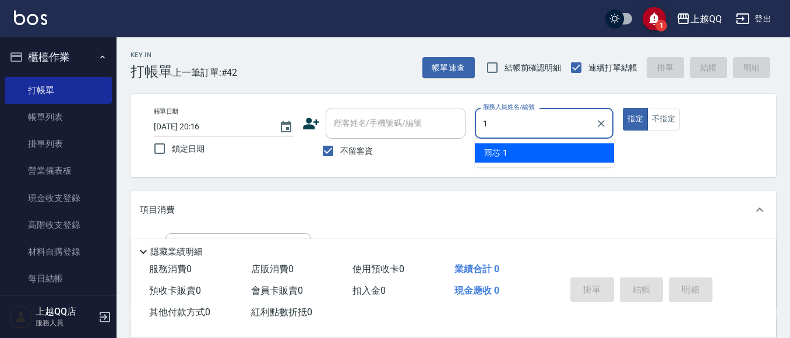
click at [546, 150] on div "雨芯 -1" at bounding box center [544, 152] width 139 height 19
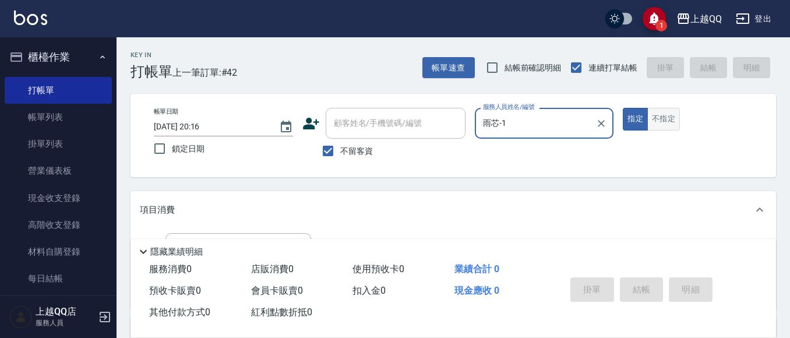
type input "雨芯-1"
click at [666, 116] on button "不指定" at bounding box center [663, 119] width 33 height 23
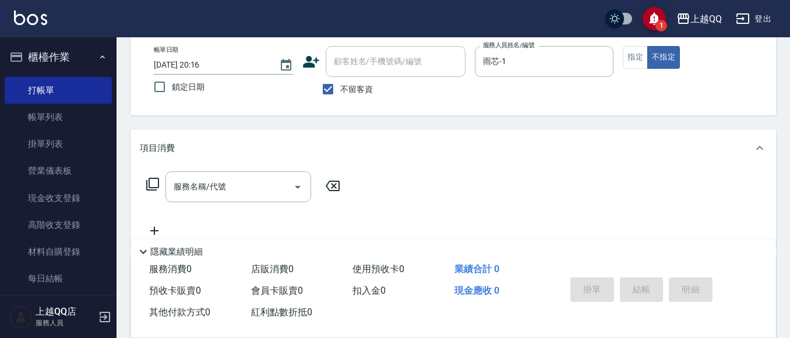
scroll to position [64, 0]
click at [149, 179] on icon at bounding box center [152, 182] width 13 height 13
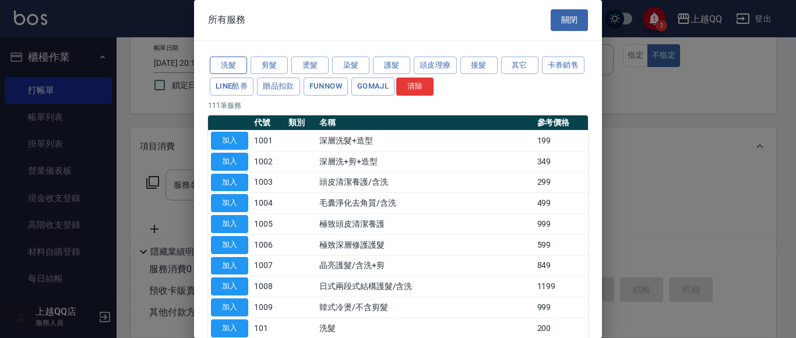
click at [224, 60] on button "洗髮" at bounding box center [228, 66] width 37 height 18
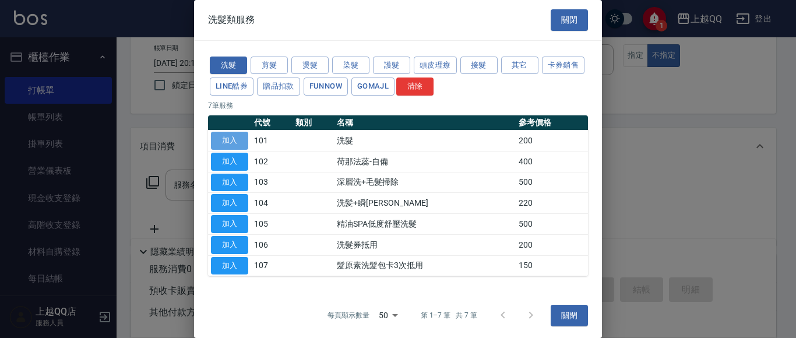
click at [231, 135] on button "加入" at bounding box center [229, 141] width 37 height 18
type input "洗髮(101)"
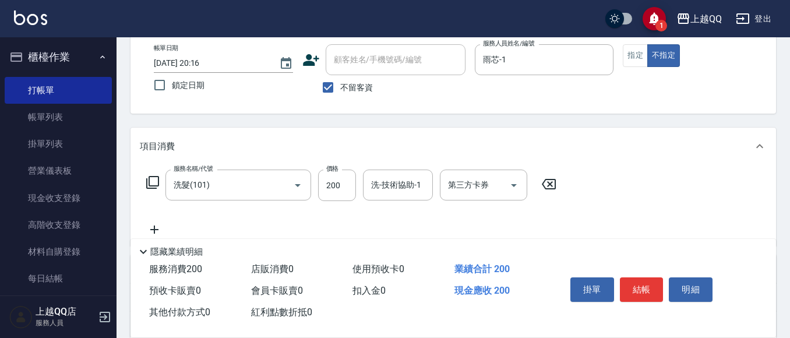
click at [156, 181] on icon at bounding box center [153, 182] width 14 height 14
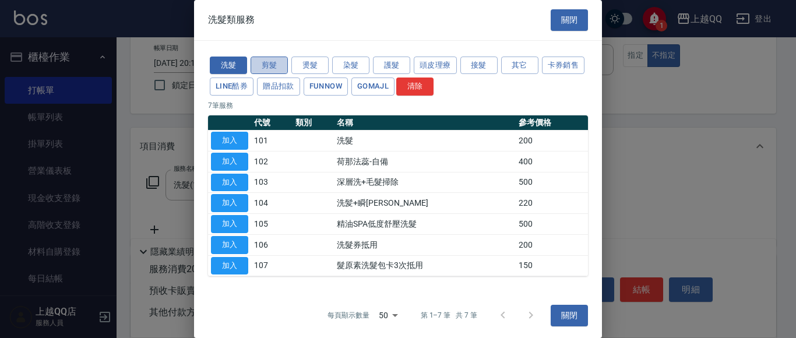
click at [266, 62] on button "剪髮" at bounding box center [269, 66] width 37 height 18
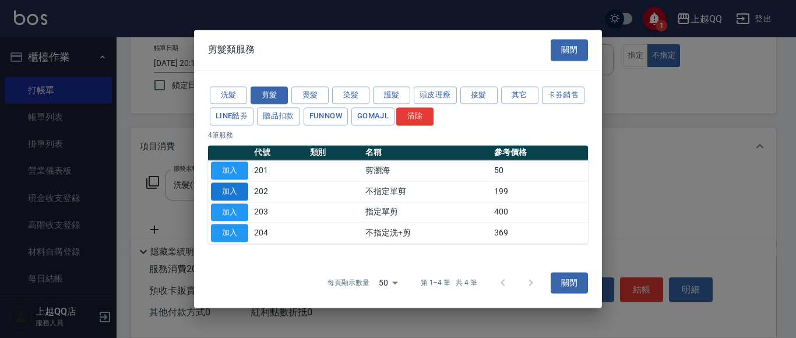
click at [222, 186] on button "加入" at bounding box center [229, 191] width 37 height 18
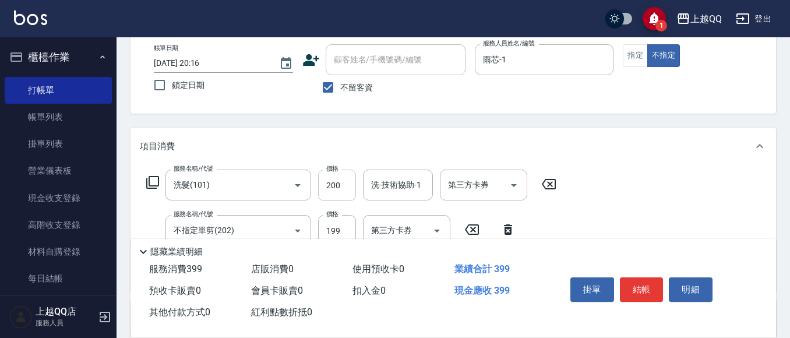
click at [340, 185] on input "200" at bounding box center [337, 185] width 38 height 31
click at [345, 187] on input "200" at bounding box center [337, 185] width 38 height 31
type input "250"
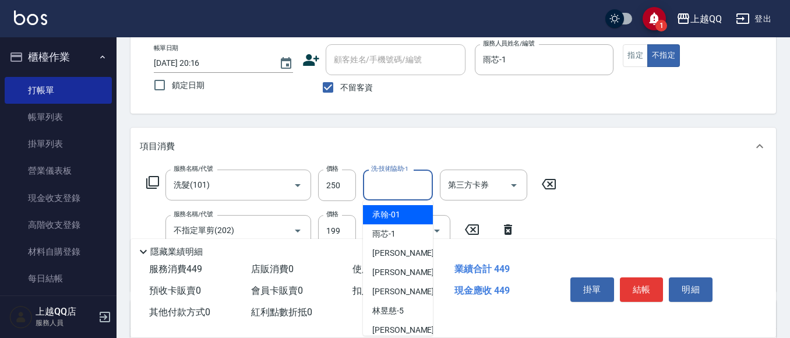
click at [373, 181] on div "洗-技術協助-1 洗-技術協助-1" at bounding box center [398, 185] width 70 height 31
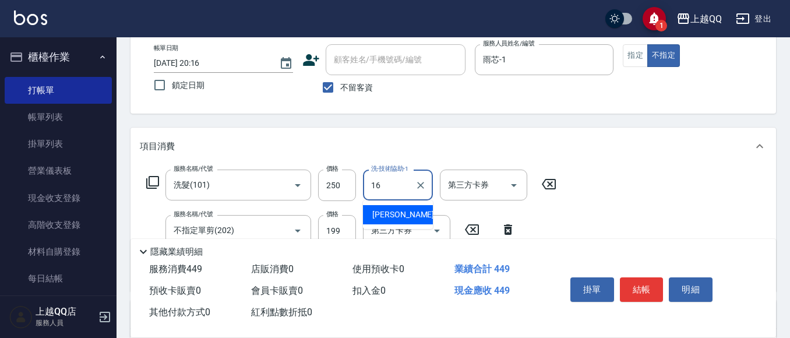
click at [393, 217] on span "[PERSON_NAME] -16" at bounding box center [408, 215] width 73 height 12
type input "[PERSON_NAME]-16"
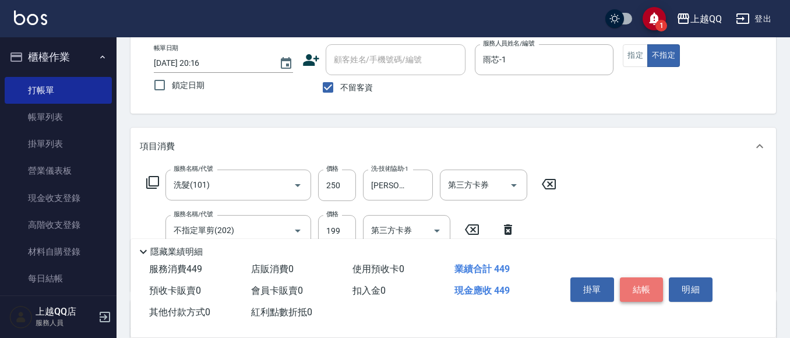
click at [638, 287] on button "結帳" at bounding box center [642, 289] width 44 height 24
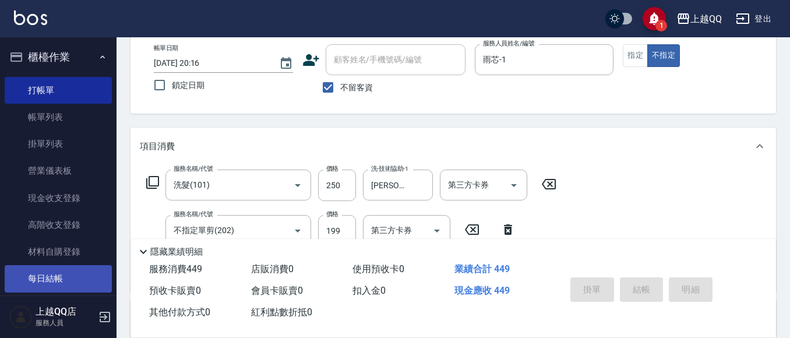
type input "[DATE] 20:23"
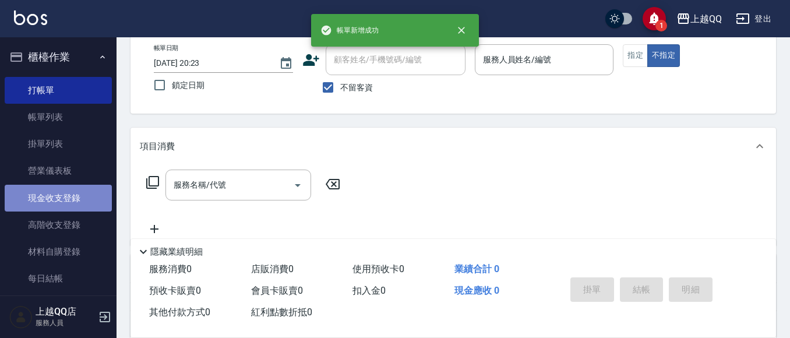
click at [69, 195] on link "現金收支登錄" at bounding box center [58, 198] width 107 height 27
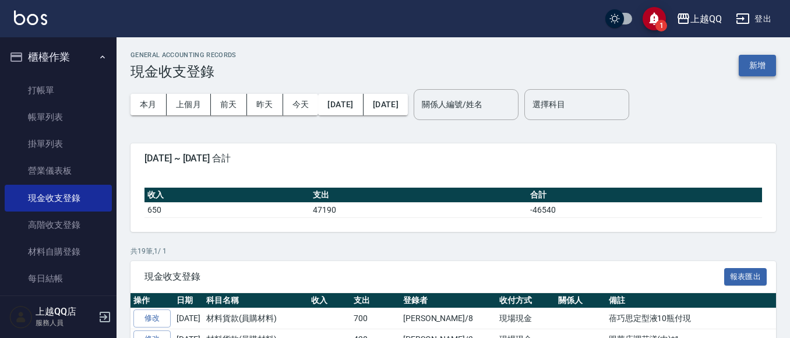
click at [766, 64] on button "新增" at bounding box center [757, 66] width 37 height 22
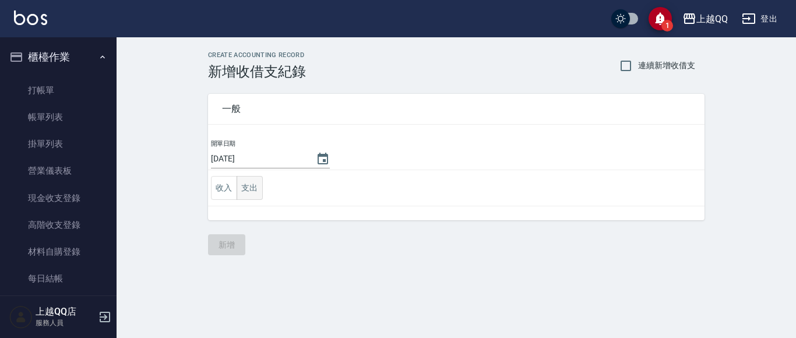
click at [252, 188] on button "支出" at bounding box center [250, 188] width 26 height 24
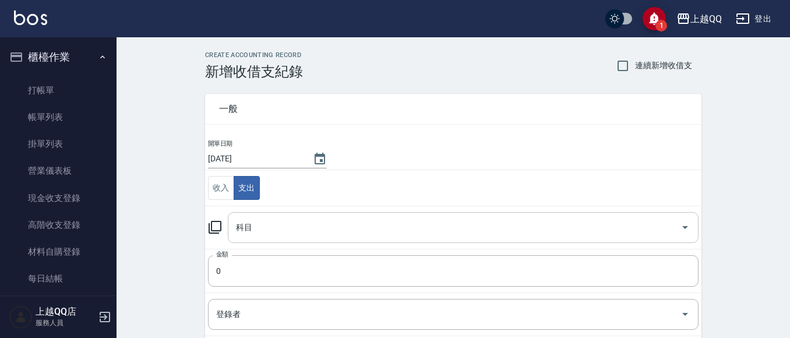
click at [287, 230] on input "科目" at bounding box center [454, 227] width 443 height 20
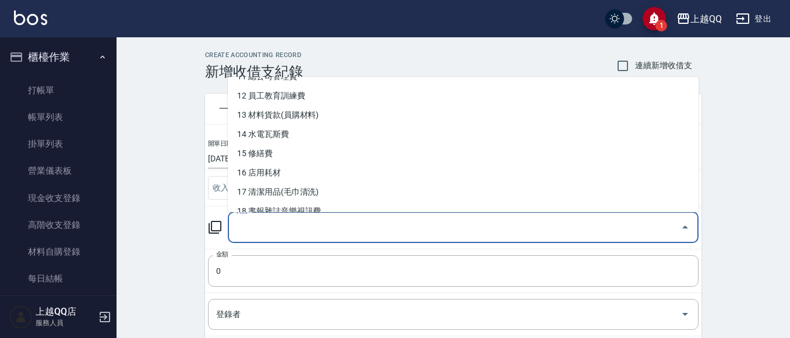
scroll to position [248, 0]
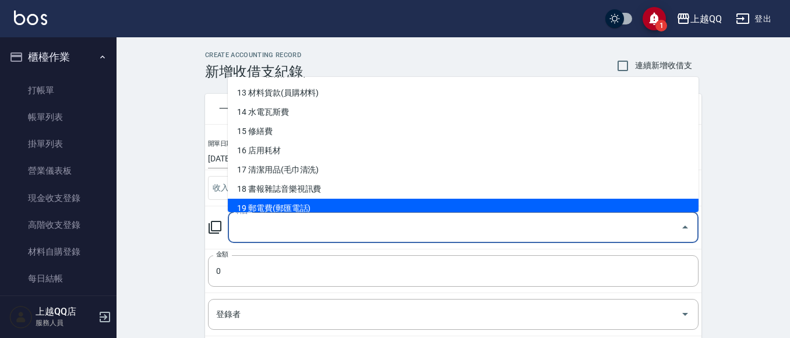
click at [344, 203] on li "19 郵電費(郵匯電話)" at bounding box center [463, 208] width 471 height 19
type input "19 郵電費(郵匯電話)"
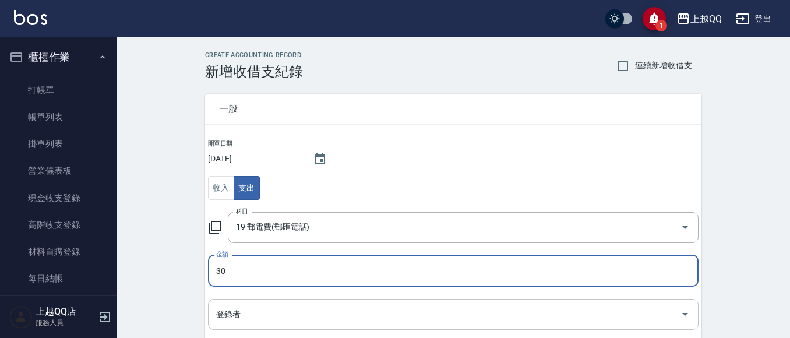
type input "30"
click at [240, 319] on input "登錄者" at bounding box center [444, 314] width 463 height 20
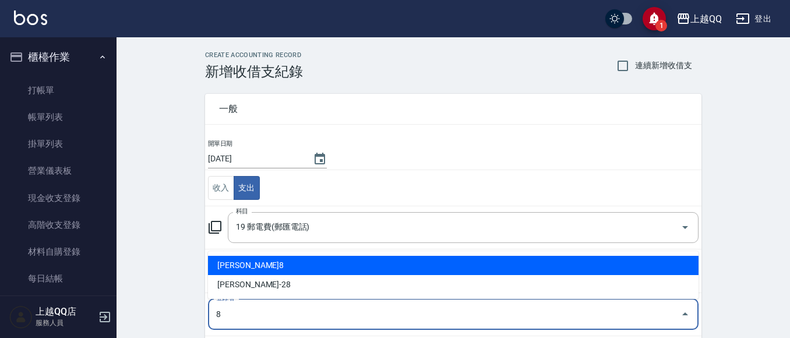
click at [250, 270] on li "[PERSON_NAME]8" at bounding box center [453, 265] width 491 height 19
type input "[PERSON_NAME]8"
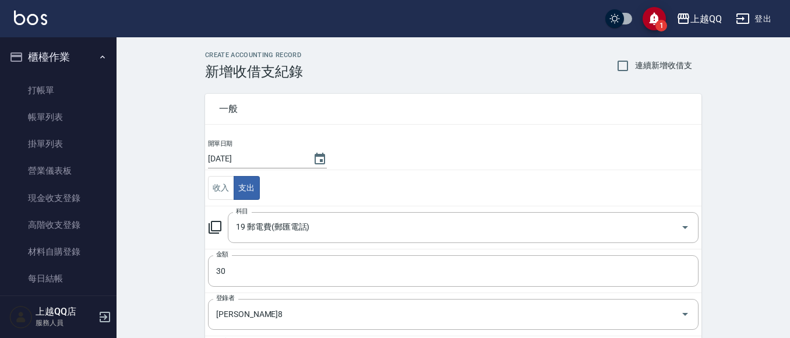
scroll to position [177, 0]
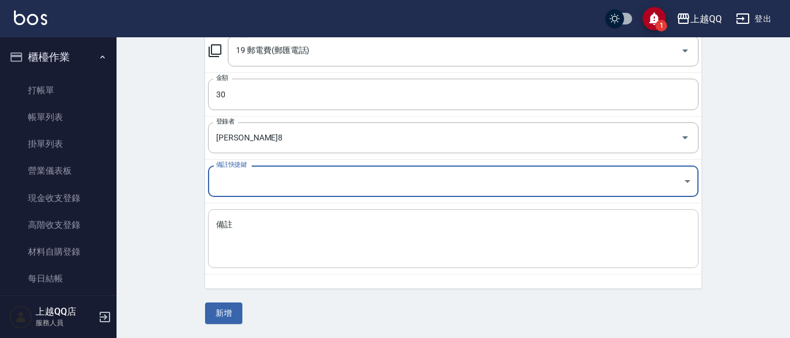
click at [261, 237] on textarea "備註" at bounding box center [453, 239] width 474 height 40
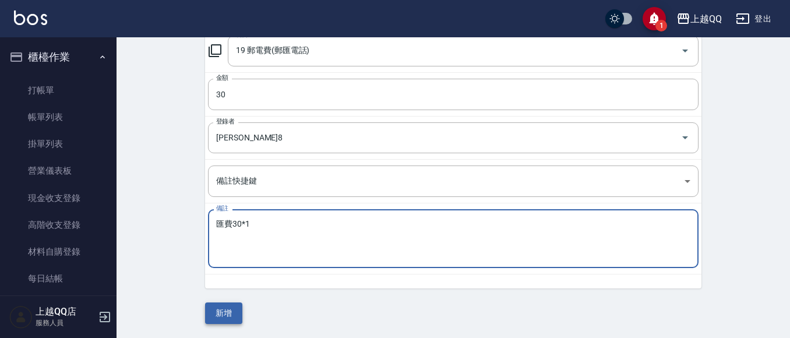
type textarea "匯費30*1"
click at [225, 308] on button "新增" at bounding box center [223, 313] width 37 height 22
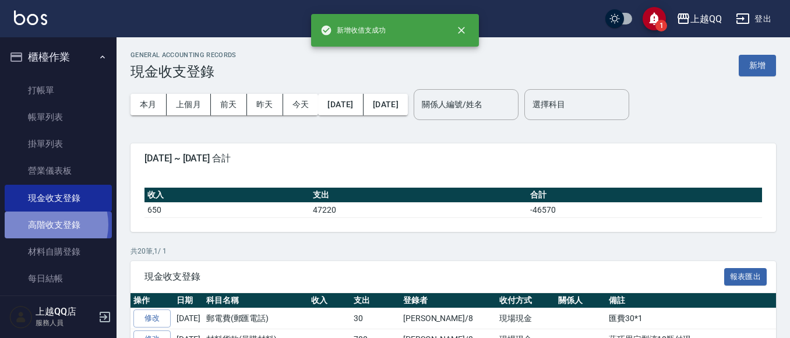
click at [46, 225] on link "高階收支登錄" at bounding box center [58, 225] width 107 height 27
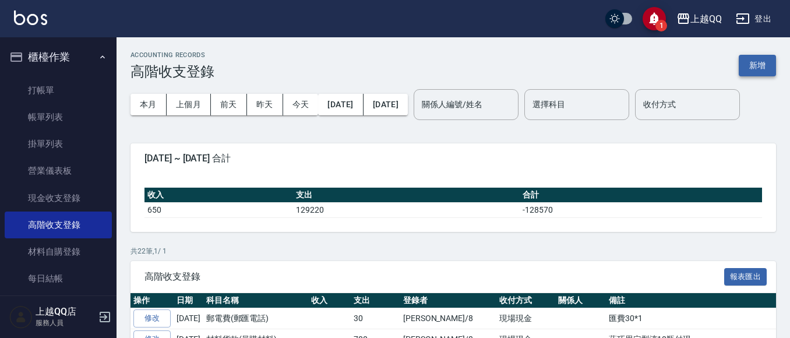
click at [758, 73] on button "新增" at bounding box center [757, 66] width 37 height 22
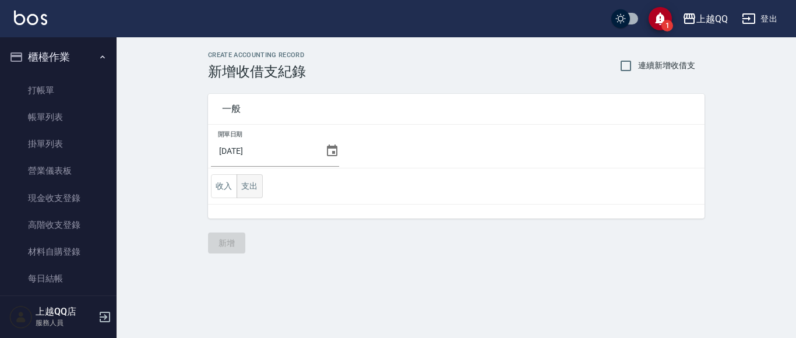
click at [251, 188] on button "支出" at bounding box center [250, 186] width 26 height 24
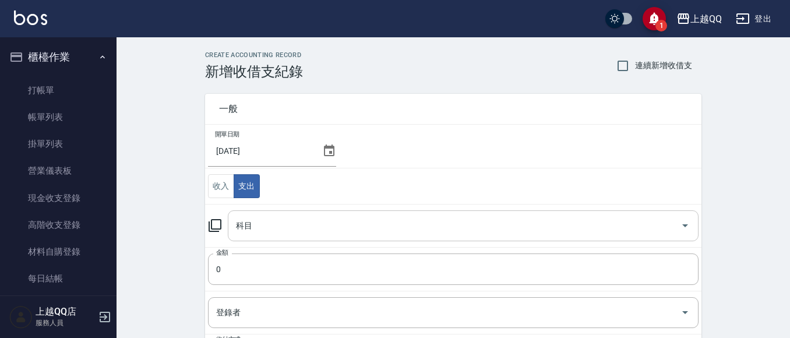
click at [315, 216] on input "科目" at bounding box center [454, 226] width 443 height 20
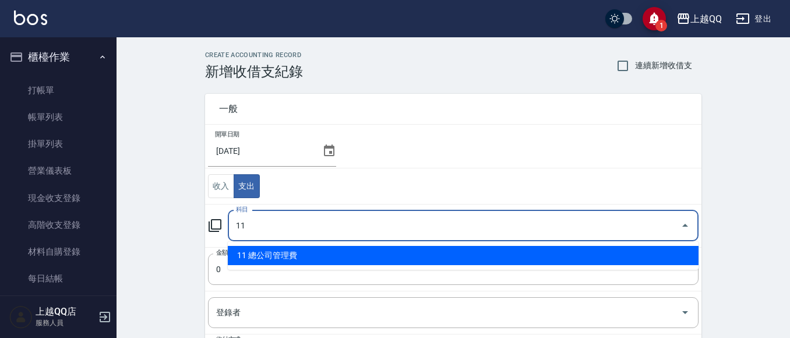
click at [300, 262] on li "11 總公司管理費" at bounding box center [463, 255] width 471 height 19
type input "11 總公司管理費"
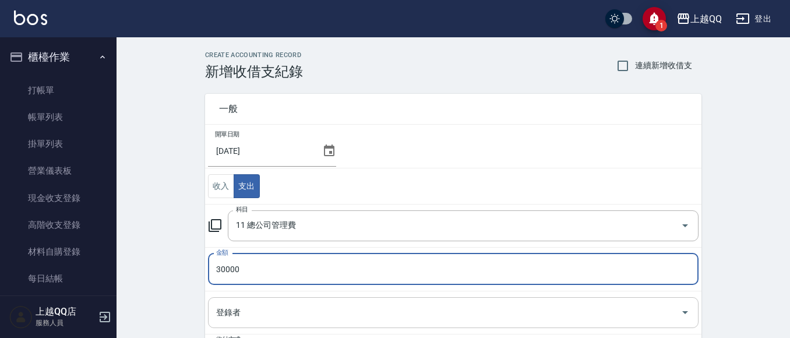
type input "30000"
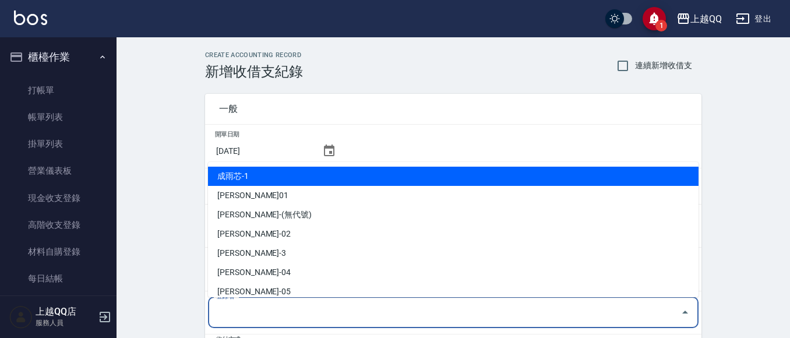
click at [249, 311] on input "登錄者" at bounding box center [444, 312] width 463 height 20
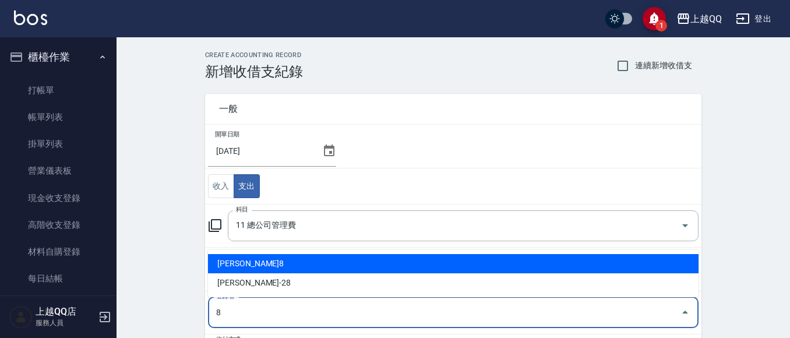
click at [238, 263] on li "[PERSON_NAME]8" at bounding box center [453, 263] width 491 height 19
type input "[PERSON_NAME]8"
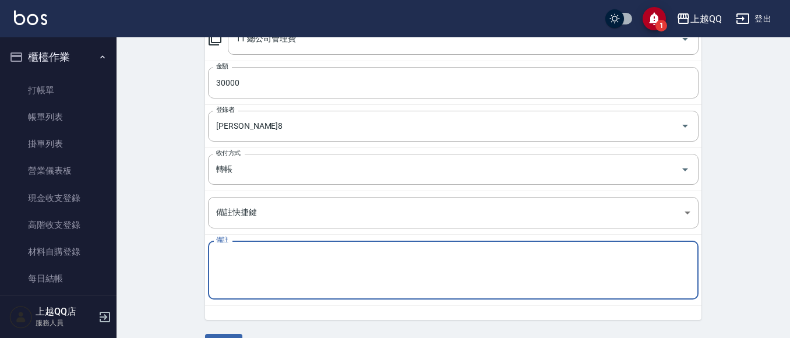
click at [240, 269] on textarea "備註" at bounding box center [453, 271] width 474 height 40
type textarea "114/9管理費"
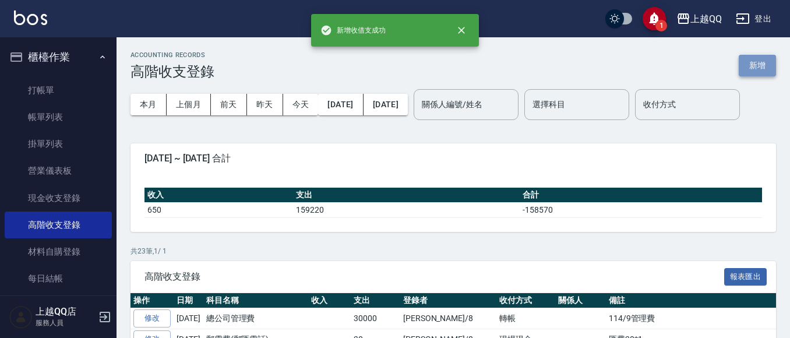
click at [753, 64] on button "新增" at bounding box center [757, 66] width 37 height 22
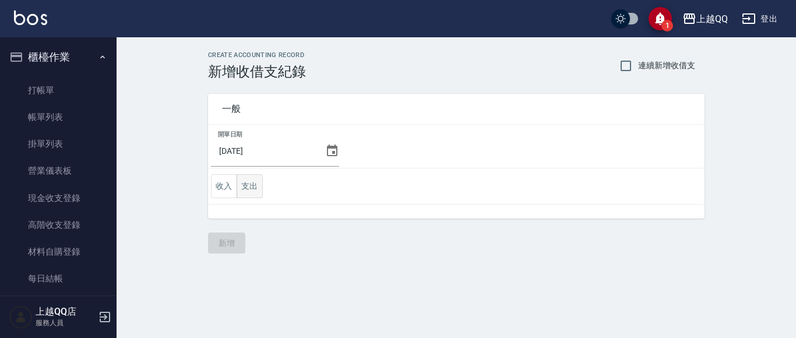
click at [244, 182] on button "支出" at bounding box center [250, 186] width 26 height 24
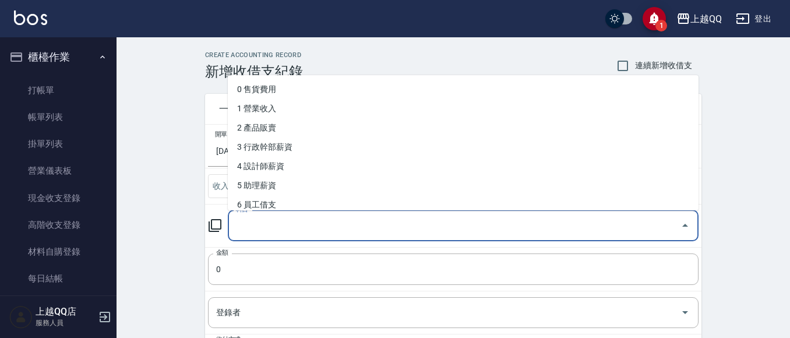
click at [259, 226] on input "科目" at bounding box center [454, 226] width 443 height 20
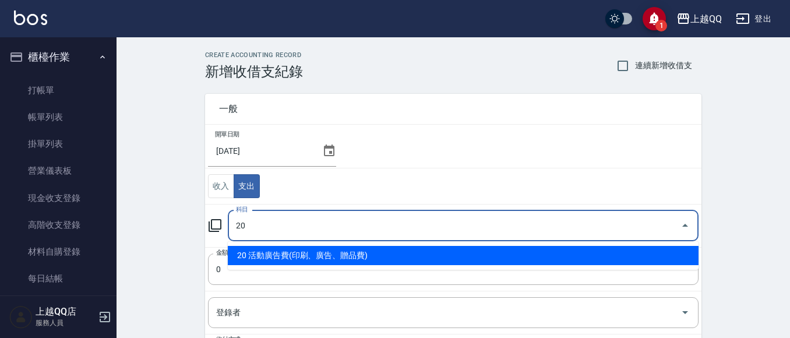
click at [258, 258] on li "20 活動廣告費(印刷、廣告、贈品費)" at bounding box center [463, 255] width 471 height 19
type input "20 活動廣告費(印刷、廣告、贈品費)"
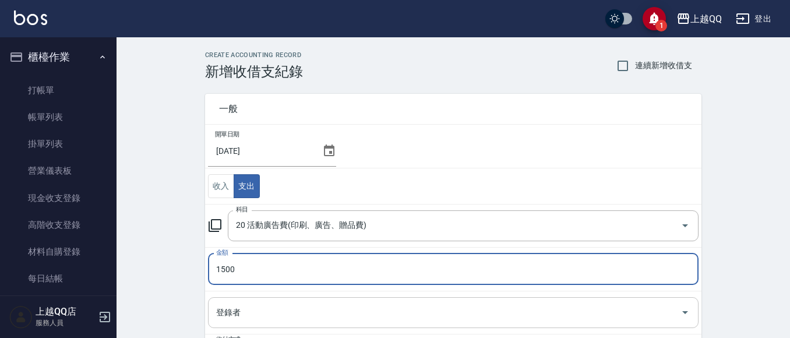
type input "1500"
click at [251, 308] on input "登錄者" at bounding box center [444, 312] width 463 height 20
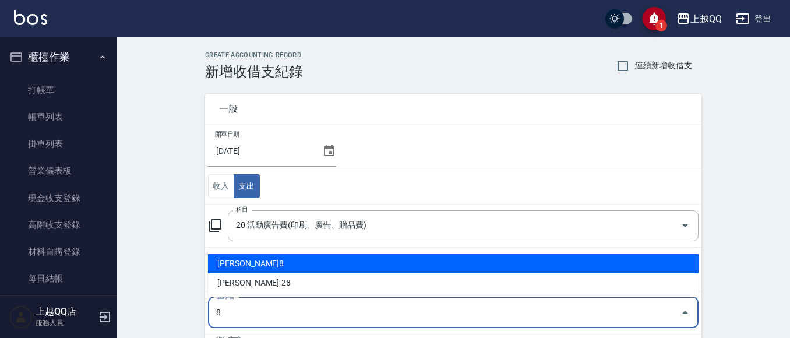
click at [246, 262] on li "[PERSON_NAME]8" at bounding box center [453, 263] width 491 height 19
type input "[PERSON_NAME]8"
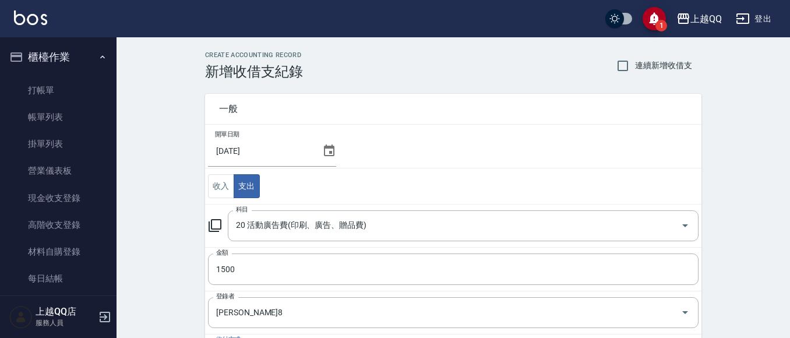
scroll to position [186, 0]
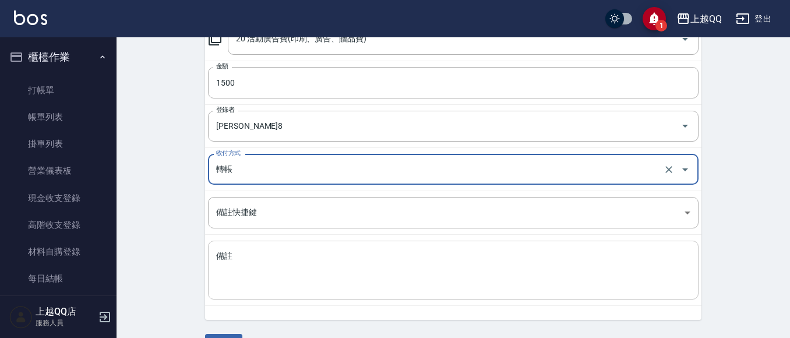
click at [253, 251] on textarea "備註" at bounding box center [453, 271] width 474 height 40
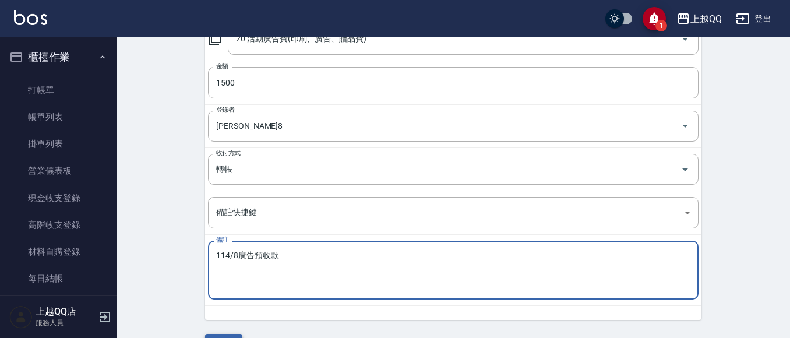
type textarea "114/8廣告預收款"
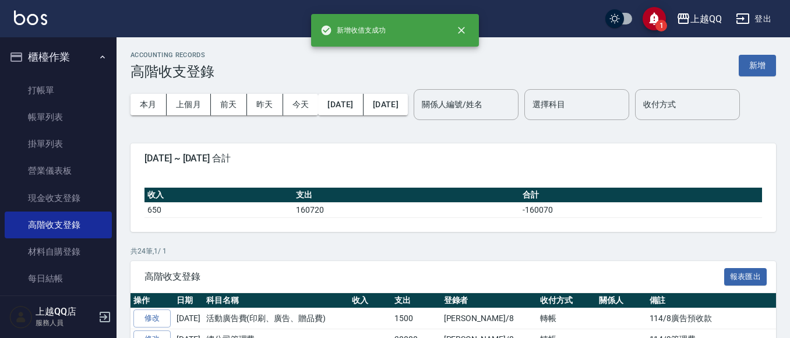
scroll to position [166, 0]
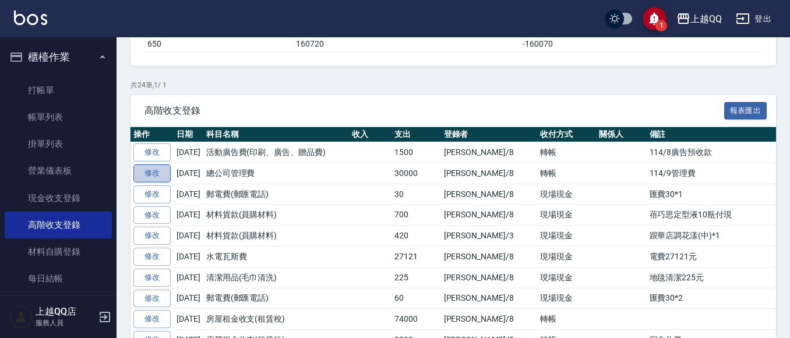
click at [164, 182] on link "修改" at bounding box center [151, 173] width 37 height 18
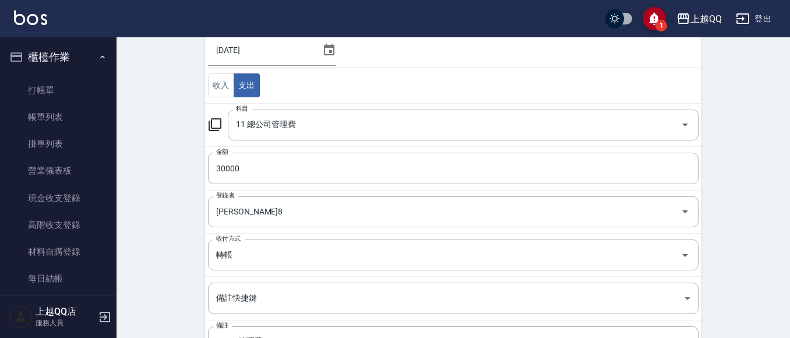
scroll to position [232, 0]
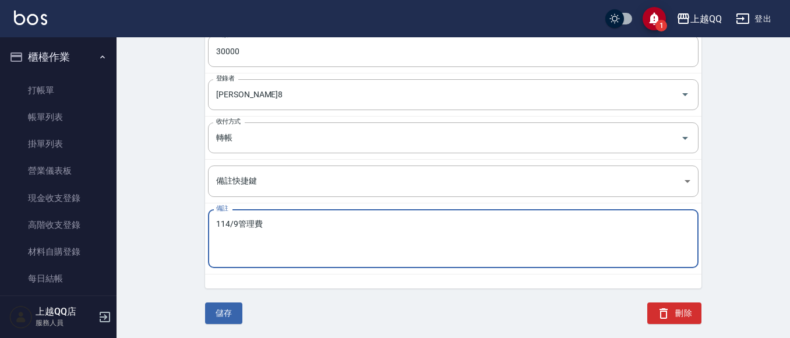
click at [237, 224] on textarea "114/9管理費" at bounding box center [453, 239] width 474 height 40
type textarea "114/8管理費"
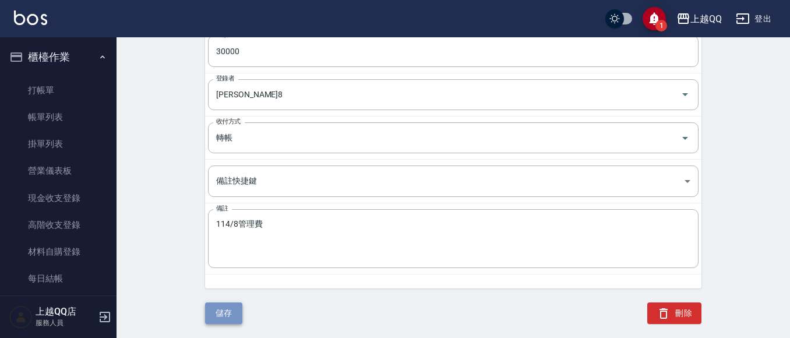
click at [233, 309] on button "儲存" at bounding box center [223, 313] width 37 height 22
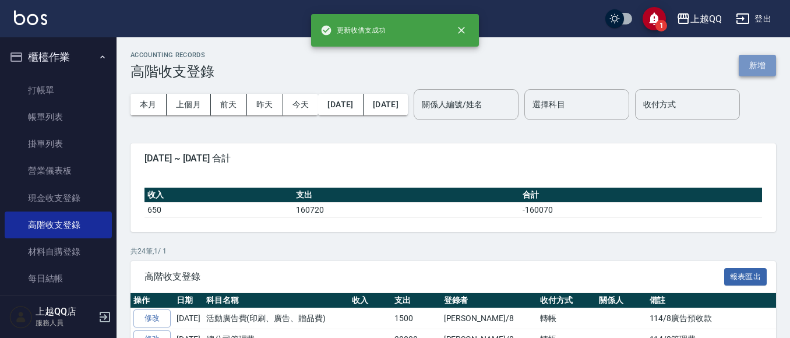
click at [753, 67] on button "新增" at bounding box center [757, 66] width 37 height 22
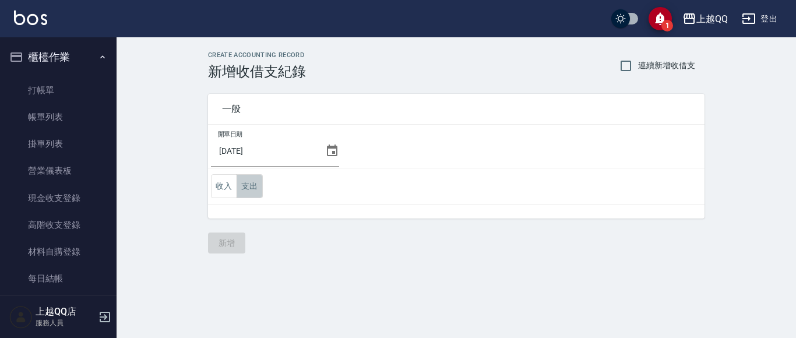
click at [254, 188] on button "支出" at bounding box center [250, 186] width 26 height 24
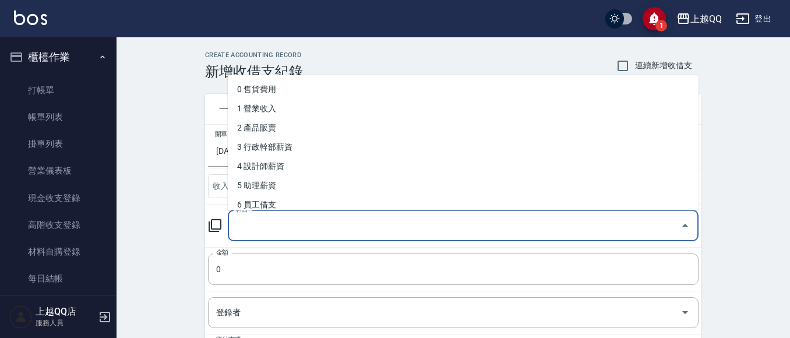
click at [289, 230] on input "科目" at bounding box center [454, 226] width 443 height 20
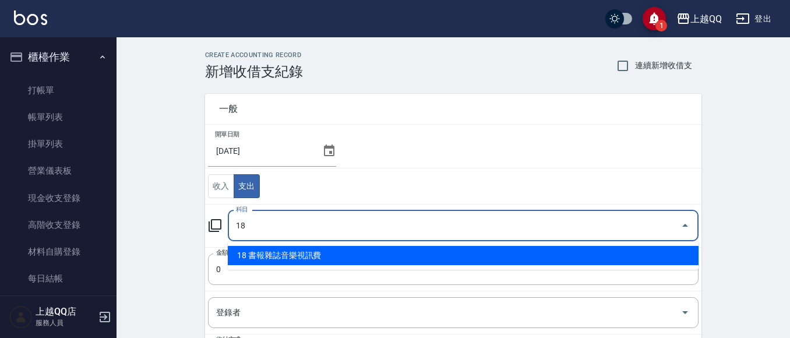
click at [286, 254] on li "18 書報雜誌音樂視訊費" at bounding box center [463, 255] width 471 height 19
type input "18 書報雜誌音樂視訊費"
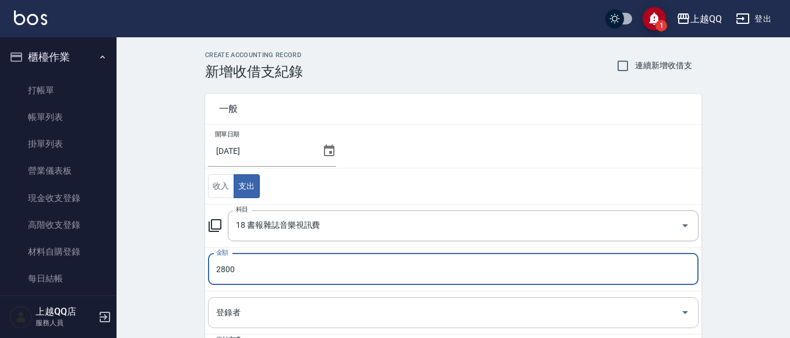
click at [221, 306] on div "登錄者 登錄者" at bounding box center [453, 312] width 491 height 31
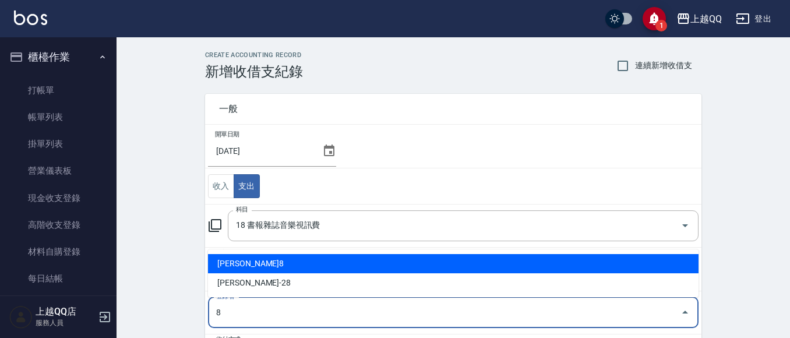
click at [223, 265] on li "[PERSON_NAME]8" at bounding box center [453, 263] width 491 height 19
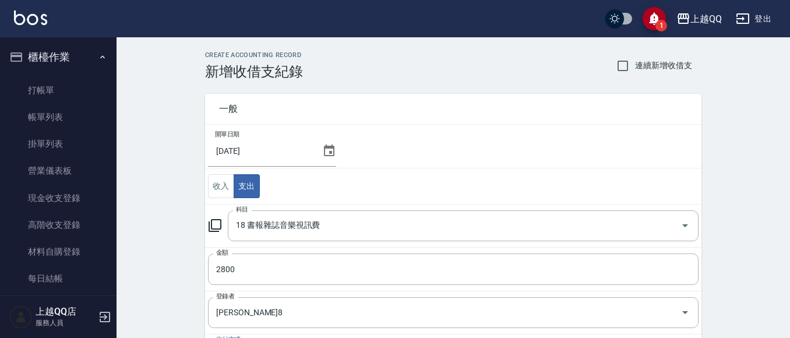
scroll to position [186, 0]
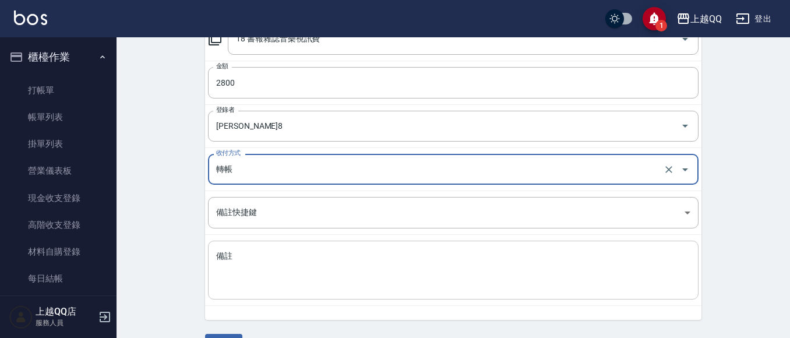
click at [234, 272] on textarea "備註" at bounding box center [453, 271] width 474 height 40
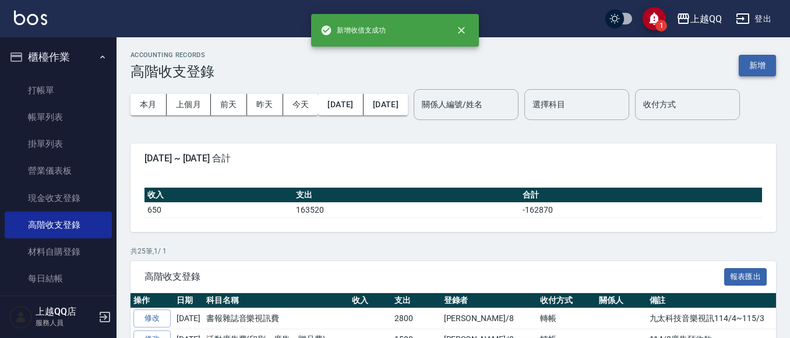
click at [769, 70] on button "新增" at bounding box center [757, 66] width 37 height 22
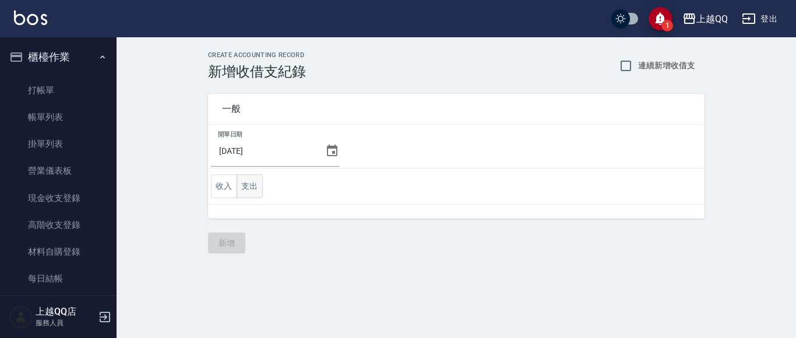
click at [255, 188] on button "支出" at bounding box center [250, 186] width 26 height 24
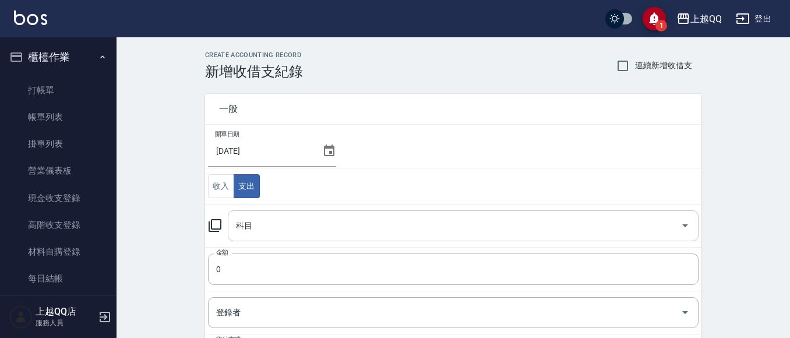
click at [265, 220] on input "科目" at bounding box center [454, 226] width 443 height 20
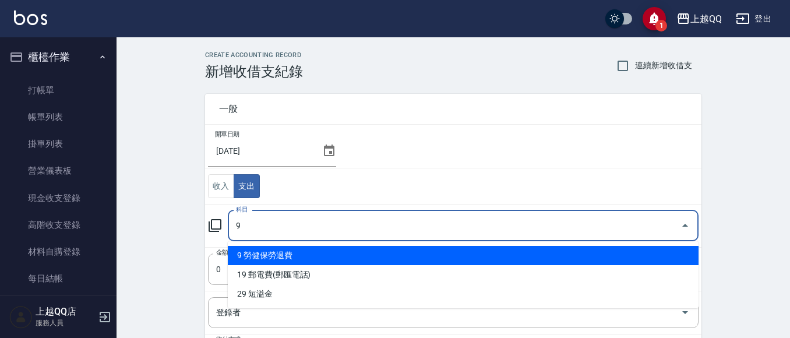
click at [273, 255] on li "9 勞健保勞退費" at bounding box center [463, 255] width 471 height 19
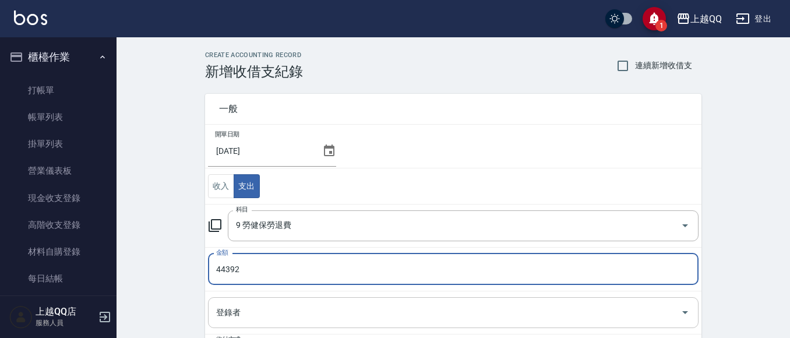
click at [239, 308] on input "登錄者" at bounding box center [444, 312] width 463 height 20
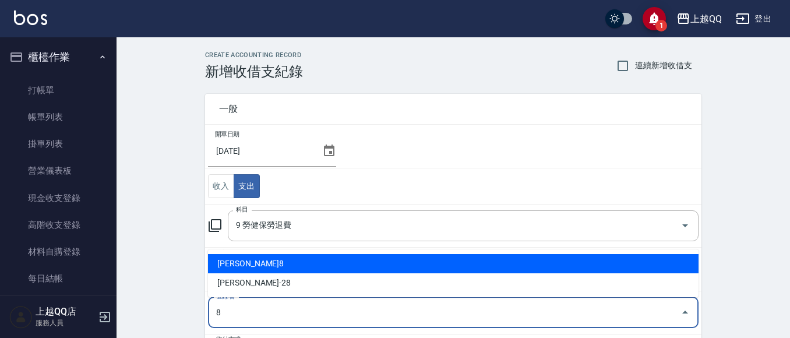
click at [235, 267] on li "[PERSON_NAME]8" at bounding box center [453, 263] width 491 height 19
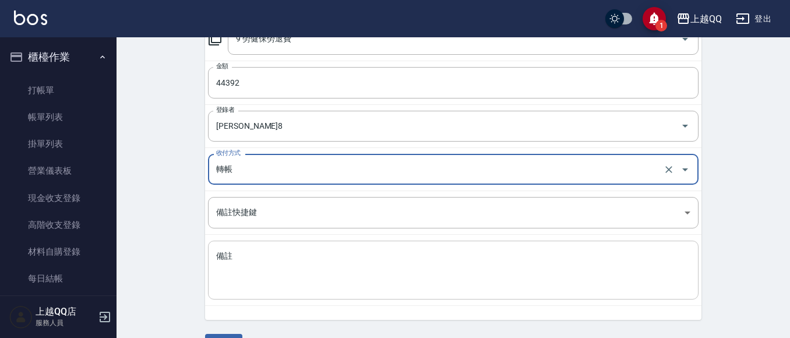
click at [236, 277] on textarea "備註" at bounding box center [453, 271] width 474 height 40
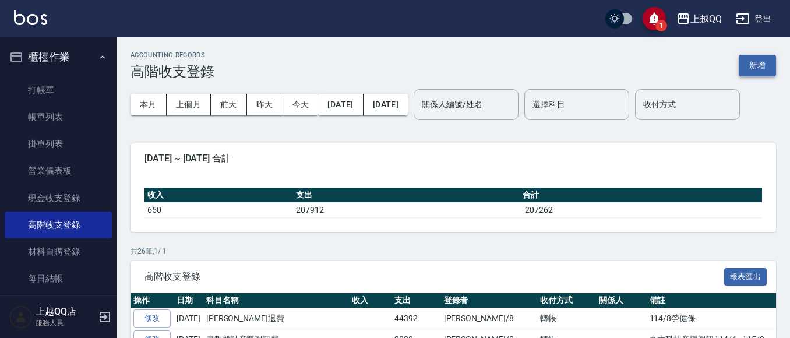
click at [748, 65] on button "新增" at bounding box center [757, 66] width 37 height 22
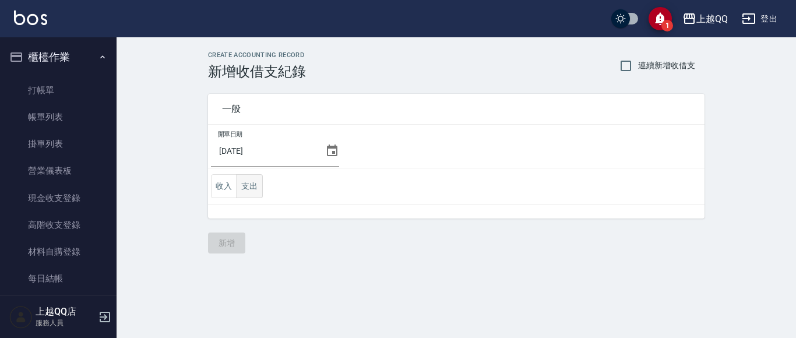
click at [260, 184] on button "支出" at bounding box center [250, 186] width 26 height 24
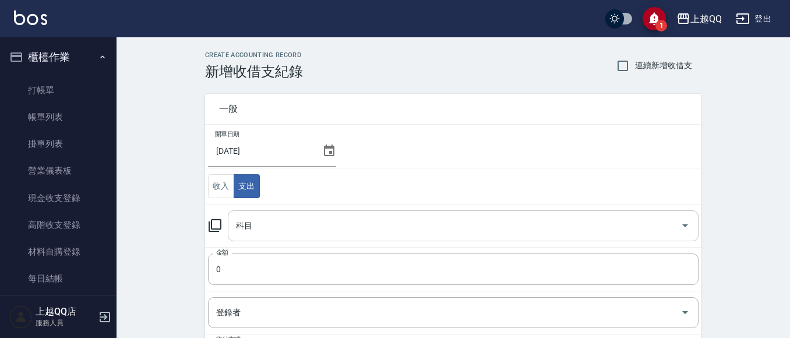
click at [279, 237] on div "科目" at bounding box center [463, 225] width 471 height 31
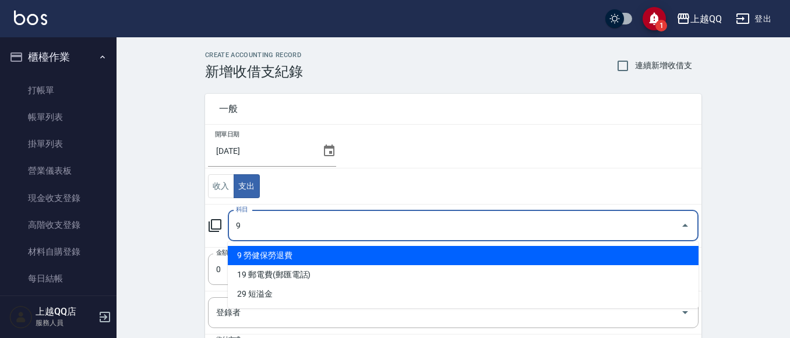
click at [260, 259] on li "9 勞健保勞退費" at bounding box center [463, 255] width 471 height 19
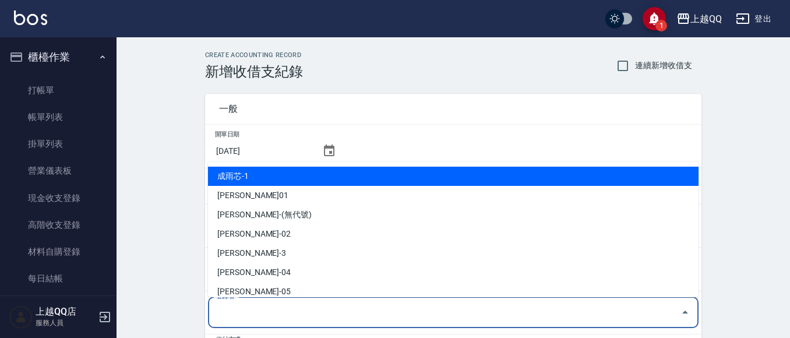
click at [234, 307] on input "登錄者" at bounding box center [444, 312] width 463 height 20
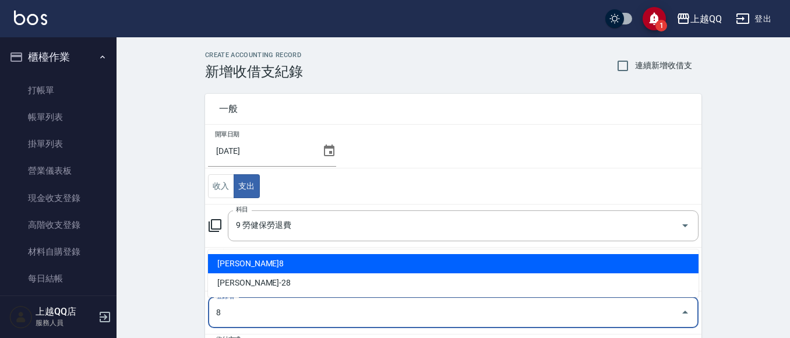
click at [237, 260] on li "[PERSON_NAME]8" at bounding box center [453, 263] width 491 height 19
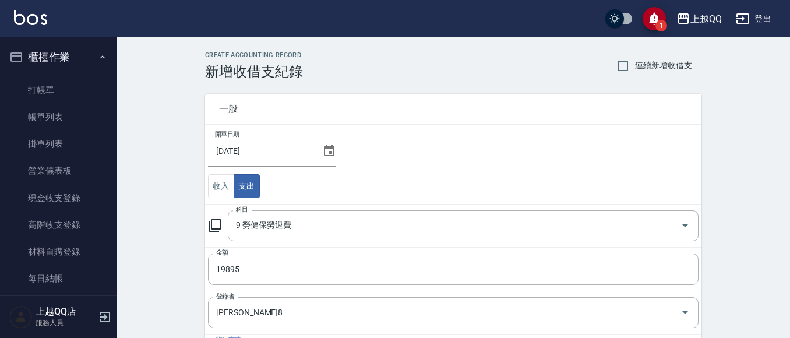
scroll to position [186, 0]
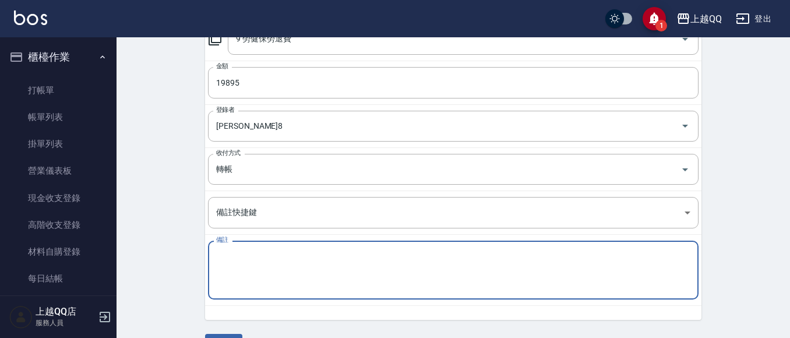
click at [237, 267] on textarea "備註" at bounding box center [453, 271] width 474 height 40
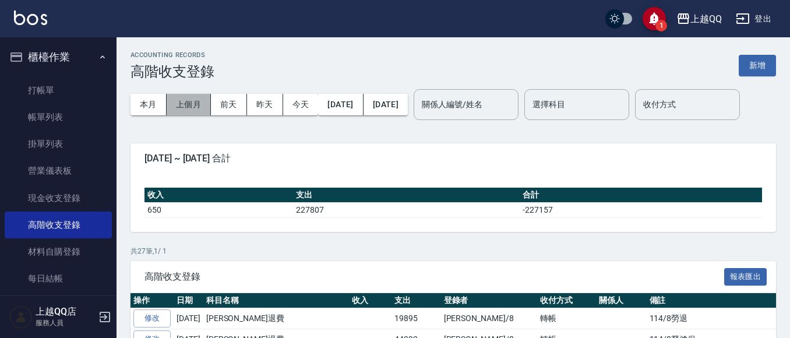
click at [196, 101] on button "上個月" at bounding box center [189, 105] width 44 height 22
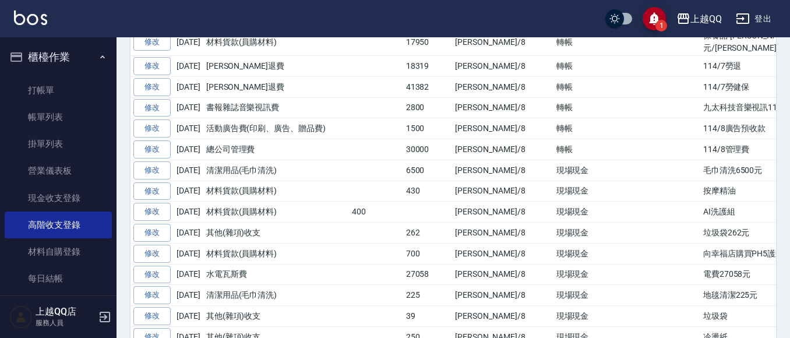
scroll to position [466, 0]
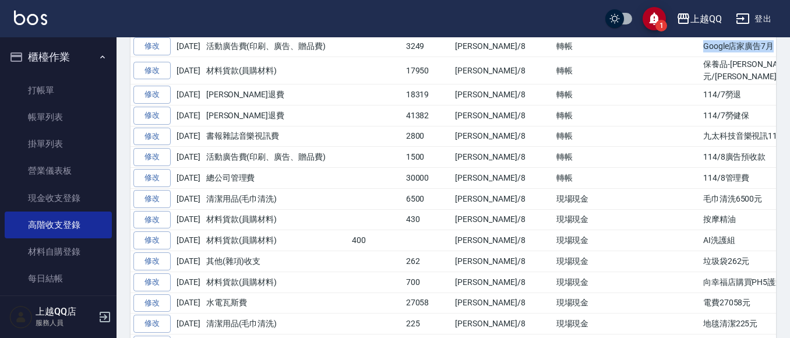
drag, startPoint x: 646, startPoint y: 81, endPoint x: 719, endPoint y: 90, distance: 73.4
copy td "Google店家廣告7月"
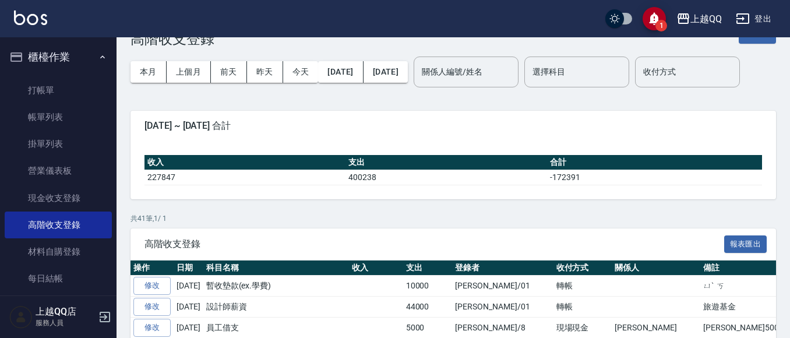
scroll to position [0, 0]
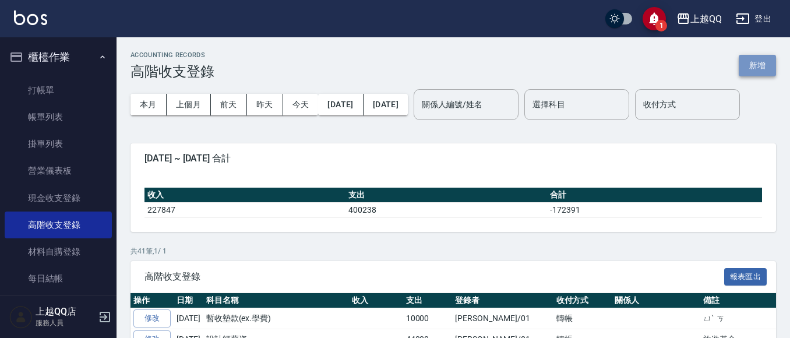
click at [766, 66] on button "新增" at bounding box center [757, 66] width 37 height 22
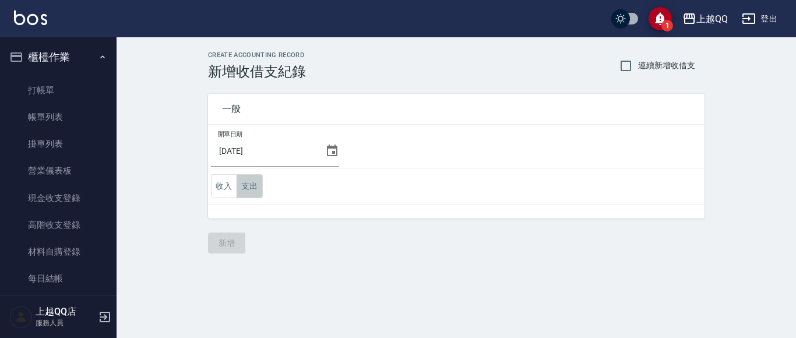
click at [254, 188] on button "支出" at bounding box center [250, 186] width 26 height 24
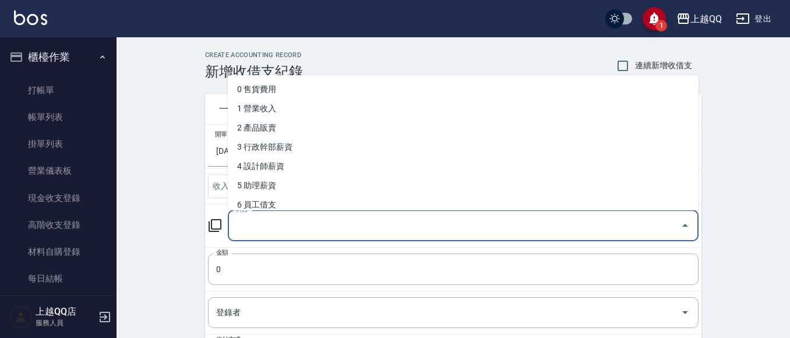
click at [255, 227] on input "科目" at bounding box center [454, 226] width 443 height 20
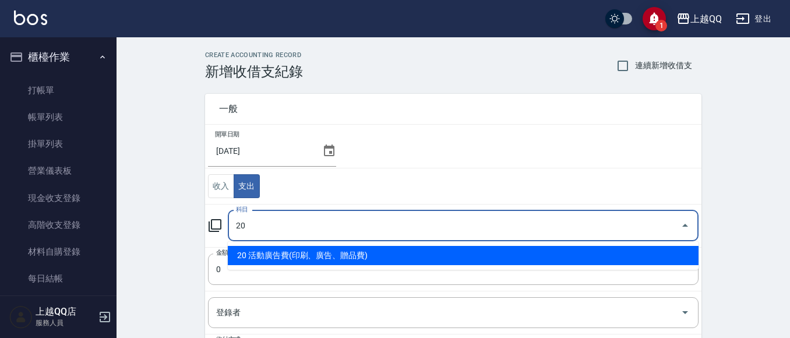
click at [260, 258] on li "20 活動廣告費(印刷、廣告、贈品費)" at bounding box center [463, 255] width 471 height 19
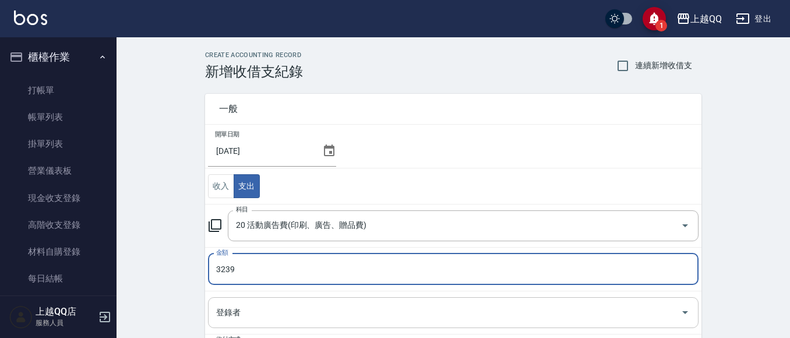
click at [241, 308] on input "登錄者" at bounding box center [444, 312] width 463 height 20
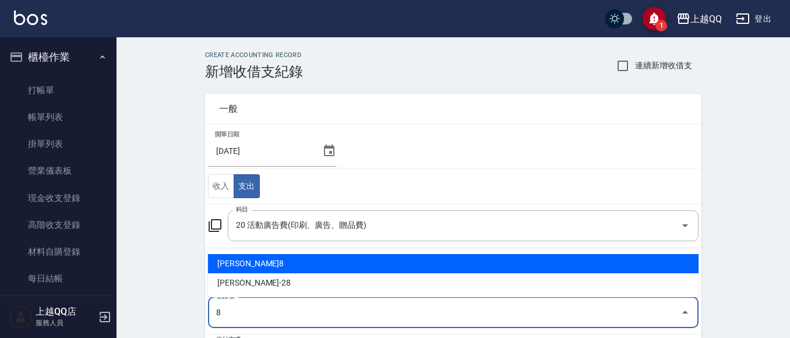
click at [223, 264] on li "[PERSON_NAME]8" at bounding box center [453, 263] width 491 height 19
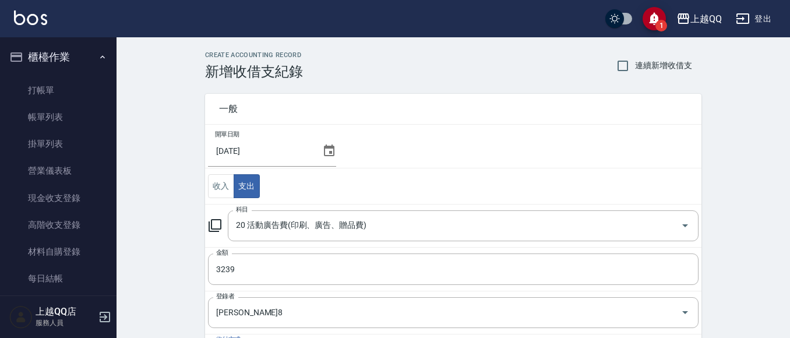
scroll to position [186, 0]
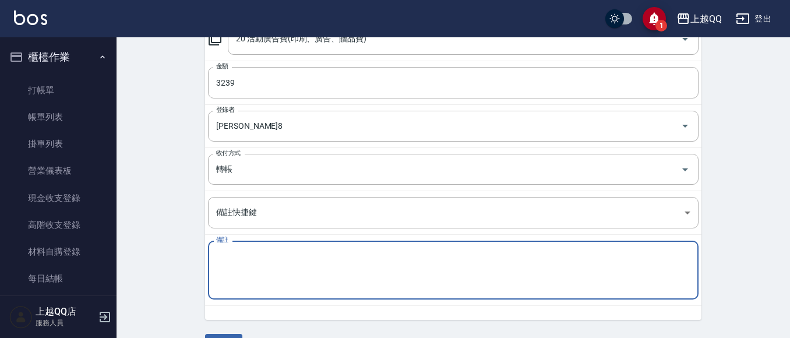
click at [226, 272] on textarea "備註" at bounding box center [453, 271] width 474 height 40
paste textarea "Google店家廣告7月"
click at [281, 256] on textarea "Google店家廣告7月" at bounding box center [453, 271] width 474 height 40
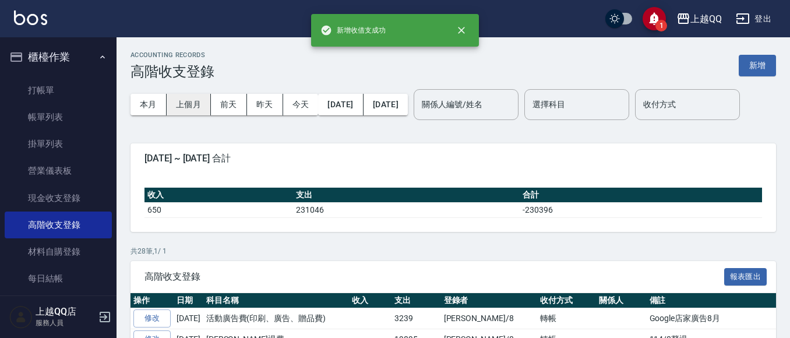
click at [183, 104] on button "上個月" at bounding box center [189, 105] width 44 height 22
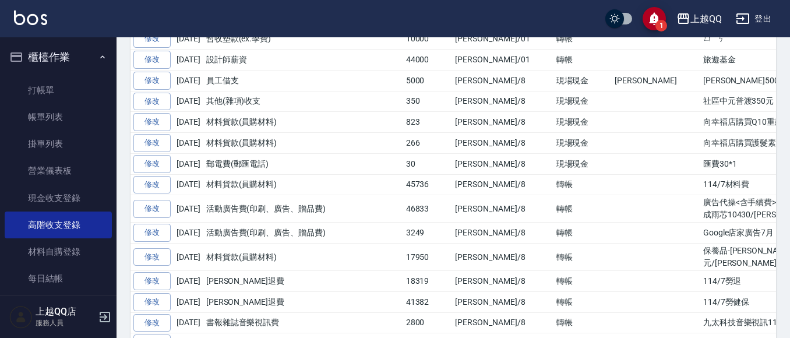
scroll to position [313, 0]
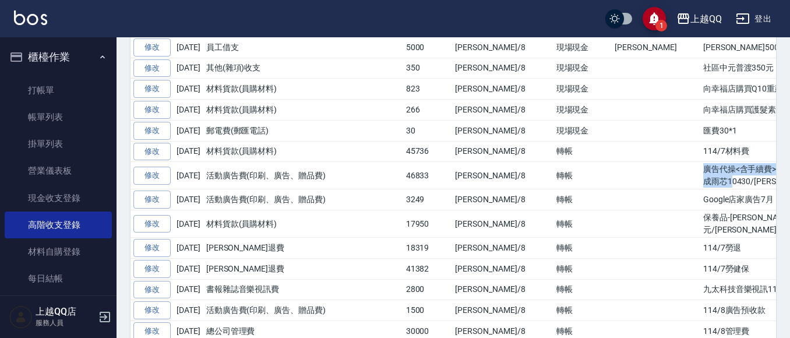
drag, startPoint x: 649, startPoint y: 202, endPoint x: 740, endPoint y: 221, distance: 92.9
copy td "廣告代操<含手續費>[PERSON_NAME]10639/[PERSON_NAME]10705/成雨芯10430/[PERSON_NAME]11214/店家3…"
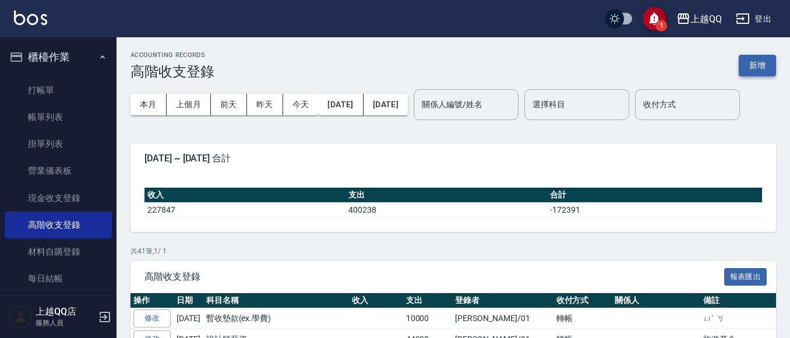
click at [762, 66] on button "新增" at bounding box center [757, 66] width 37 height 22
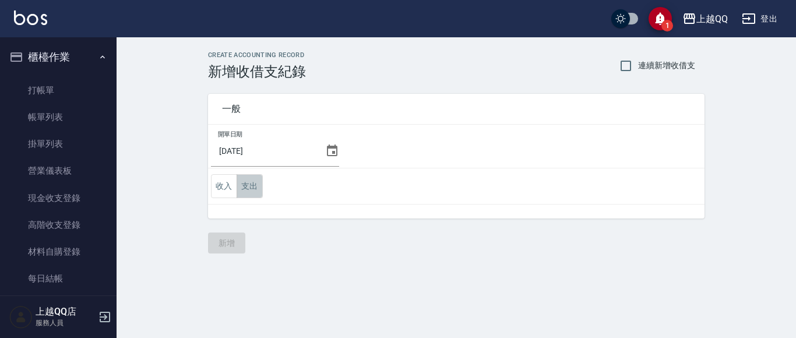
click at [247, 183] on button "支出" at bounding box center [250, 186] width 26 height 24
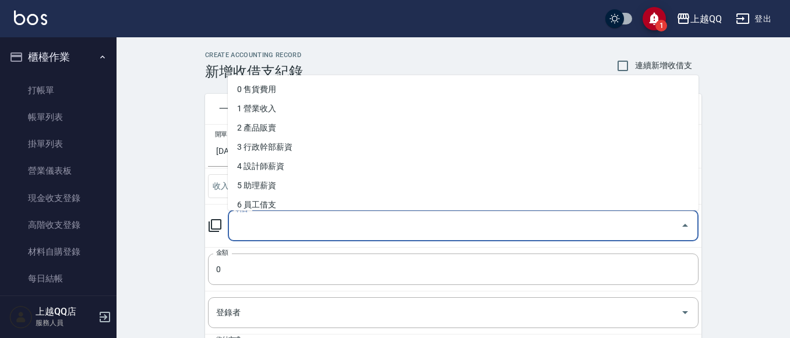
click at [258, 226] on input "科目" at bounding box center [454, 226] width 443 height 20
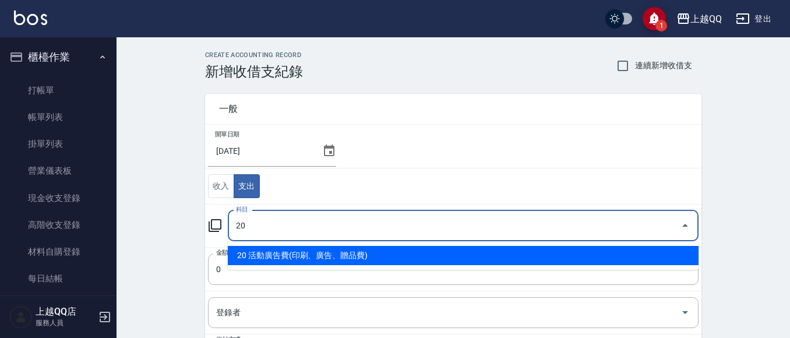
click at [248, 257] on li "20 活動廣告費(印刷、廣告、贈品費)" at bounding box center [463, 255] width 471 height 19
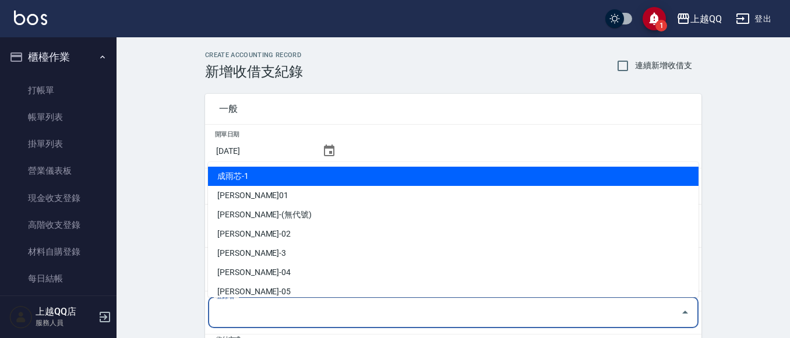
click at [247, 313] on input "登錄者" at bounding box center [444, 312] width 463 height 20
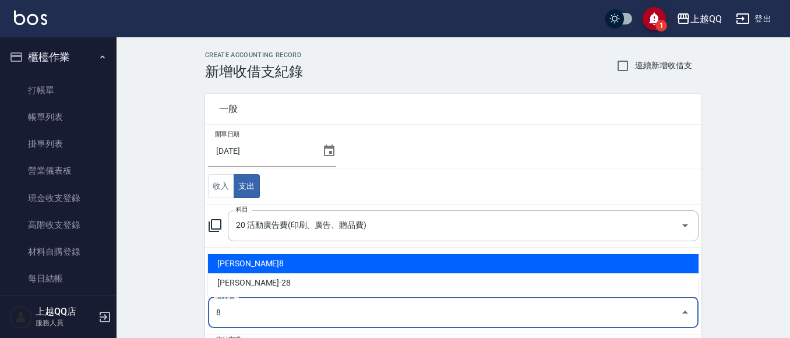
click at [233, 269] on li "[PERSON_NAME]8" at bounding box center [453, 263] width 491 height 19
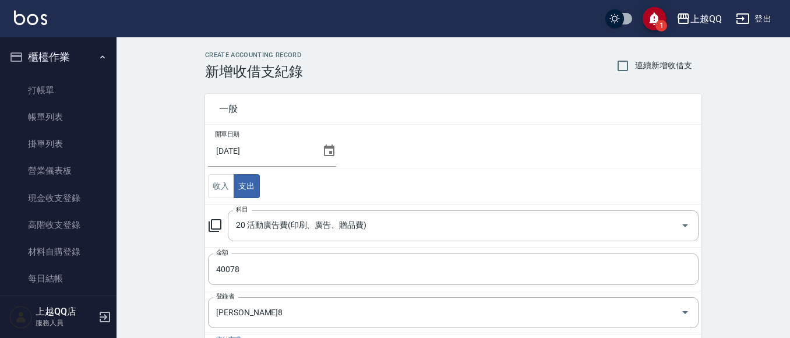
scroll to position [186, 0]
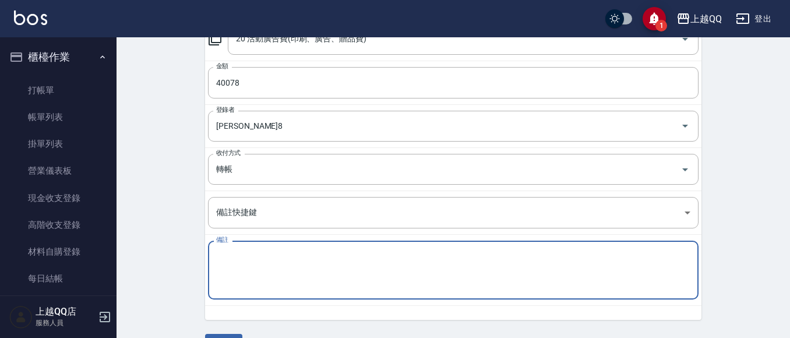
paste textarea "廣告代操<含手續費>[PERSON_NAME]10639/[PERSON_NAME]10705/成雨芯10430/[PERSON_NAME]11214/店家3…"
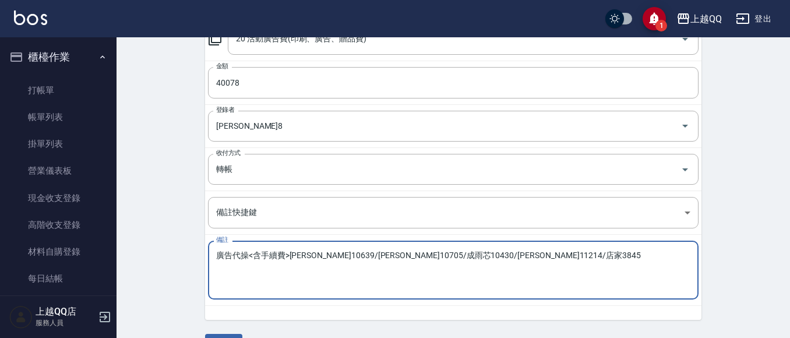
click at [337, 256] on textarea "廣告代操<含手續費>[PERSON_NAME]10639/[PERSON_NAME]10705/成雨芯10430/[PERSON_NAME]11214/店家3…" at bounding box center [453, 271] width 474 height 40
click at [387, 255] on textarea "廣告代操<含手續費>[PERSON_NAME]10696/[PERSON_NAME]10705/成雨芯10430/[PERSON_NAME]11214/店家3…" at bounding box center [453, 271] width 474 height 40
click at [438, 255] on textarea "廣告代操<含手續費>[PERSON_NAME]10696/[PERSON_NAME]10728/成雨芯10430/[PERSON_NAME]11214/店家3…" at bounding box center [453, 271] width 474 height 40
click at [489, 255] on textarea "廣告代操<含手續費>[PERSON_NAME]10696/[PERSON_NAME]10728/成雨芯10324/[PERSON_NAME]11214/店家3…" at bounding box center [453, 271] width 474 height 40
click at [530, 254] on textarea "廣告代操<含手續費>[PERSON_NAME]10696/[PERSON_NAME]10728/成雨芯10324/[PERSON_NAME]6463/店家38…" at bounding box center [453, 271] width 474 height 40
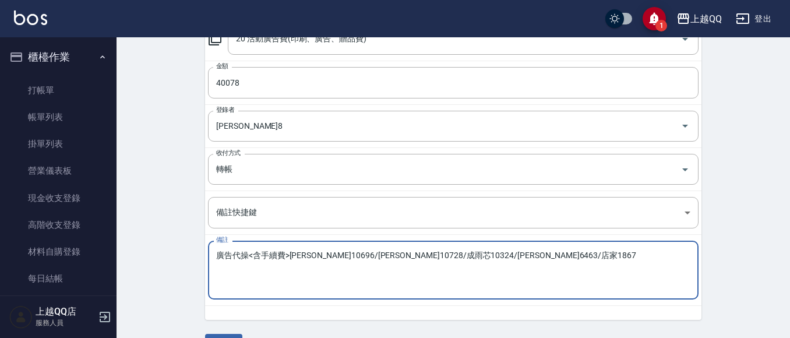
scroll to position [218, 0]
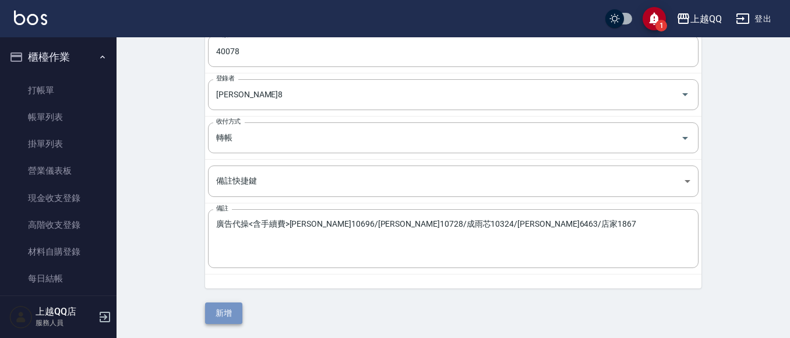
click at [223, 316] on button "新增" at bounding box center [223, 313] width 37 height 22
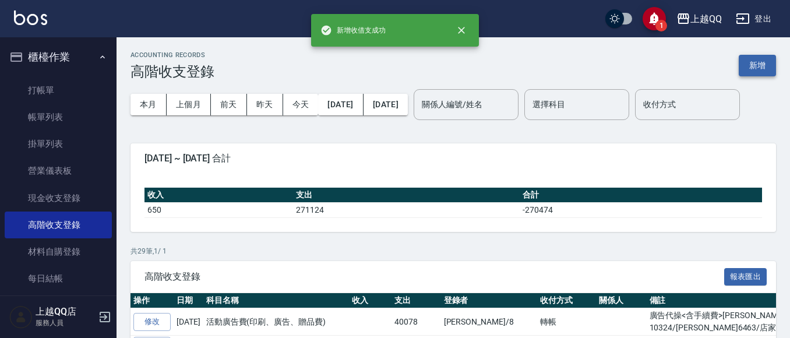
click at [755, 66] on button "新增" at bounding box center [757, 66] width 37 height 22
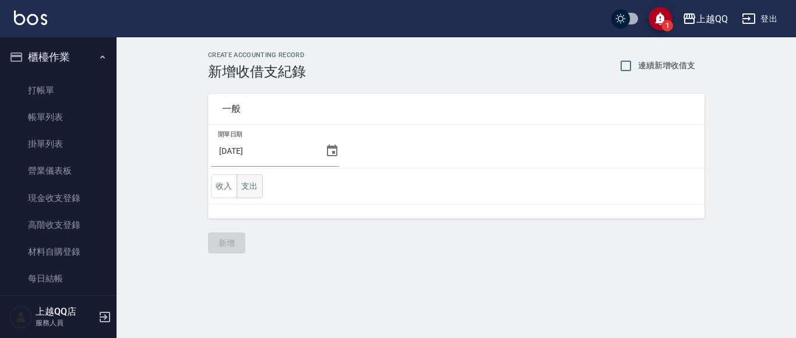
click at [252, 190] on button "支出" at bounding box center [250, 186] width 26 height 24
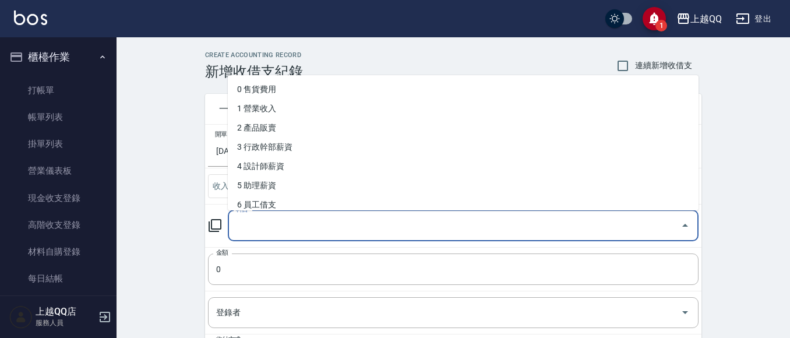
click at [261, 228] on input "科目" at bounding box center [454, 226] width 443 height 20
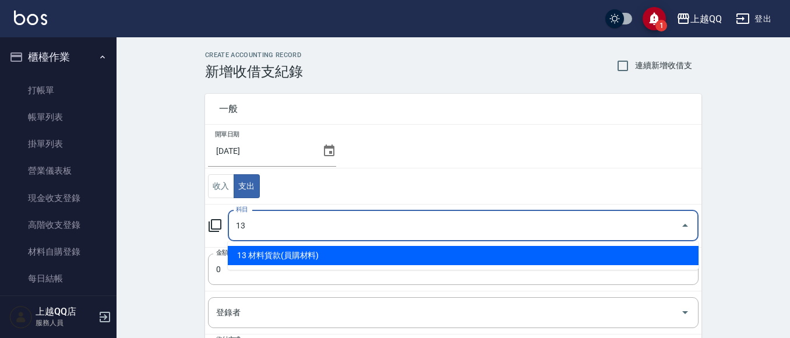
click at [261, 248] on li "13 材料貨款(員購材料)" at bounding box center [463, 255] width 471 height 19
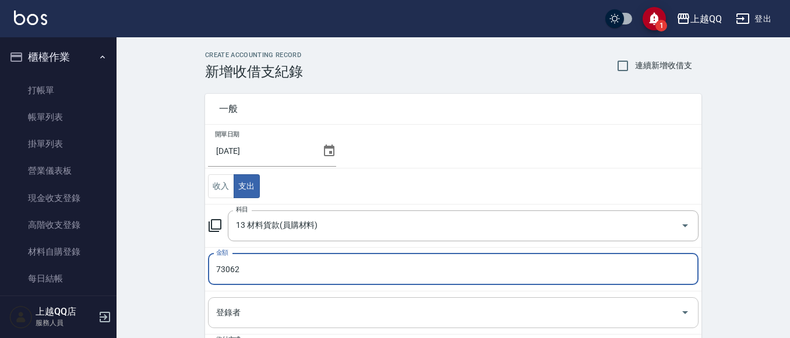
click at [256, 301] on div "登錄者" at bounding box center [453, 312] width 491 height 31
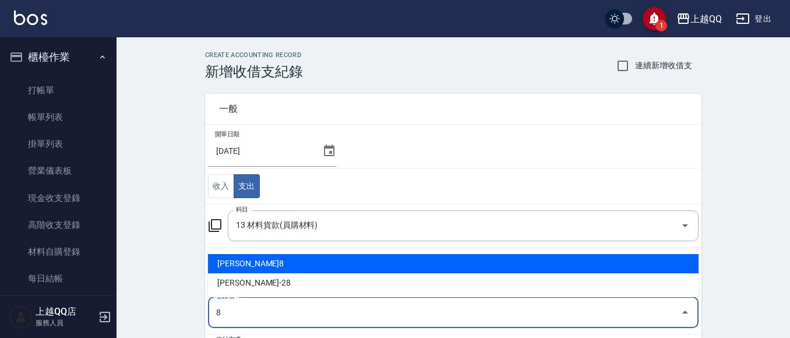
click at [227, 265] on li "[PERSON_NAME]8" at bounding box center [453, 263] width 491 height 19
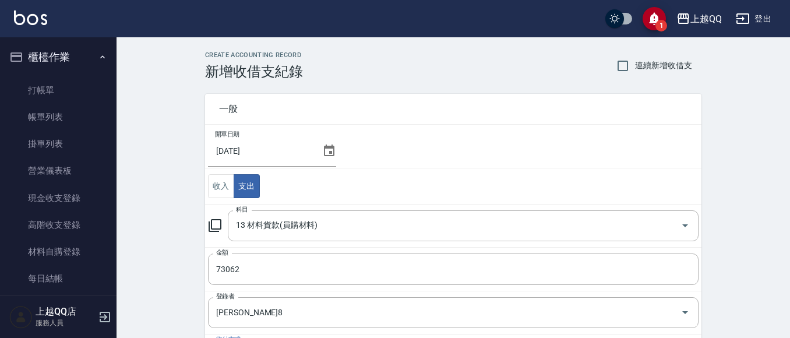
scroll to position [186, 0]
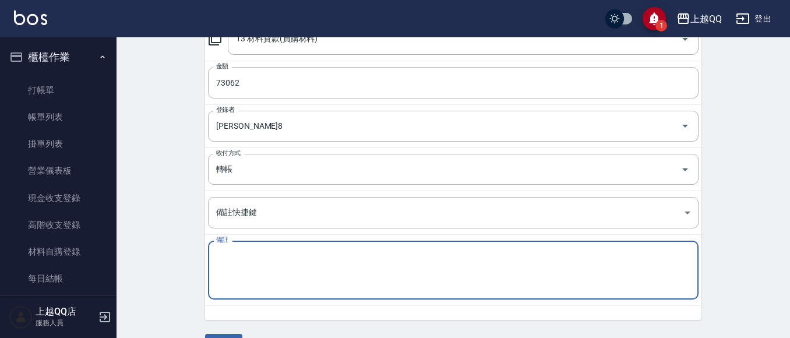
click at [231, 273] on textarea "備註" at bounding box center [453, 271] width 474 height 40
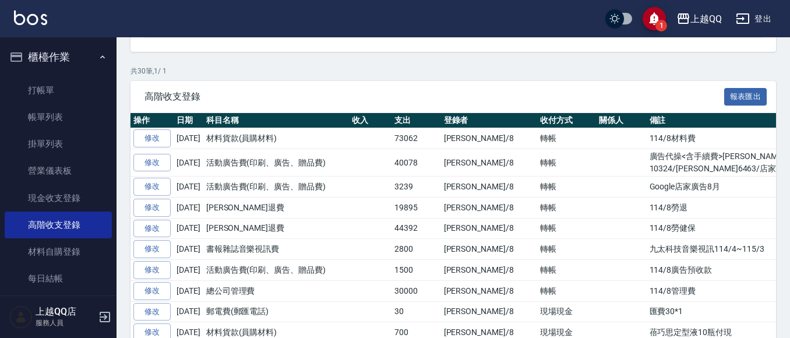
scroll to position [231, 0]
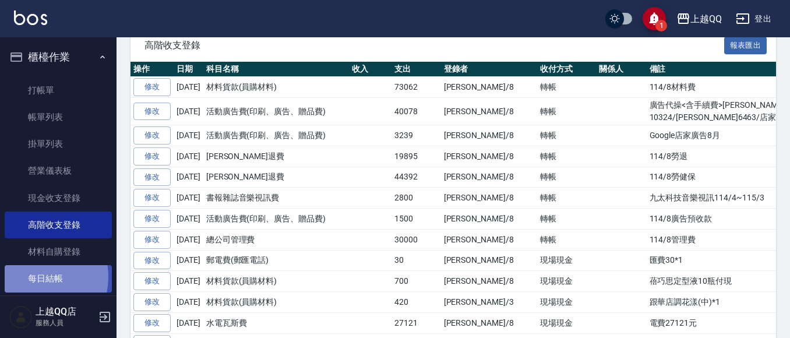
click at [34, 277] on link "每日結帳" at bounding box center [58, 278] width 107 height 27
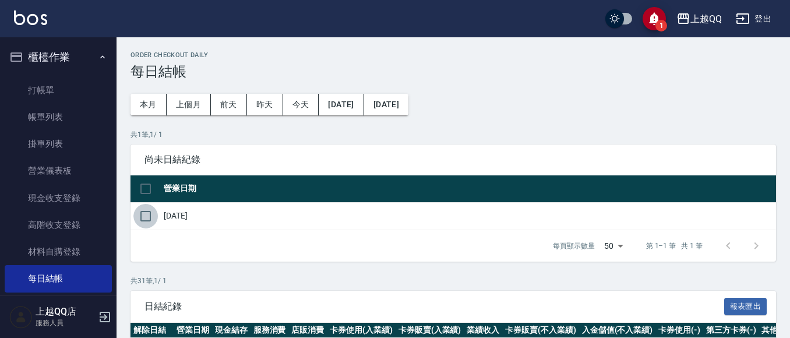
click at [143, 213] on input "checkbox" at bounding box center [145, 216] width 24 height 24
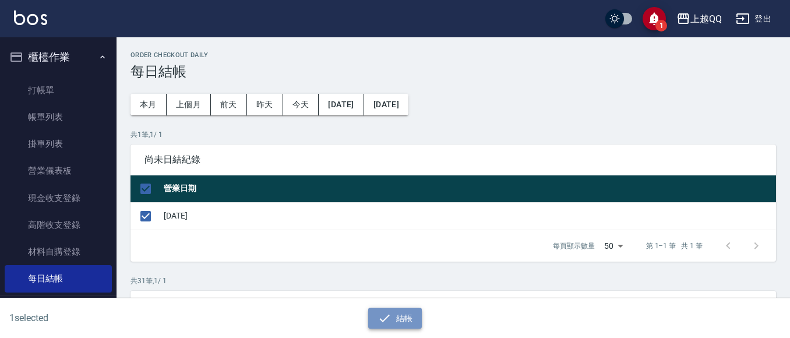
click at [395, 312] on button "結帳" at bounding box center [395, 319] width 54 height 22
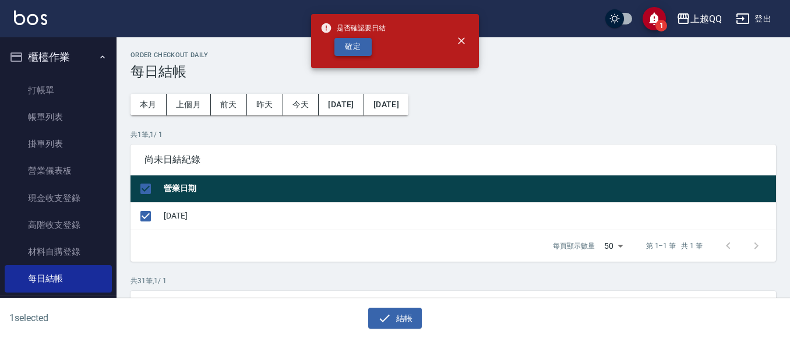
click at [351, 45] on button "確定" at bounding box center [353, 47] width 37 height 18
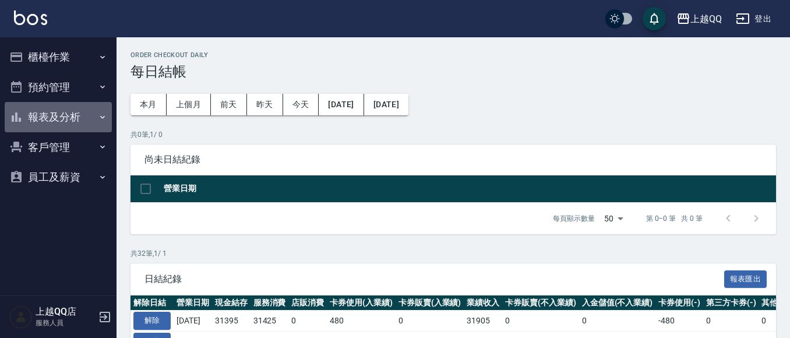
click at [36, 119] on button "報表及分析" at bounding box center [58, 117] width 107 height 30
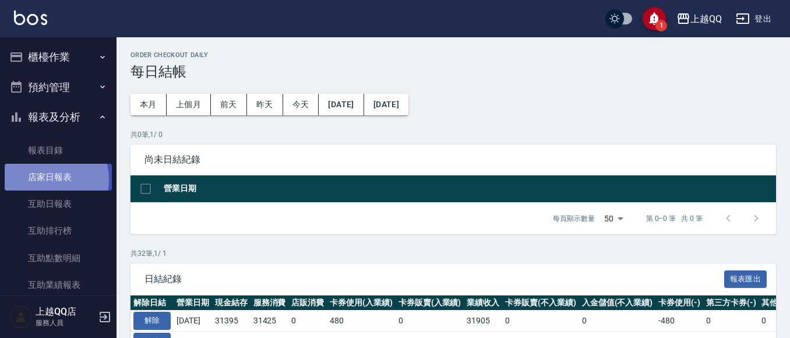
click at [41, 180] on link "店家日報表" at bounding box center [58, 177] width 107 height 27
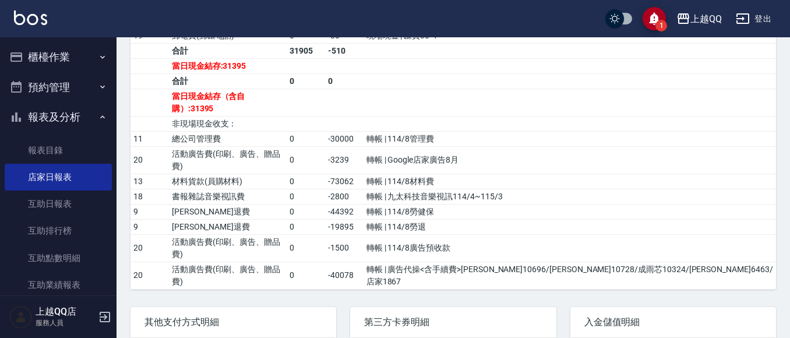
scroll to position [455, 0]
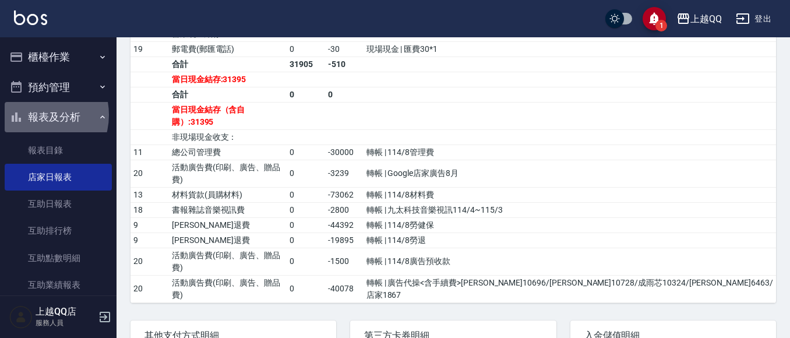
click at [34, 115] on button "報表及分析" at bounding box center [58, 117] width 107 height 30
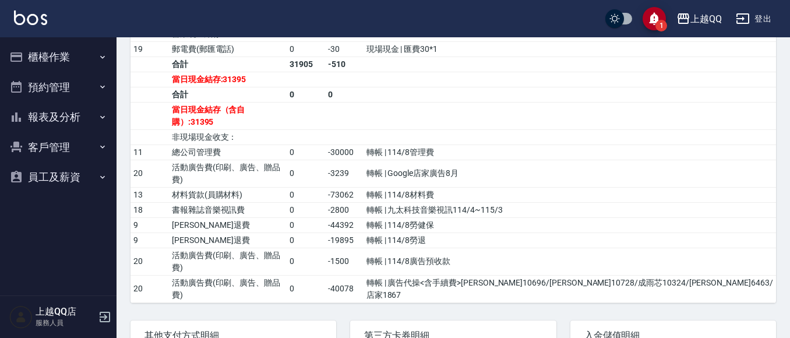
click at [43, 56] on button "櫃檯作業" at bounding box center [58, 57] width 107 height 30
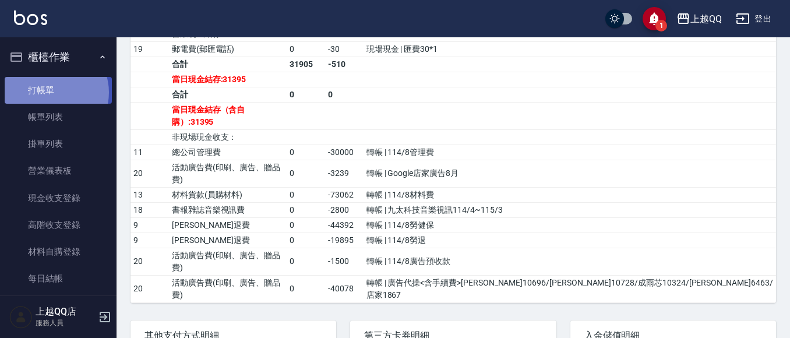
click at [50, 92] on link "打帳單" at bounding box center [58, 90] width 107 height 27
